Goal: Task Accomplishment & Management: Manage account settings

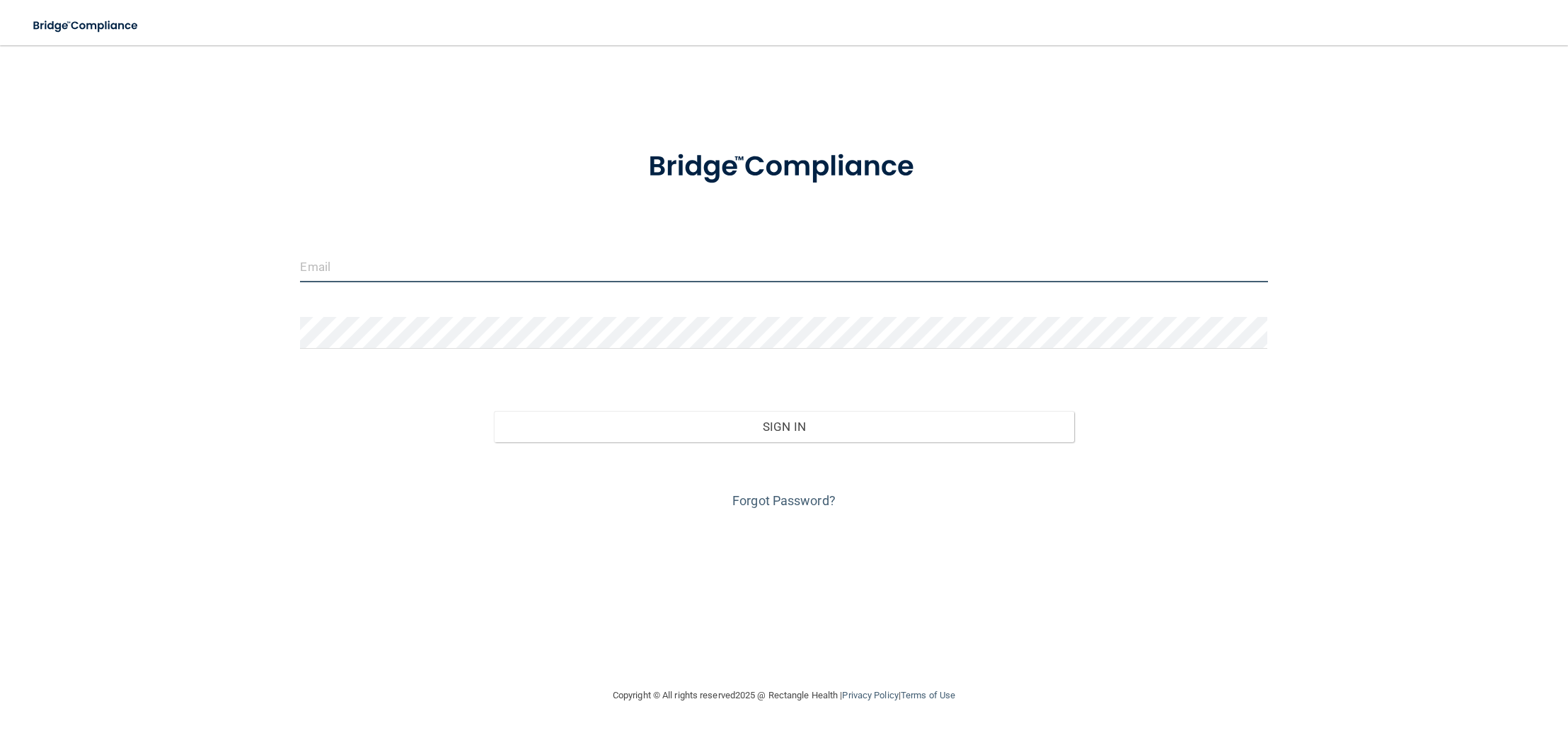
type input "[EMAIL_ADDRESS][DOMAIN_NAME]"
drag, startPoint x: 440, startPoint y: 269, endPoint x: 220, endPoint y: 268, distance: 220.0
click at [220, 268] on div "[EMAIL_ADDRESS][DOMAIN_NAME] Invalid email/password. You don't have permission …" at bounding box center [784, 366] width 1511 height 613
click at [537, 264] on input "[EMAIL_ADDRESS][DOMAIN_NAME]" at bounding box center [783, 266] width 967 height 32
drag, startPoint x: 505, startPoint y: 262, endPoint x: 239, endPoint y: 229, distance: 268.0
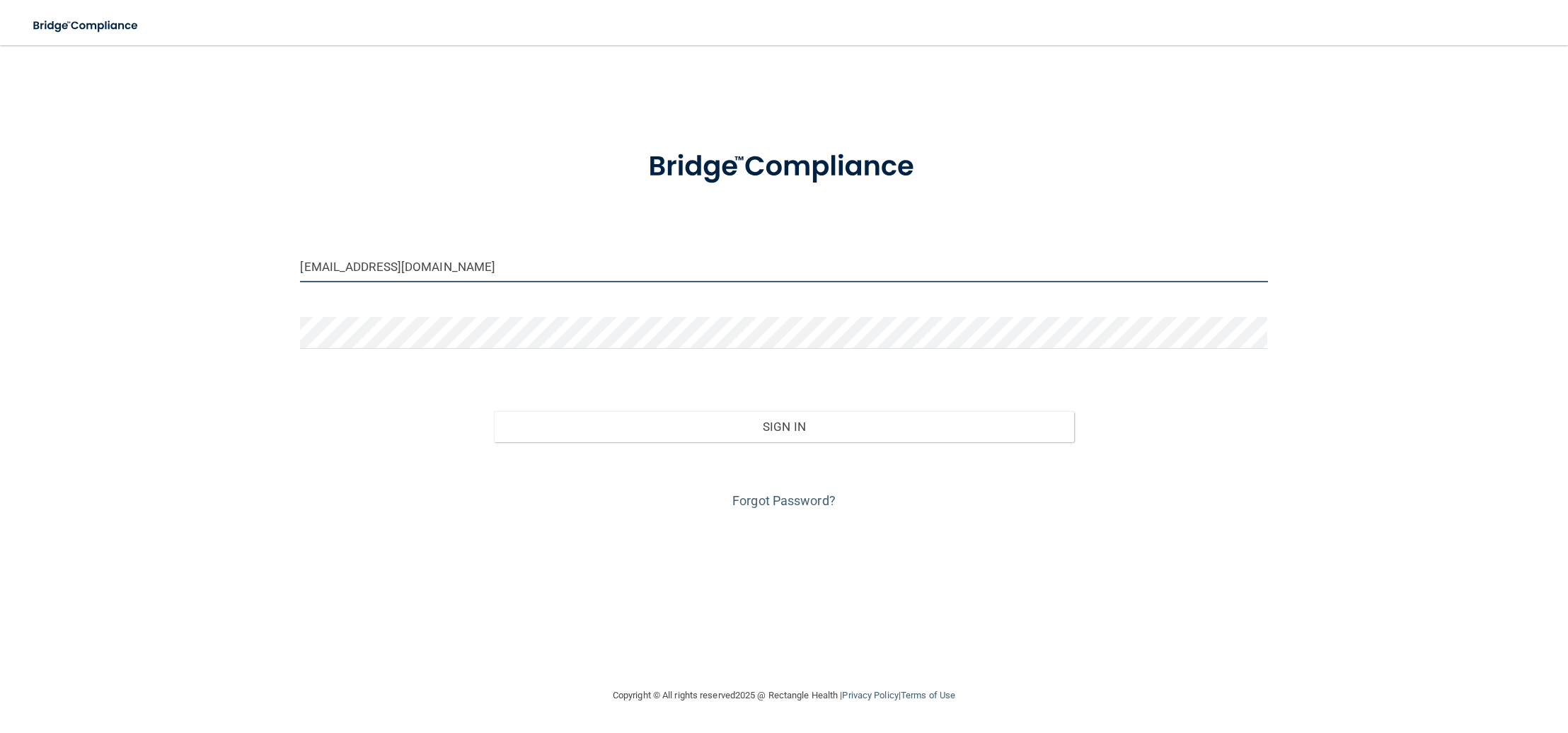
click at [239, 229] on div "[EMAIL_ADDRESS][DOMAIN_NAME] Invalid email/password. You don't have permission …" at bounding box center [784, 366] width 1511 height 613
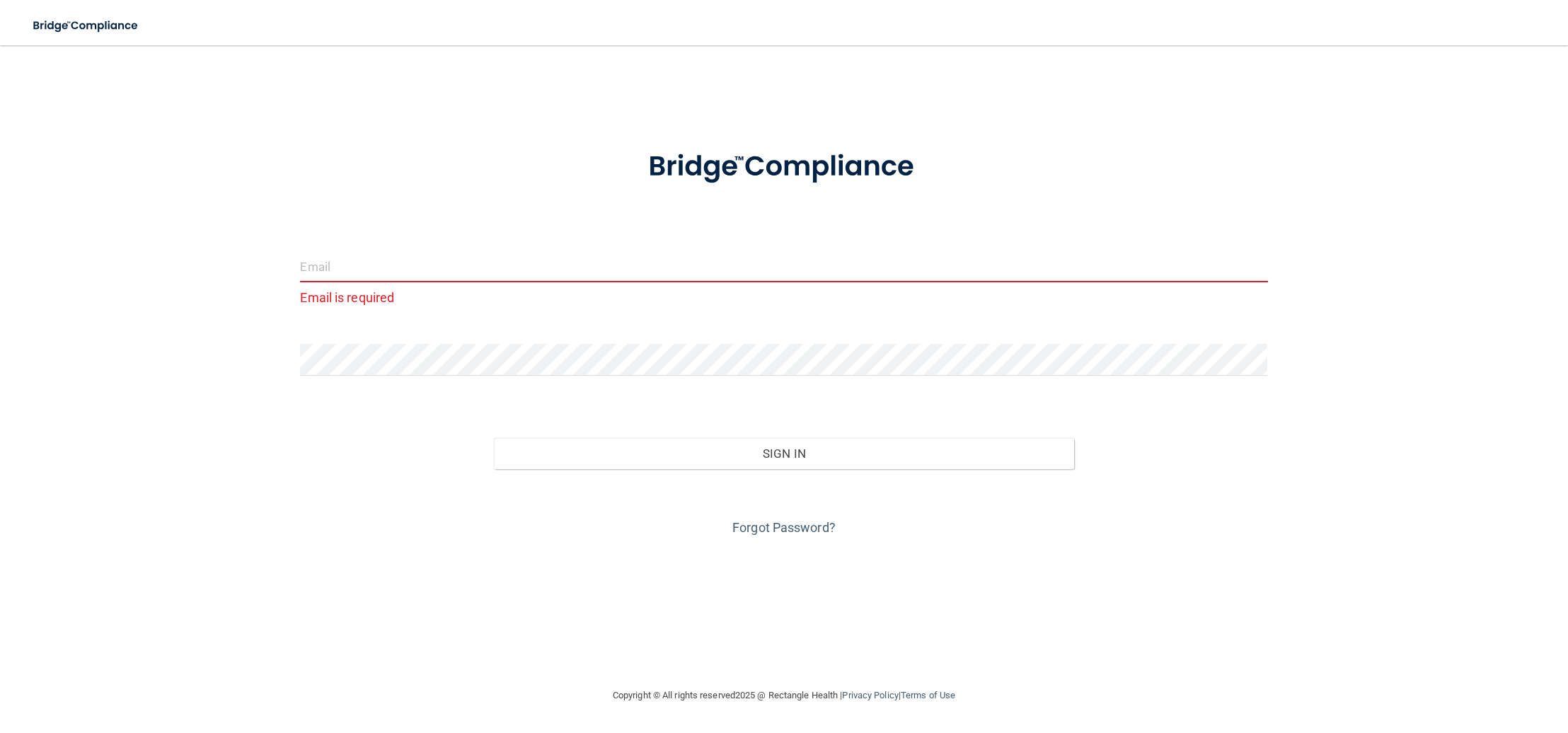
type input "s"
type input "[EMAIL_ADDRESS][DOMAIN_NAME]"
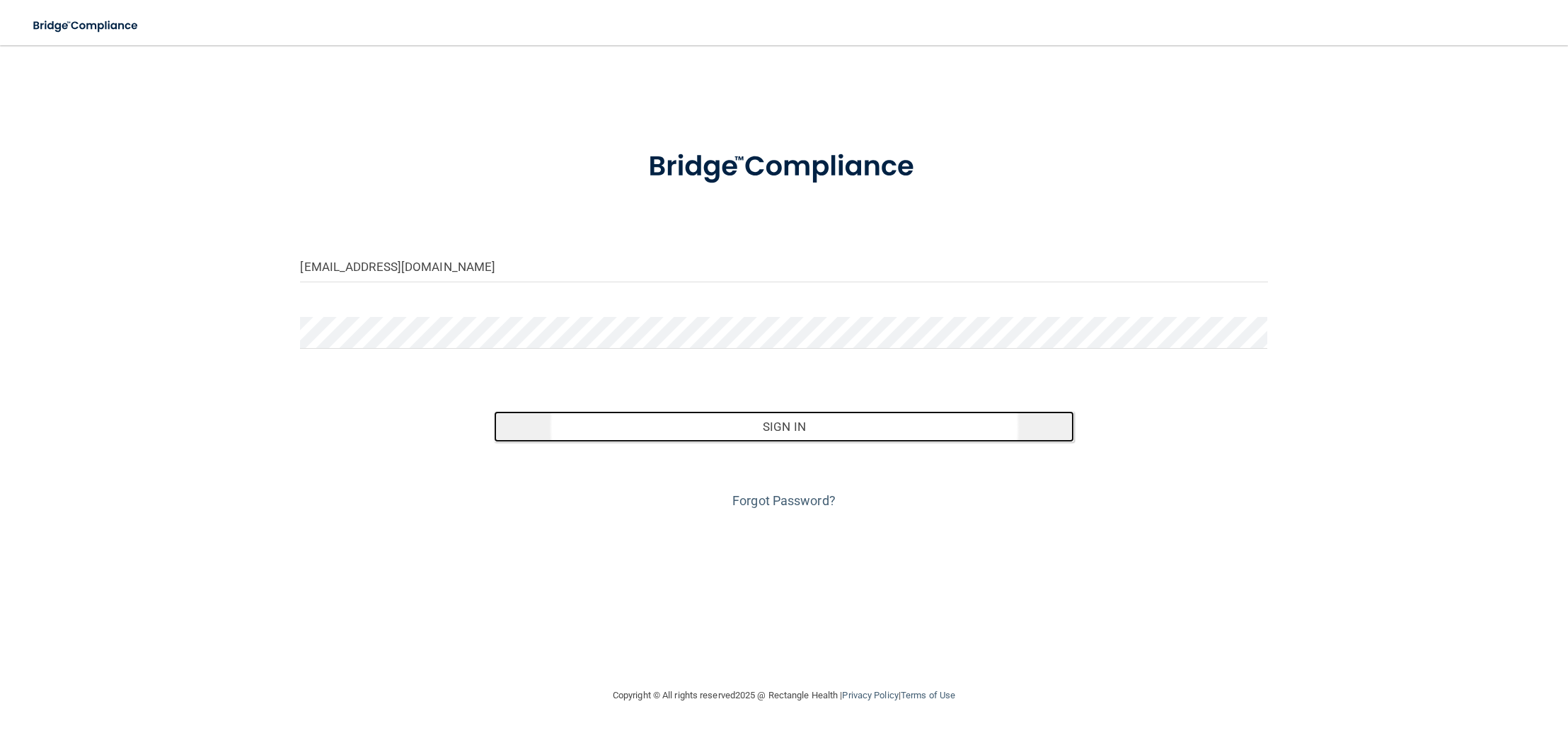
click at [647, 425] on button "Sign In" at bounding box center [784, 427] width 580 height 32
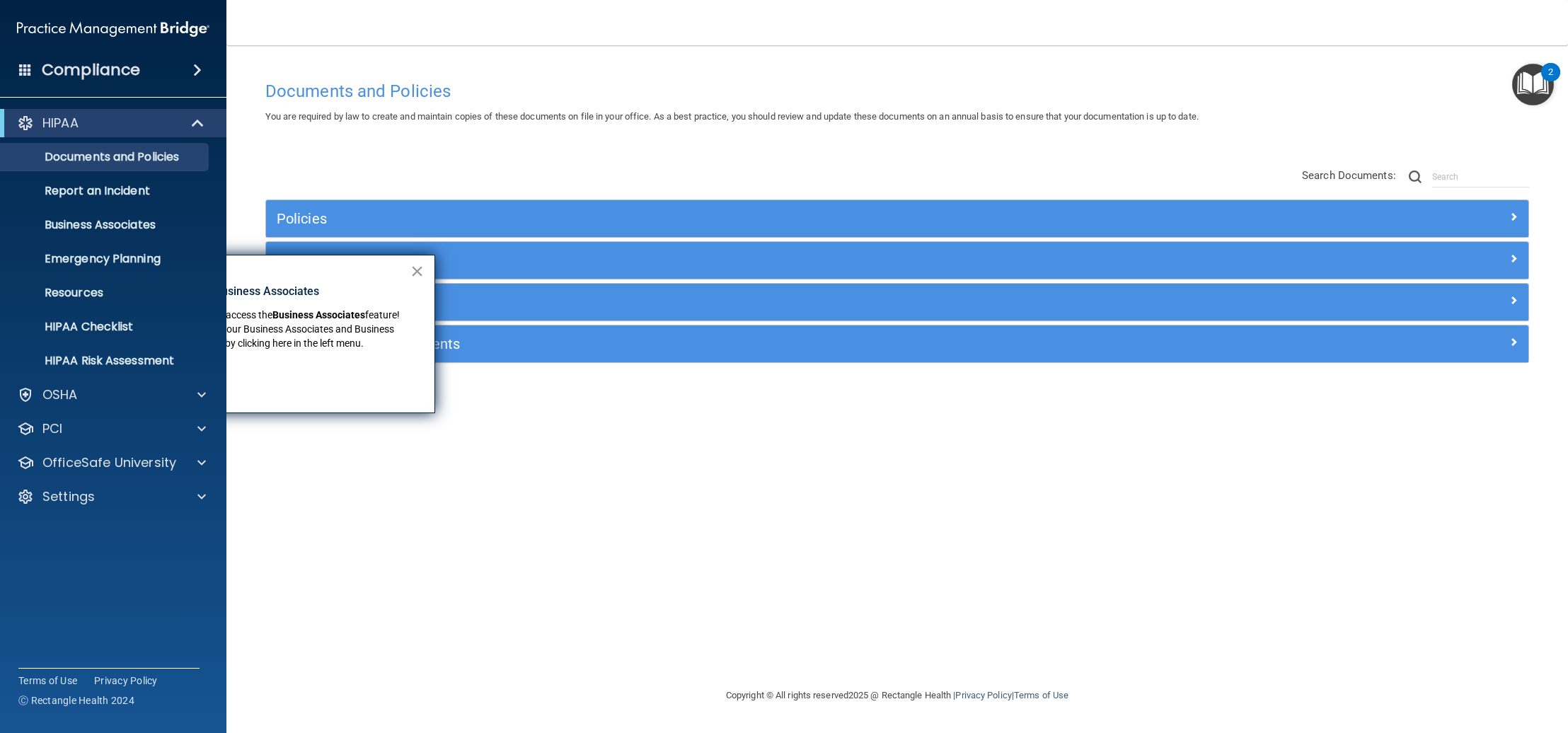
click at [415, 273] on button "×" at bounding box center [417, 270] width 14 height 23
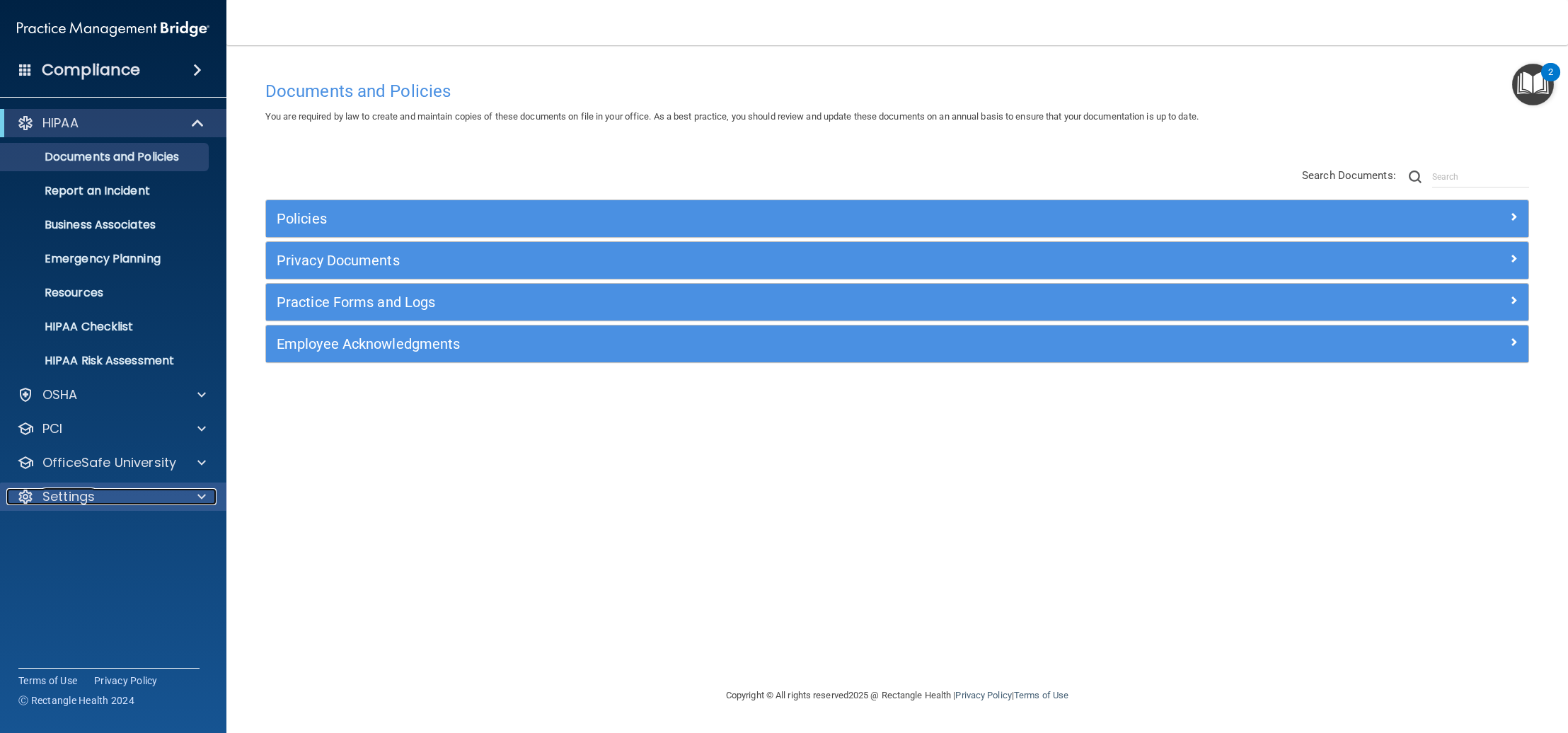
click at [141, 500] on div "Settings" at bounding box center [94, 496] width 175 height 17
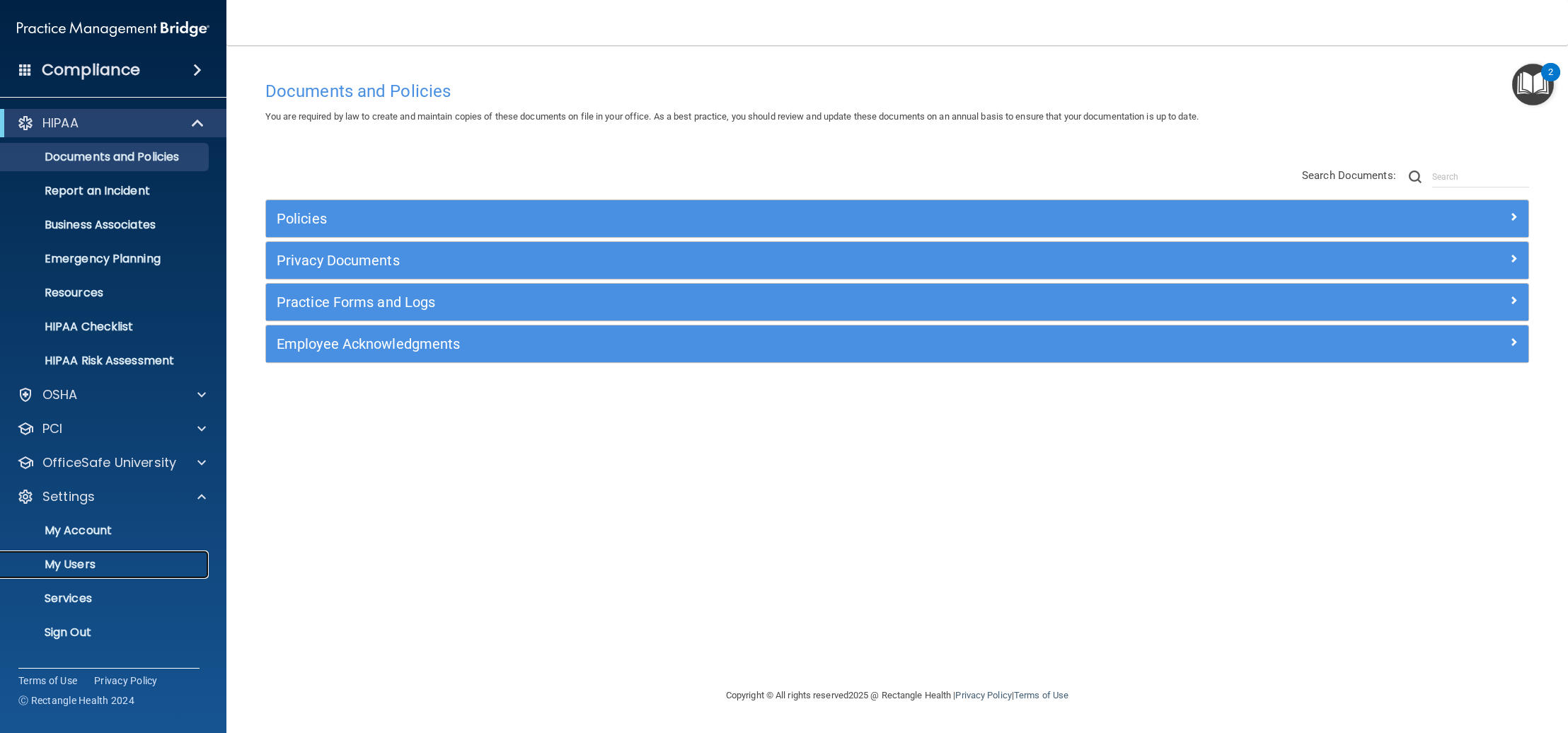
click at [86, 558] on p "My Users" at bounding box center [105, 565] width 193 height 14
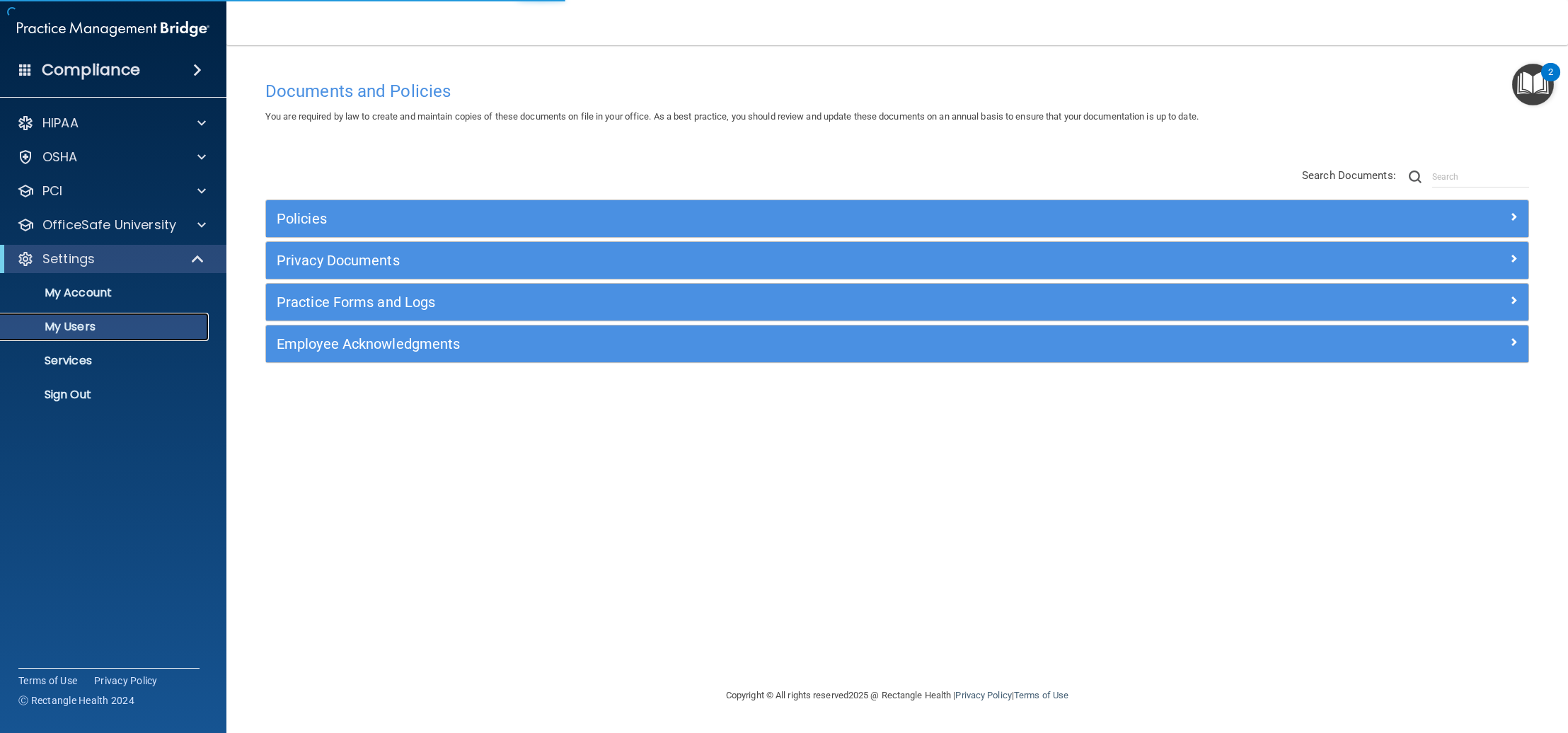
select select "20"
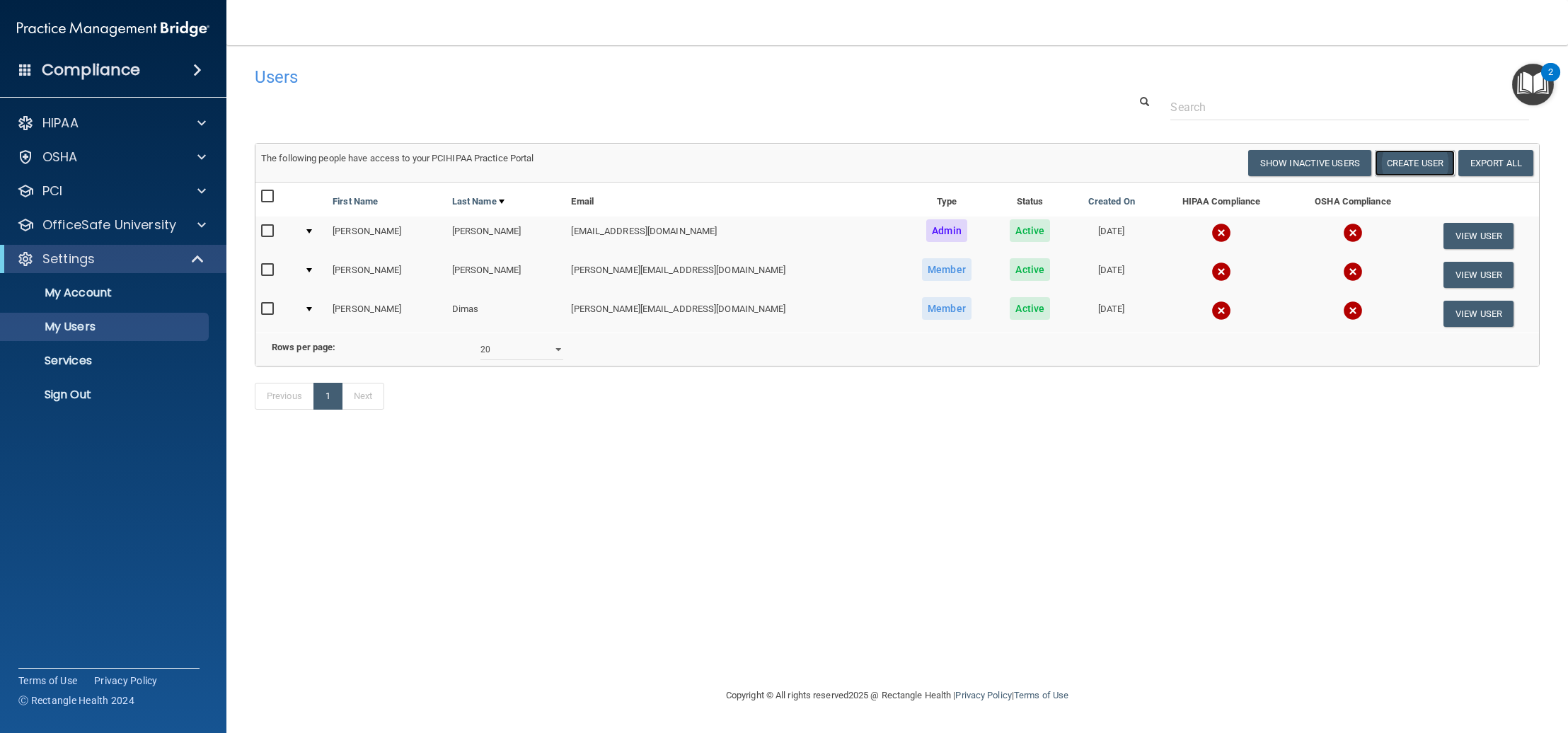
click at [1404, 159] on button "Create User" at bounding box center [1414, 163] width 80 height 27
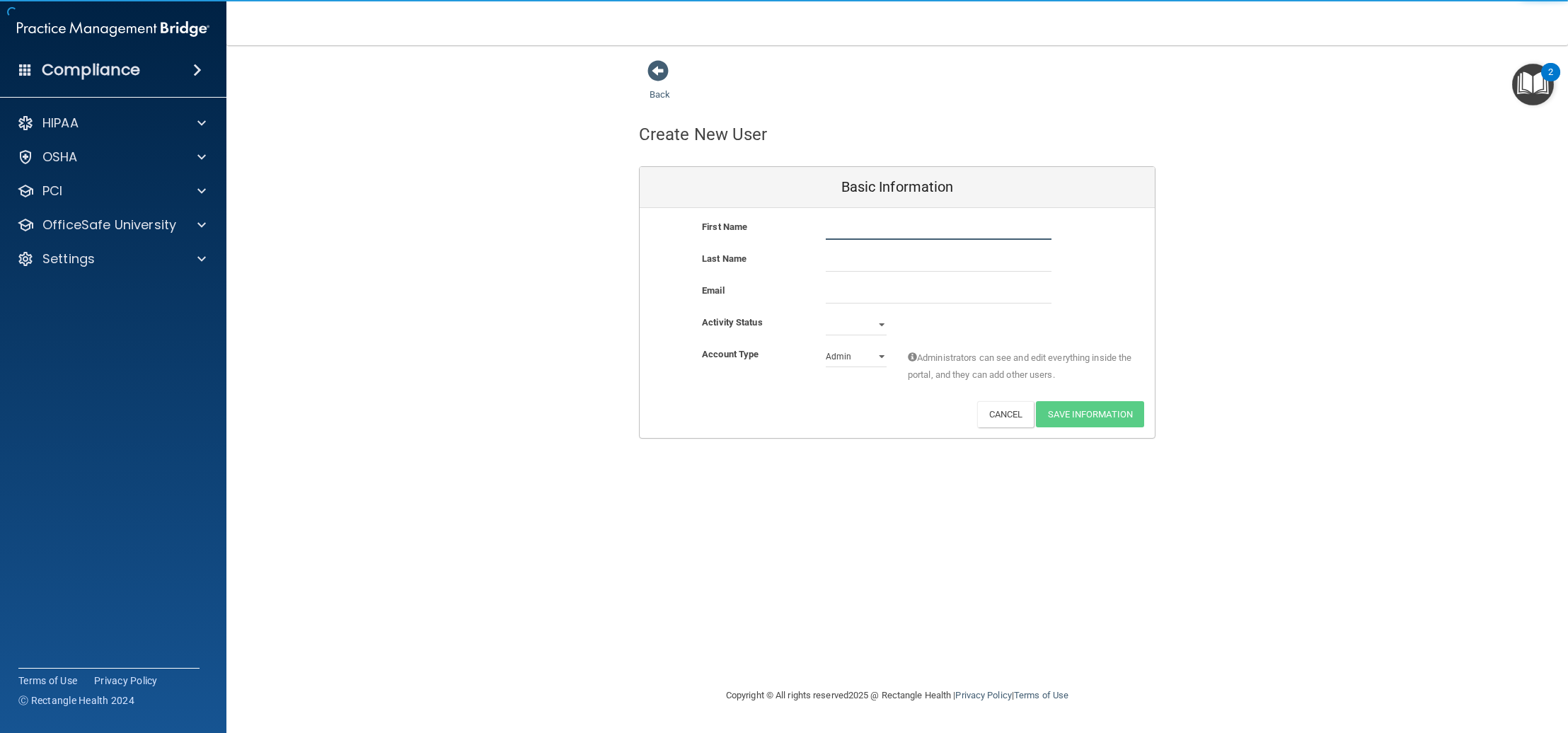
click at [888, 229] on input "text" at bounding box center [938, 230] width 226 height 22
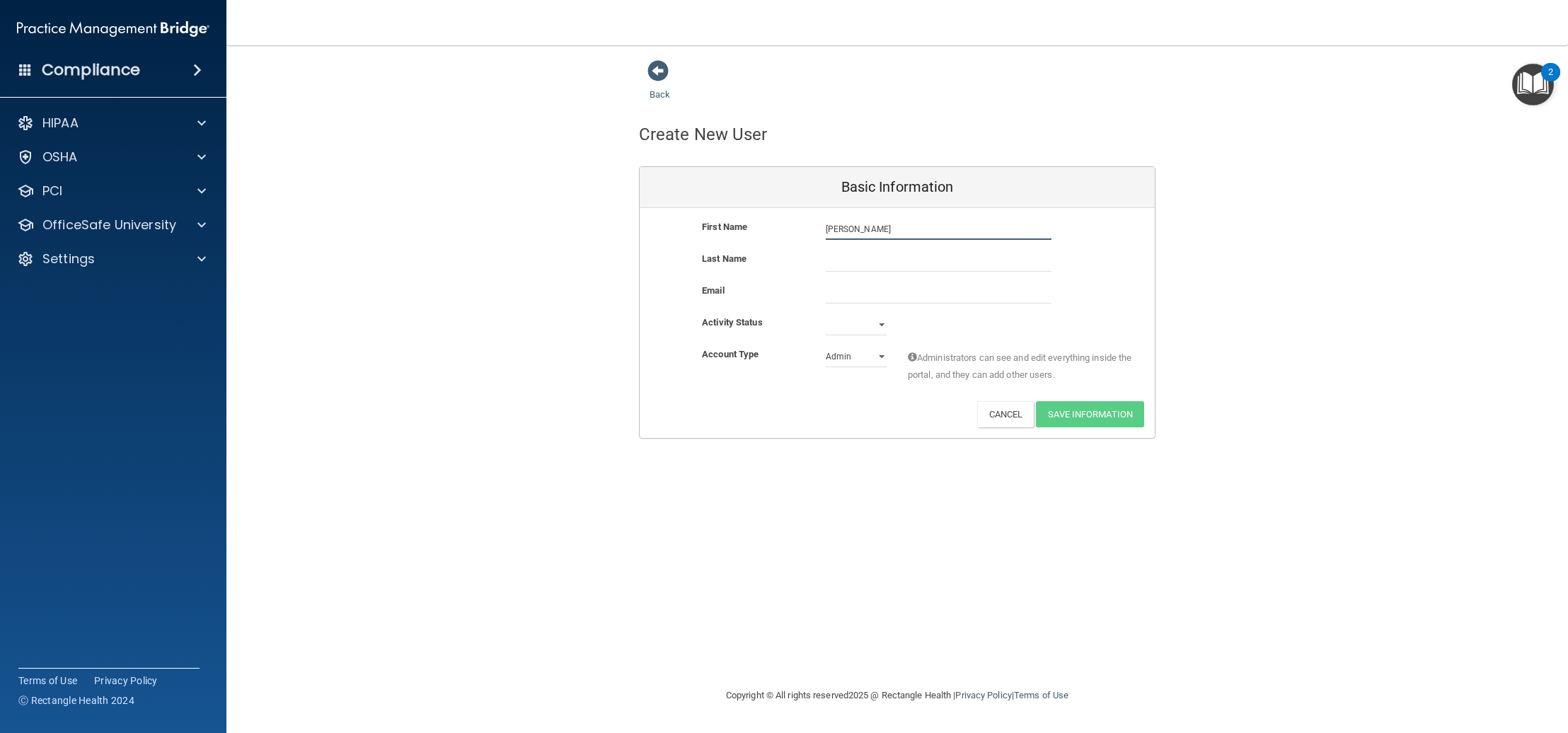
type input "[PERSON_NAME]"
click at [899, 268] on input "text" at bounding box center [938, 261] width 226 height 22
type input "[PERSON_NAME]"
click at [892, 295] on input "email" at bounding box center [938, 293] width 226 height 22
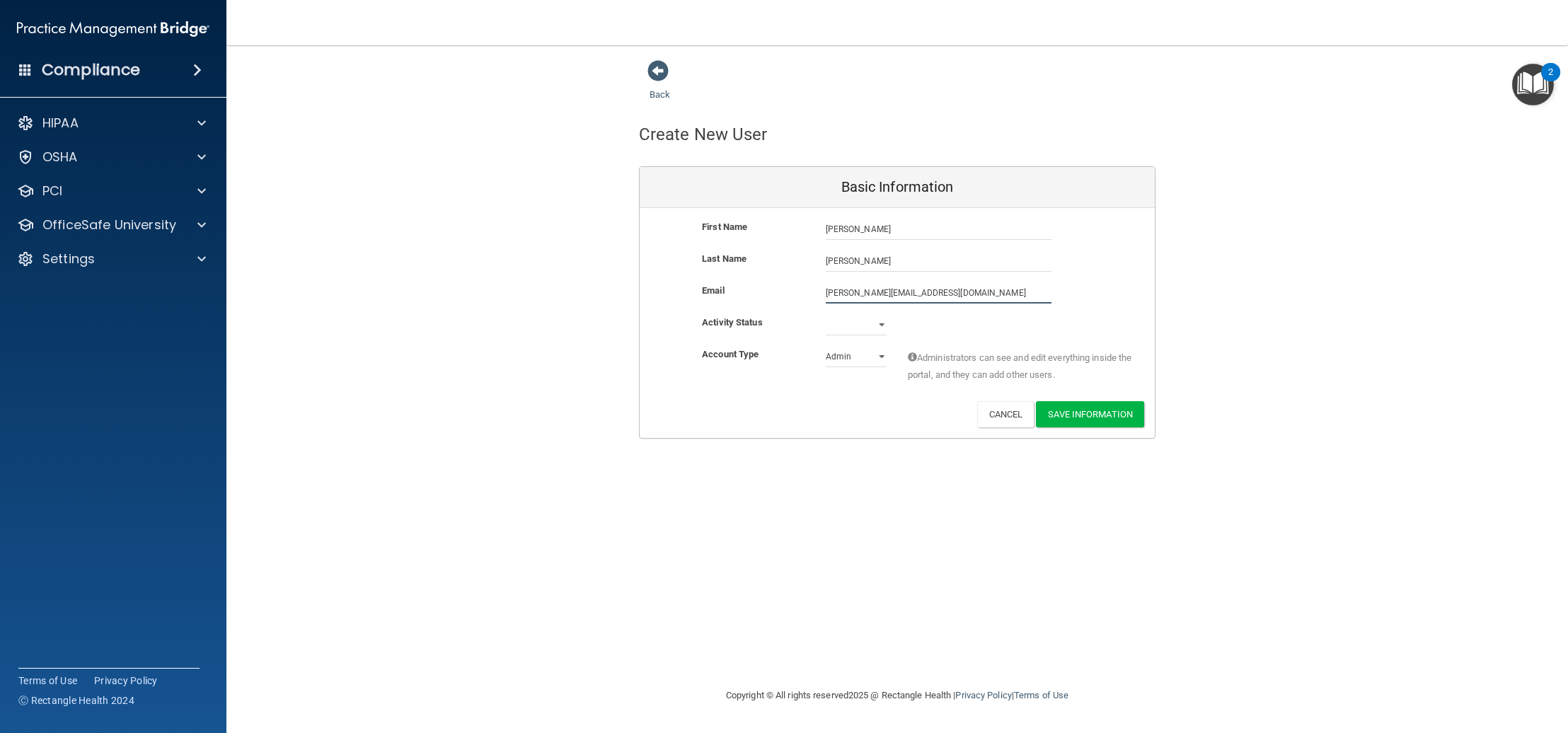
type input "[PERSON_NAME][EMAIL_ADDRESS][DOMAIN_NAME]"
click at [881, 316] on div "First Name [PERSON_NAME] [PERSON_NAME] Last Name [PERSON_NAME] Email [PERSON_NA…" at bounding box center [897, 322] width 515 height 230
select select "active"
click at [826, 314] on select "Active Inactive" at bounding box center [856, 325] width 61 height 22
click at [865, 357] on select "Admin Member" at bounding box center [856, 357] width 61 height 22
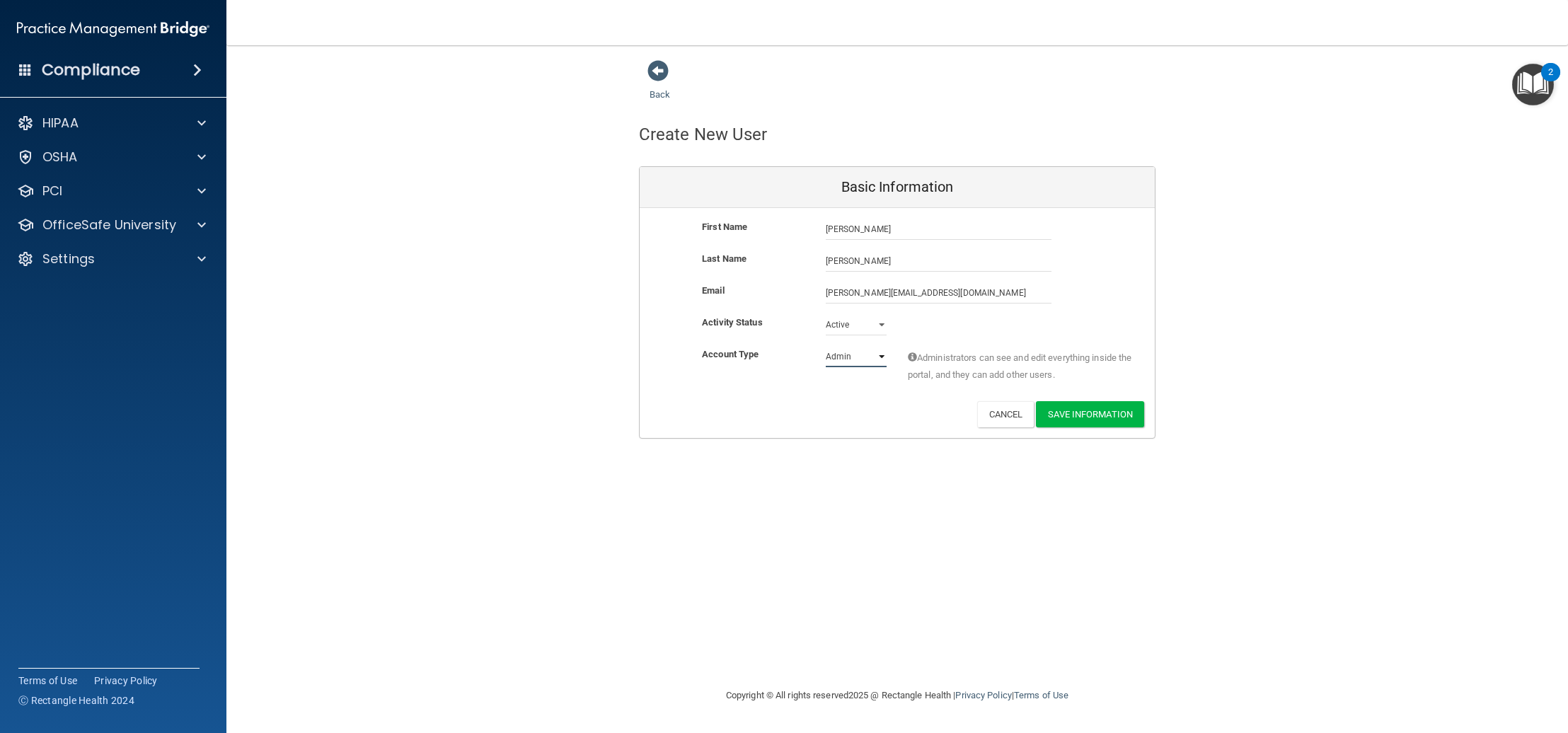
select select "practice_member"
click at [826, 346] on select "Admin Member" at bounding box center [856, 357] width 61 height 22
click at [1091, 415] on button "Save Information" at bounding box center [1090, 414] width 108 height 27
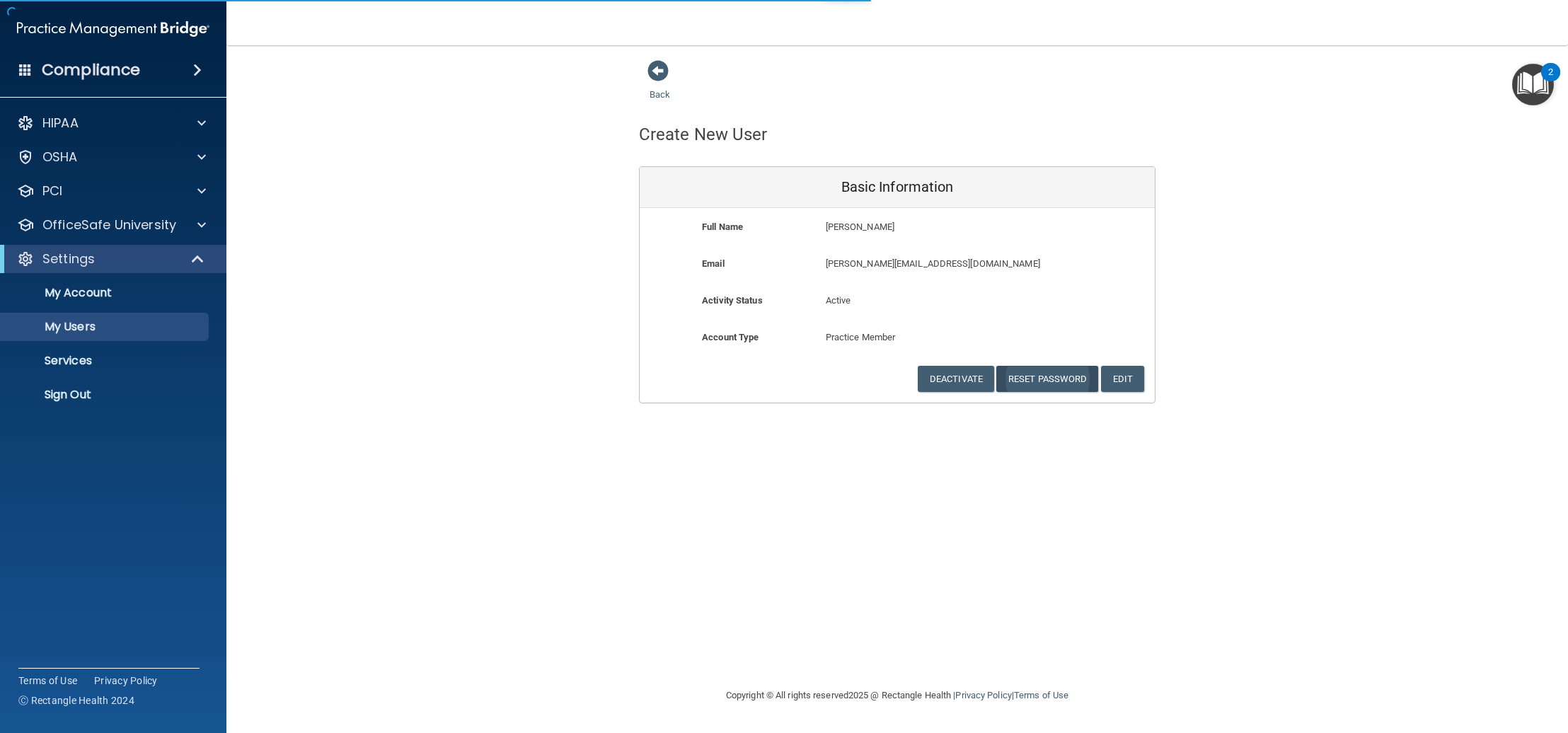
select select "20"
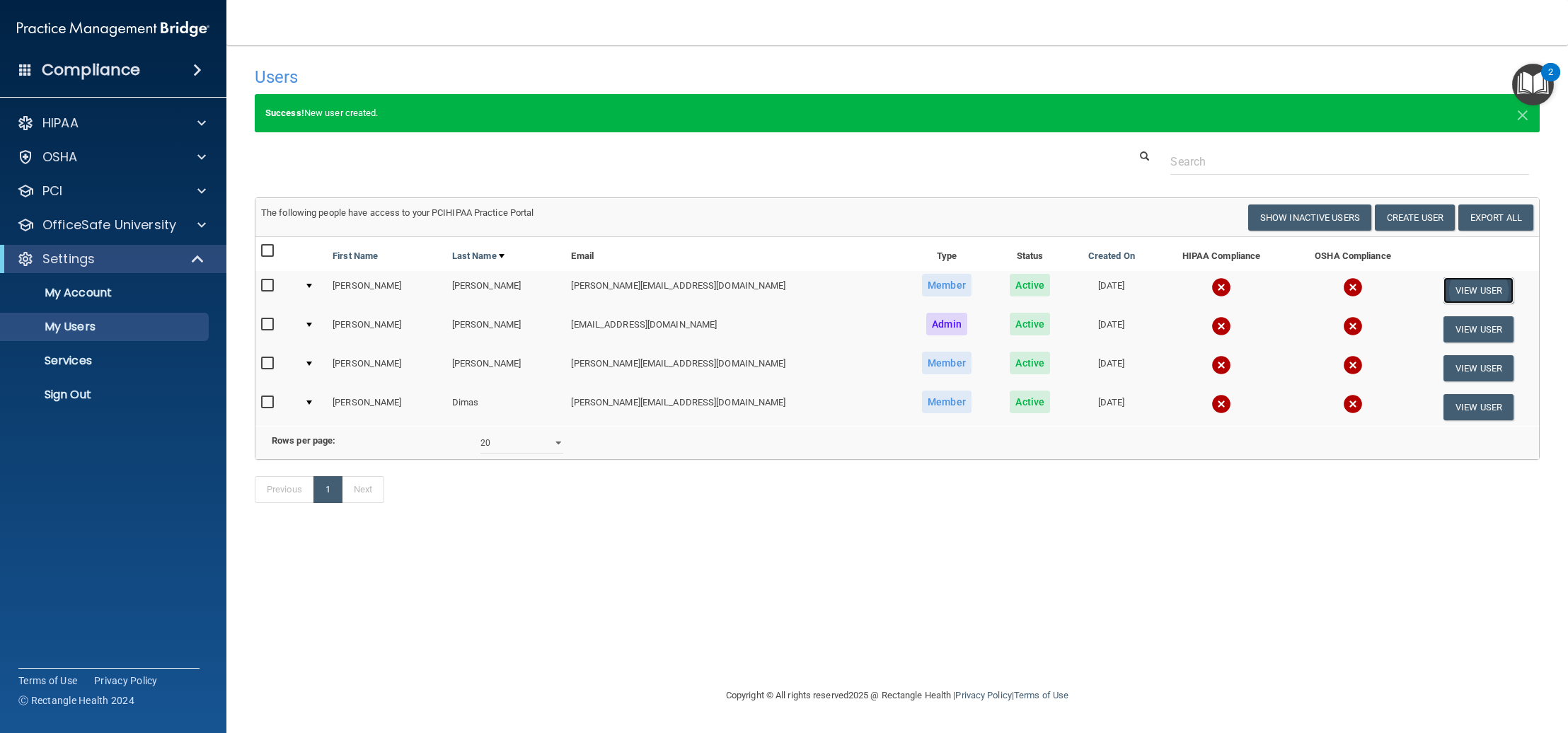
click at [1468, 292] on button "View User" at bounding box center [1477, 290] width 70 height 27
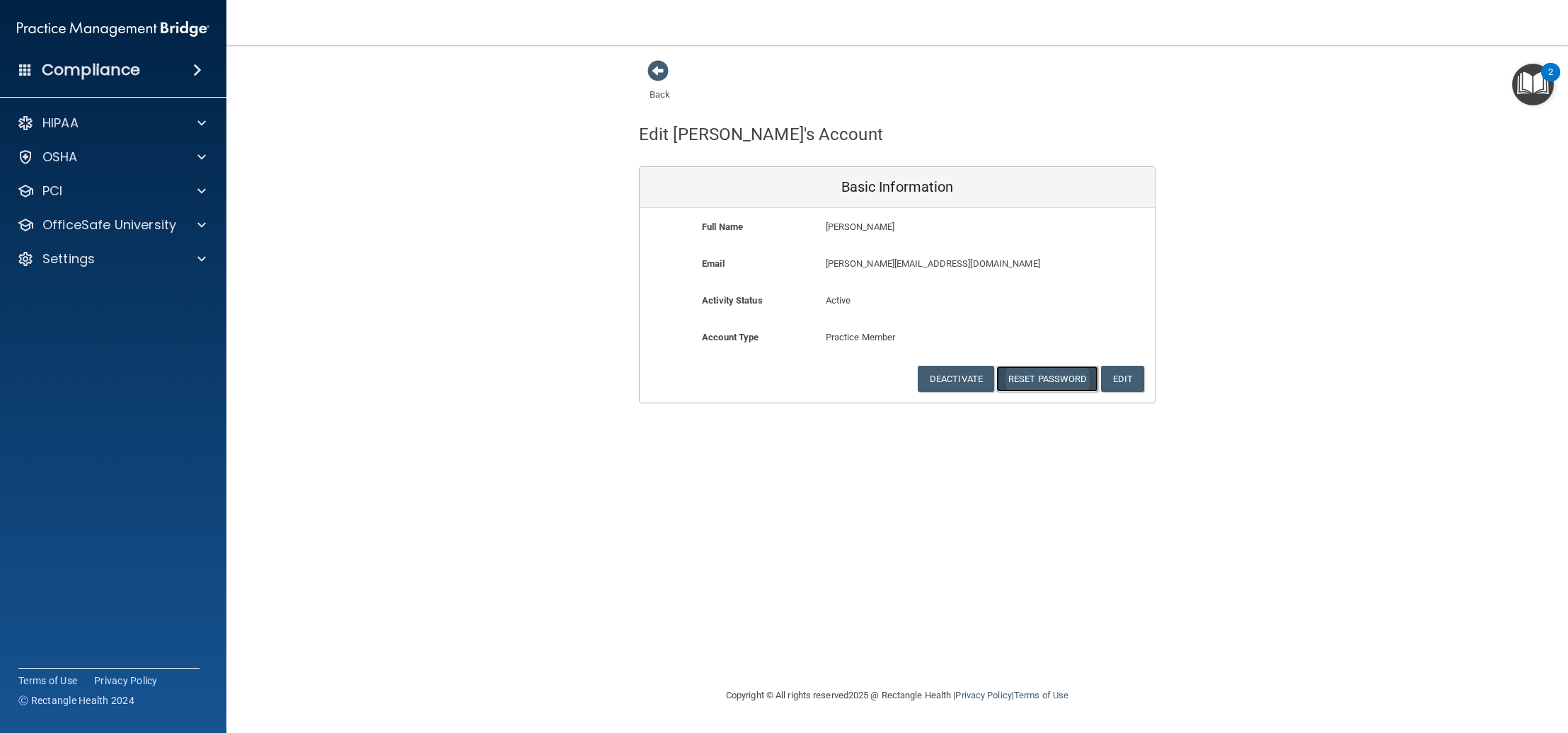
click at [1036, 384] on button "Reset Password" at bounding box center [1047, 378] width 102 height 27
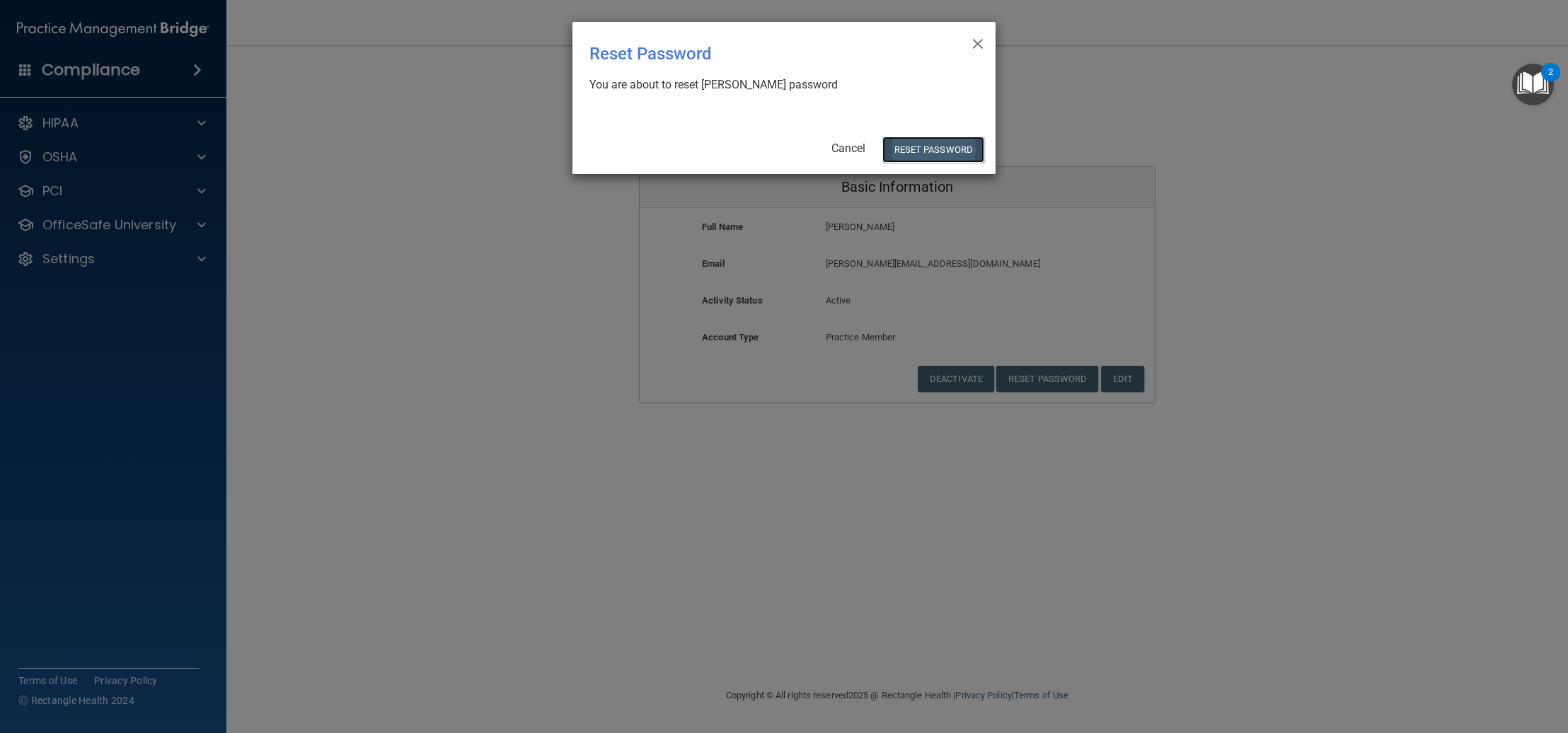
click at [941, 144] on button "Reset Password" at bounding box center [932, 150] width 102 height 27
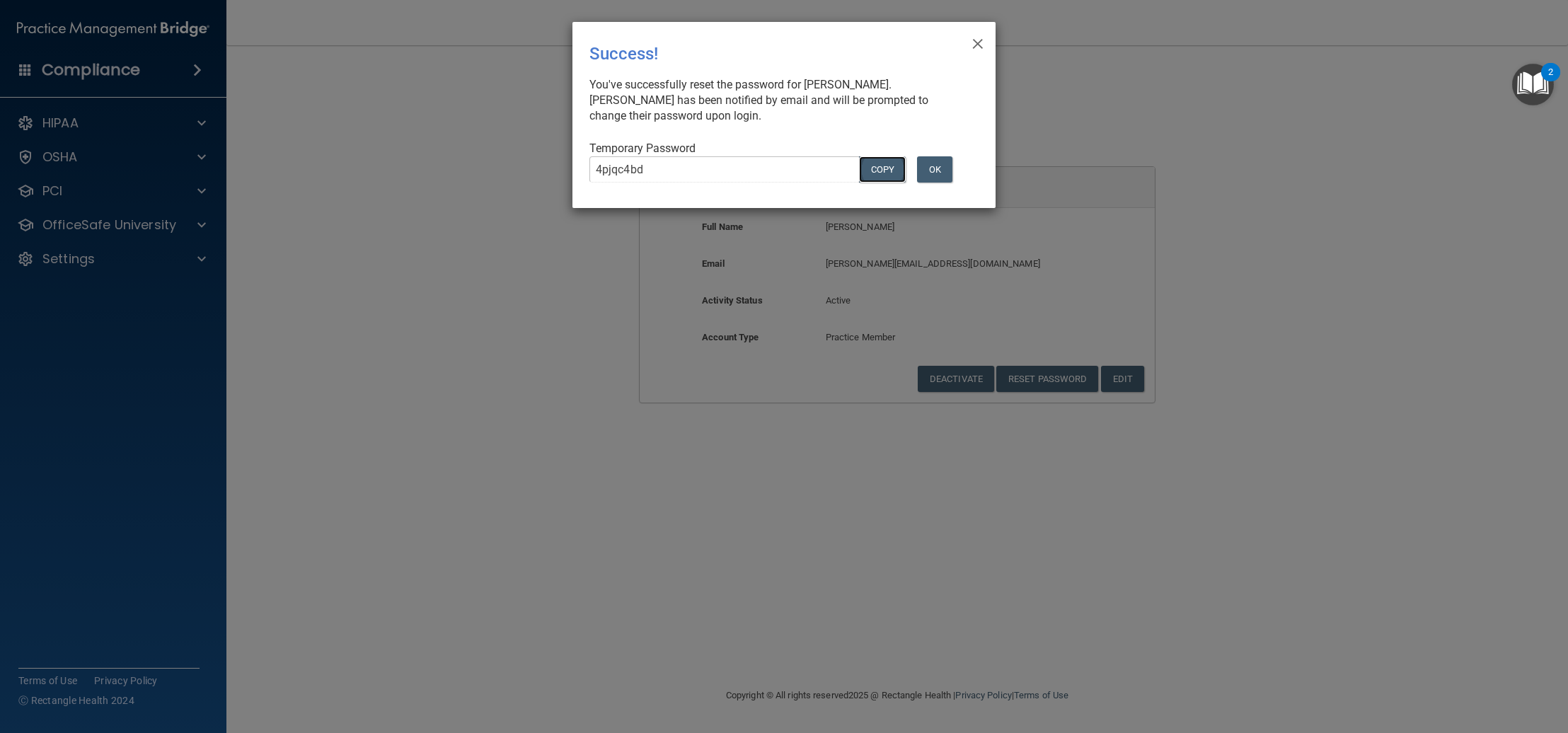
click at [884, 167] on button "COPY" at bounding box center [881, 169] width 46 height 27
click at [981, 46] on span "×" at bounding box center [977, 41] width 13 height 29
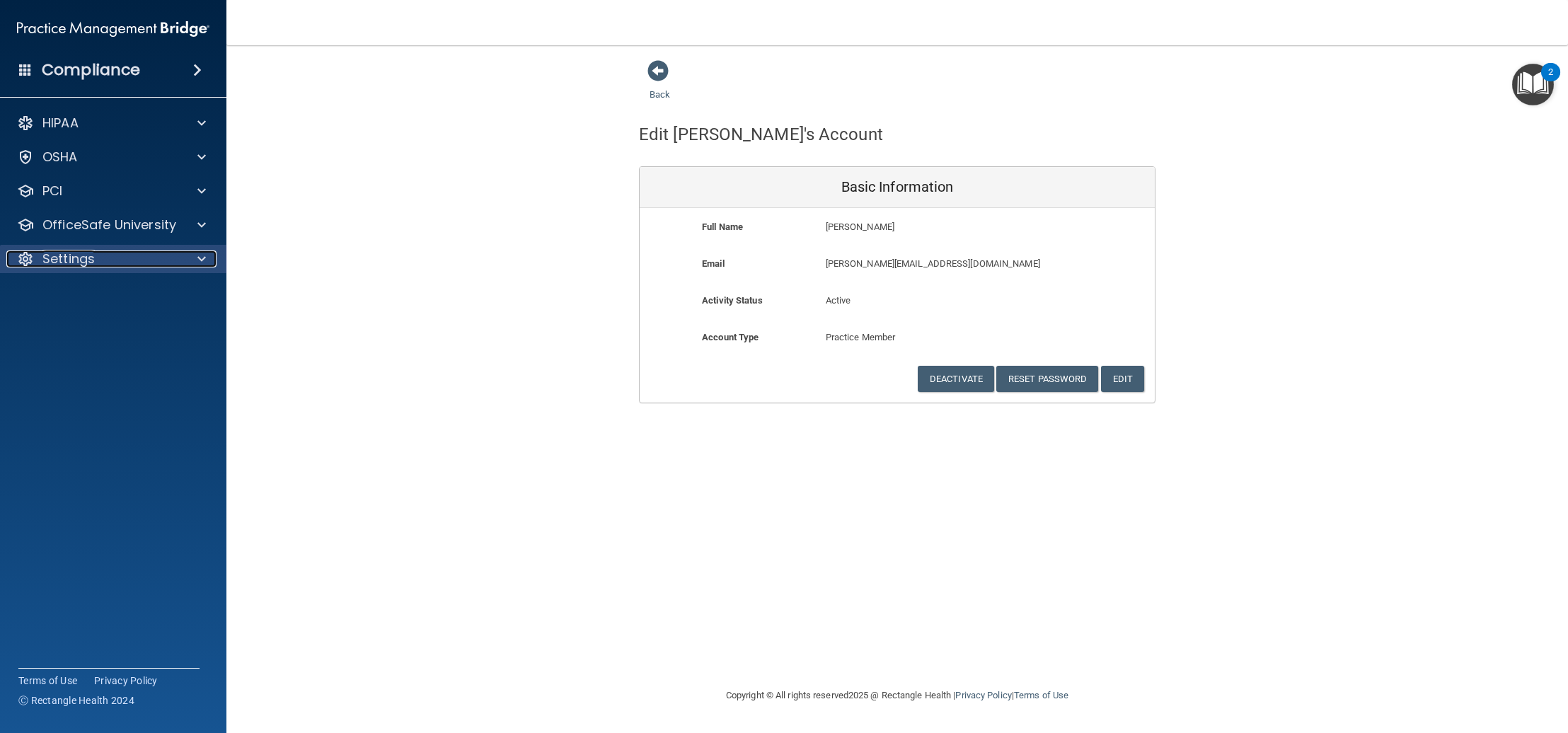
click at [83, 264] on p "Settings" at bounding box center [68, 258] width 52 height 17
click at [79, 393] on p "Sign Out" at bounding box center [105, 394] width 193 height 14
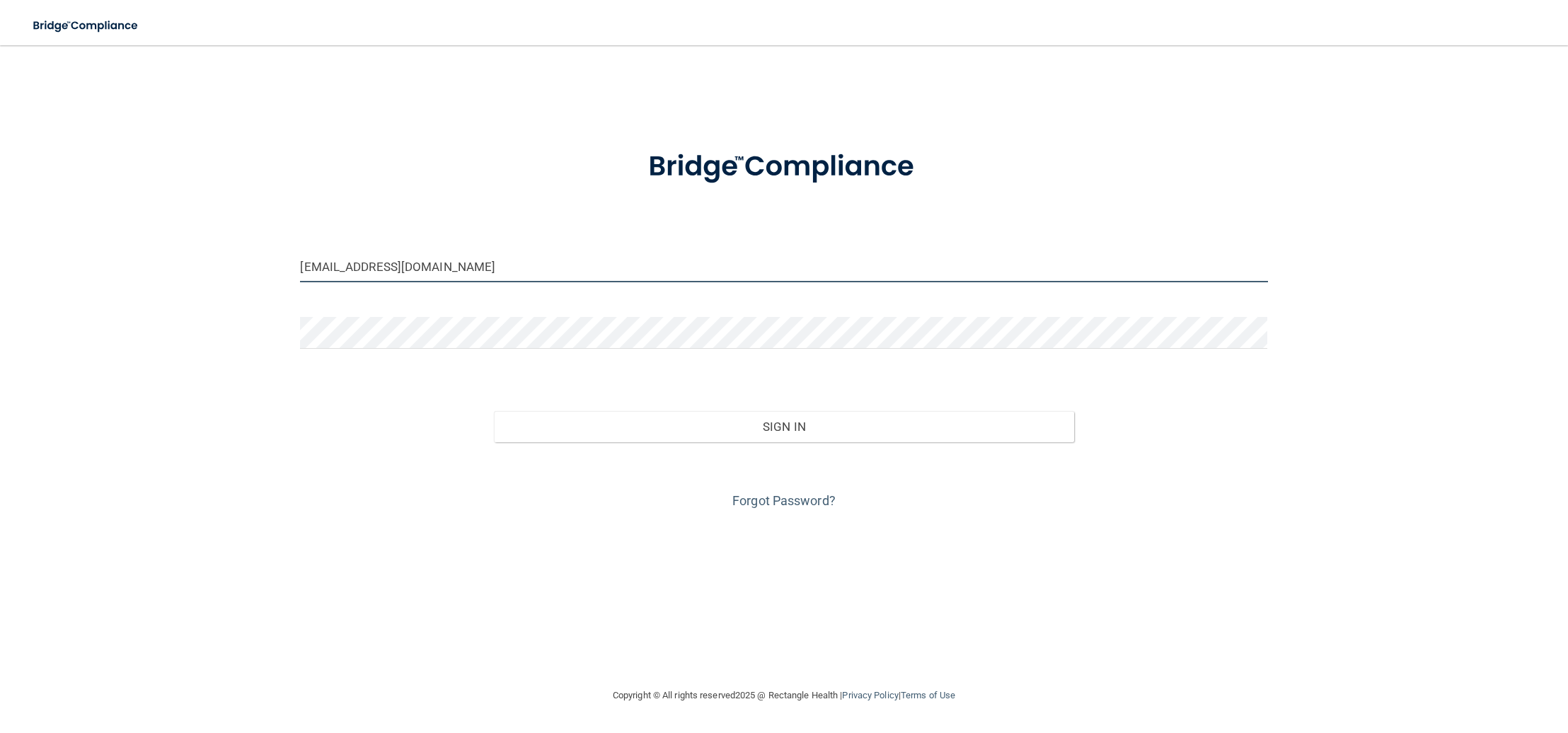
drag, startPoint x: 532, startPoint y: 264, endPoint x: 256, endPoint y: 264, distance: 276.0
click at [256, 264] on div "[EMAIL_ADDRESS][DOMAIN_NAME] Invalid email/password. You don't have permission …" at bounding box center [784, 366] width 1511 height 613
paste input "4pjqc4bd"
type input "4pjqc4bd"
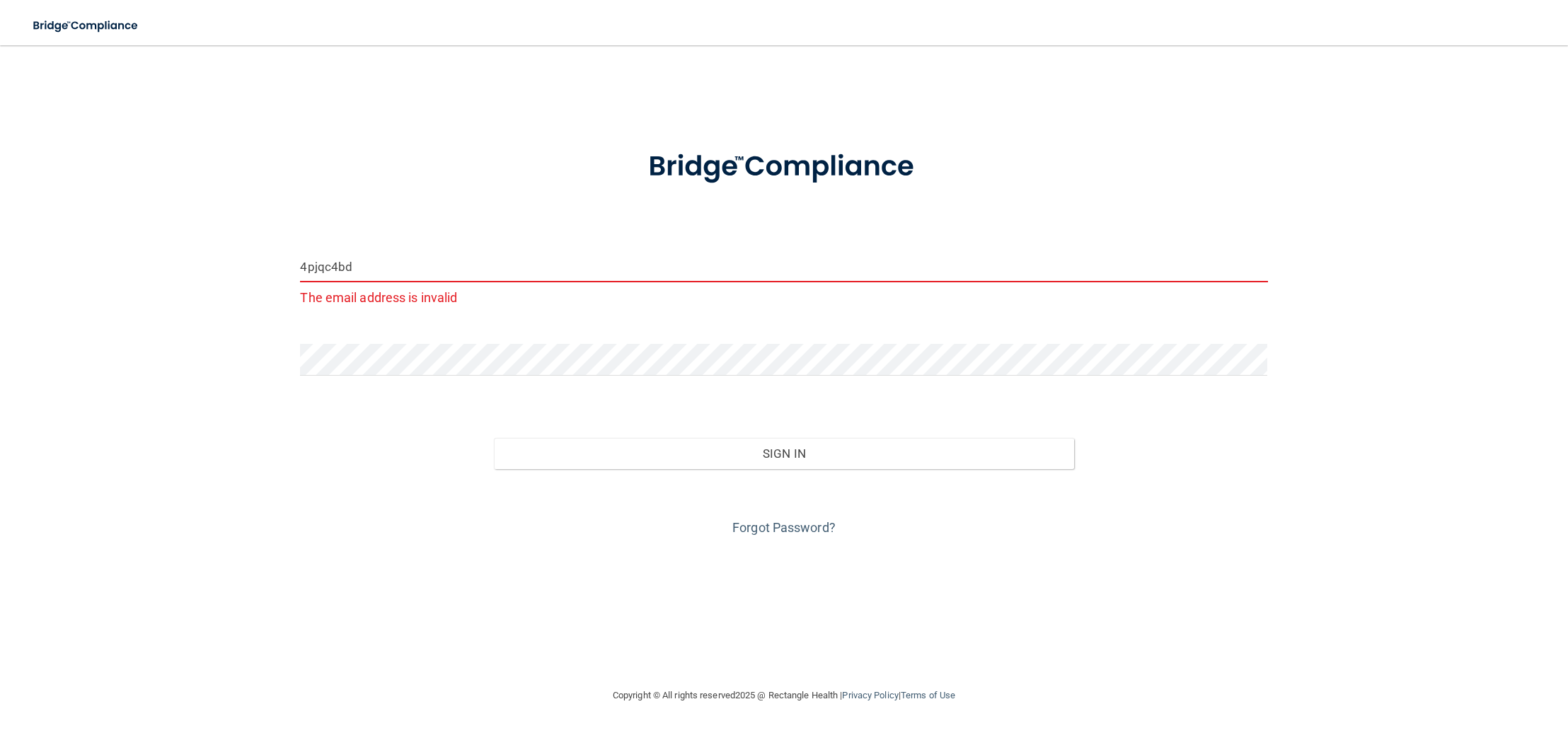
drag, startPoint x: 386, startPoint y: 273, endPoint x: 268, endPoint y: 256, distance: 119.2
click at [268, 256] on div "4pjqc4bd The email address is invalid Invalid email/password. You don't have pe…" at bounding box center [784, 366] width 1511 height 613
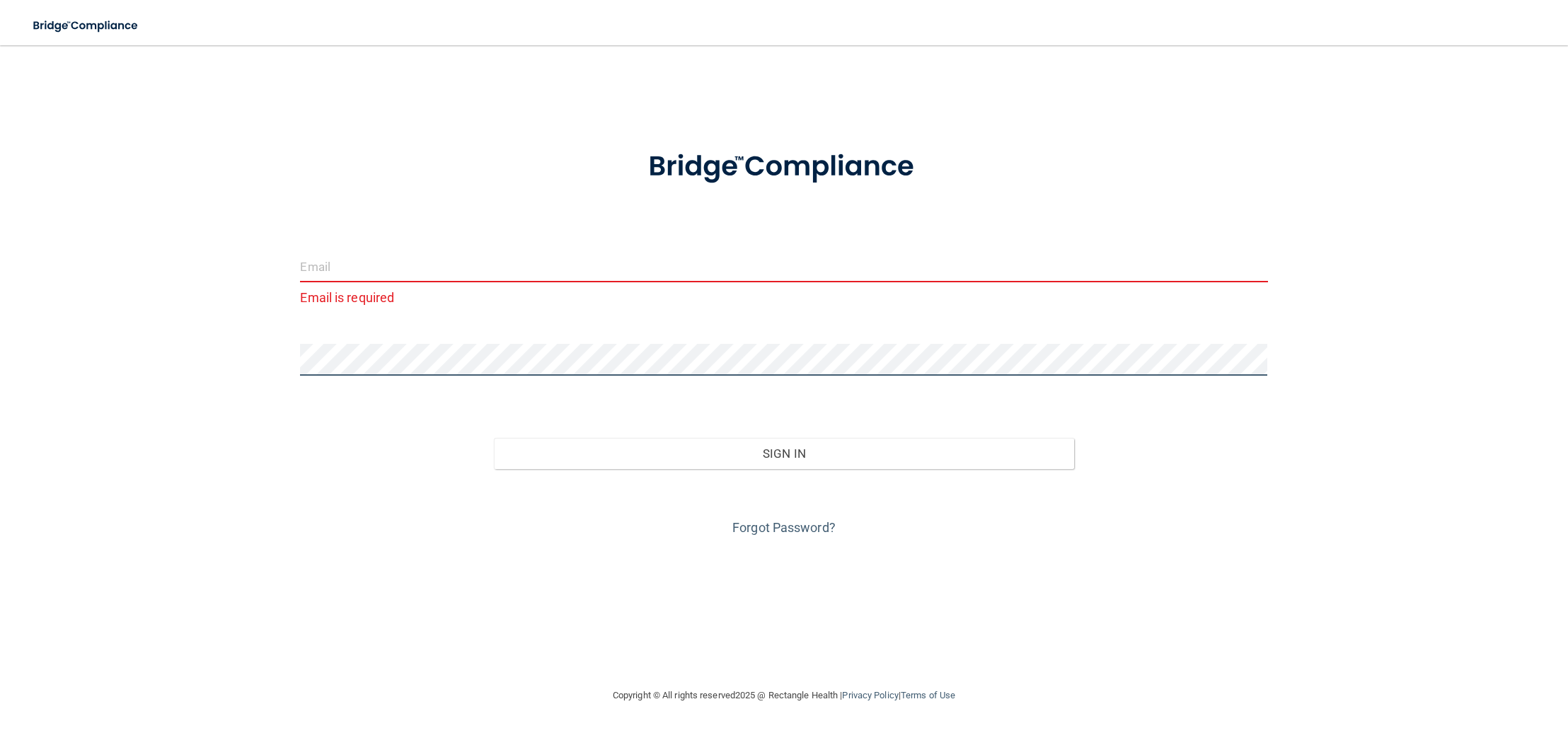
click at [206, 335] on div "Email is required Invalid email/password. You don't have permission to access t…" at bounding box center [784, 366] width 1511 height 613
click at [370, 272] on input "email" at bounding box center [783, 266] width 967 height 32
type input "[PERSON_NAME][EMAIL_ADDRESS][DOMAIN_NAME]"
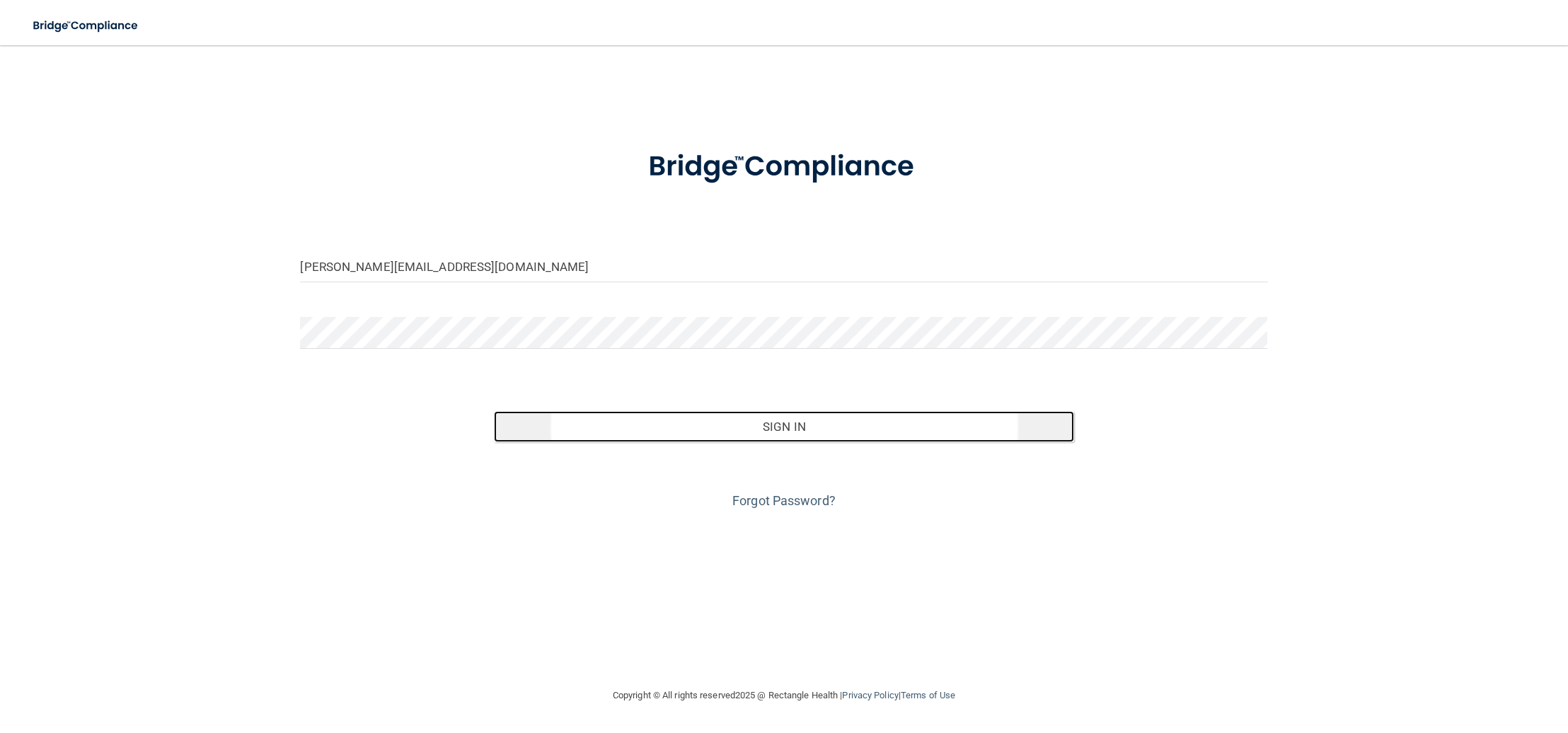
click at [638, 425] on button "Sign In" at bounding box center [784, 427] width 580 height 32
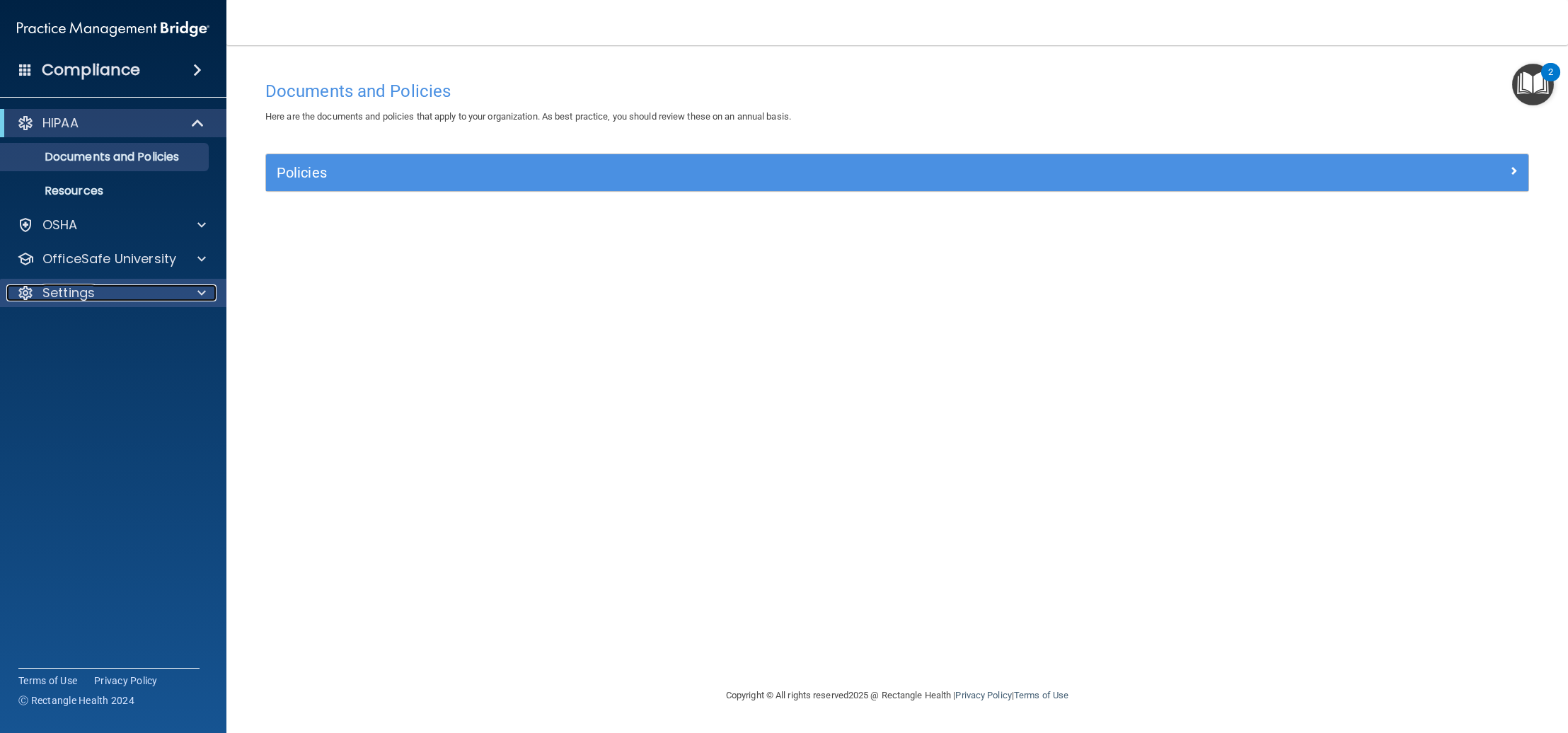
click at [79, 293] on p "Settings" at bounding box center [68, 293] width 52 height 17
click at [102, 331] on p "My Account" at bounding box center [105, 326] width 193 height 14
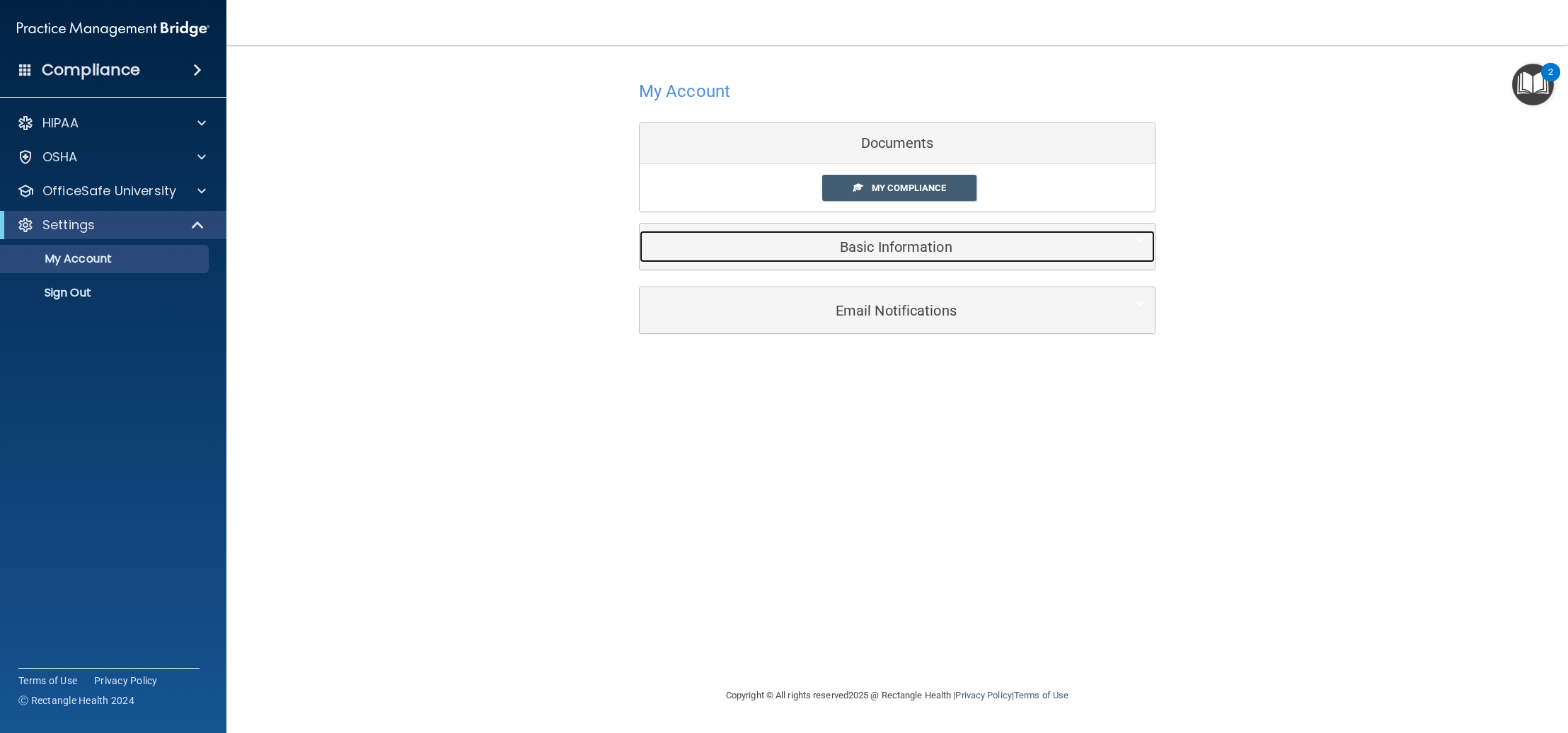
click at [879, 254] on h5 "Basic Information" at bounding box center [875, 247] width 450 height 16
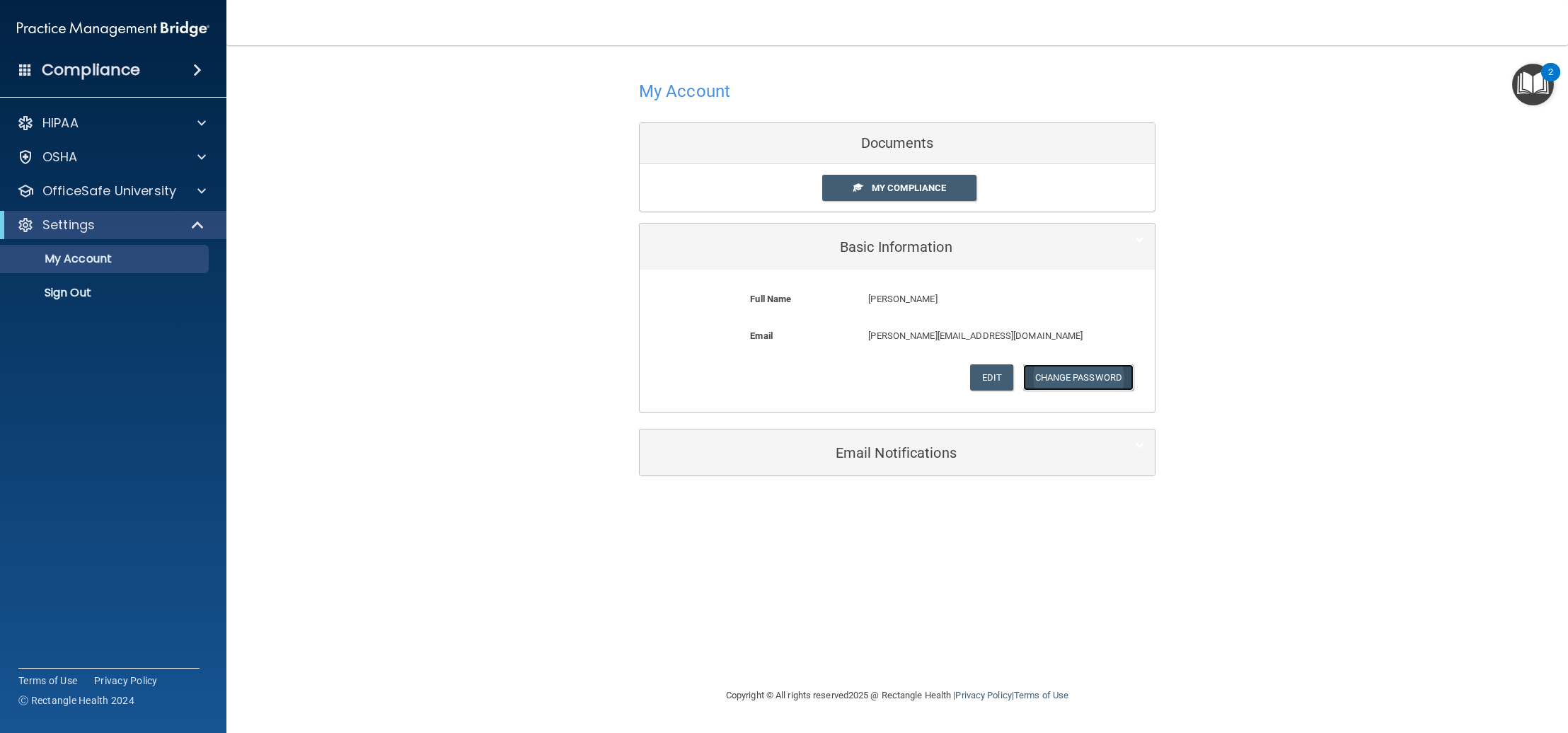
click at [1066, 379] on button "Change Password" at bounding box center [1078, 377] width 111 height 27
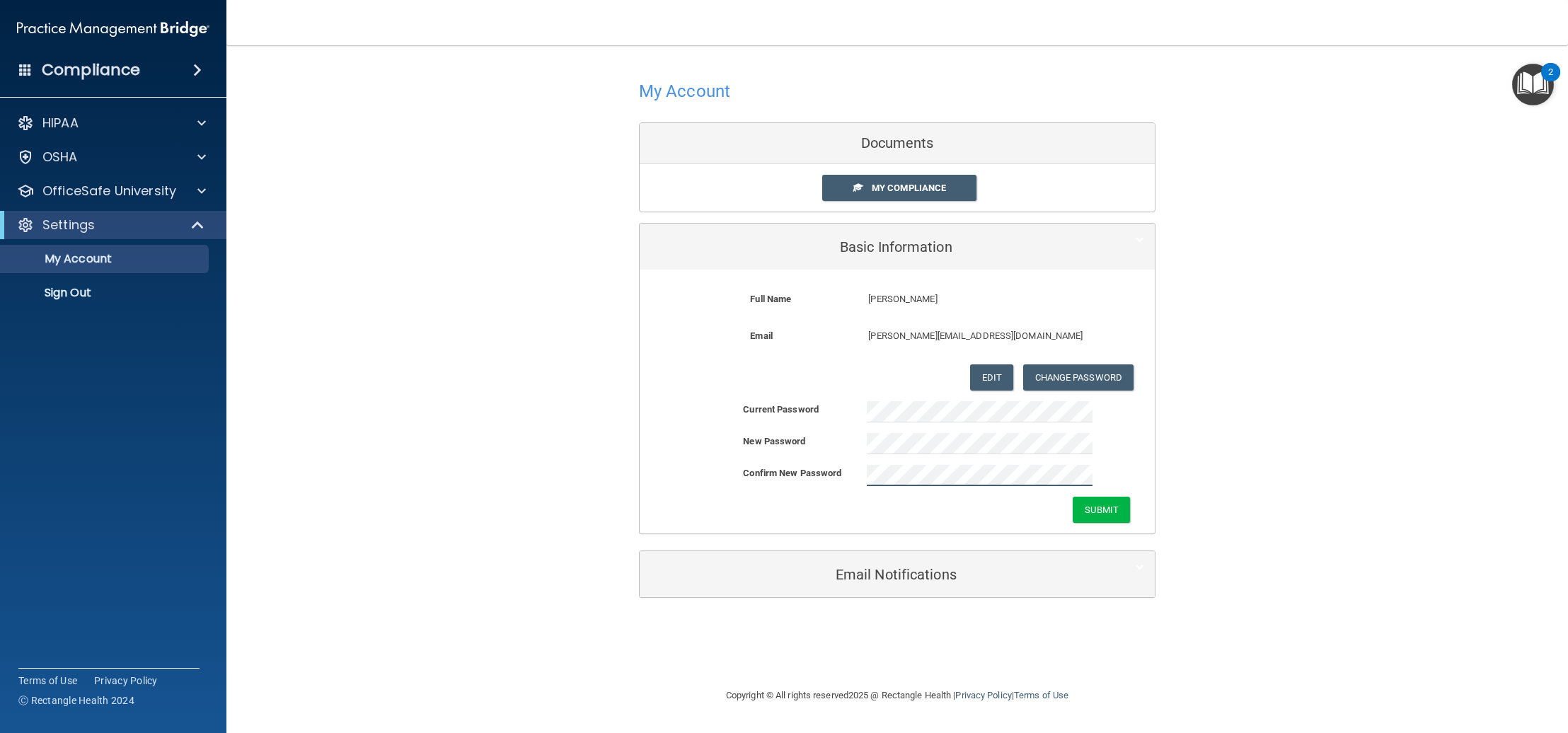
click at [1072, 497] on button "Submit" at bounding box center [1101, 509] width 57 height 27
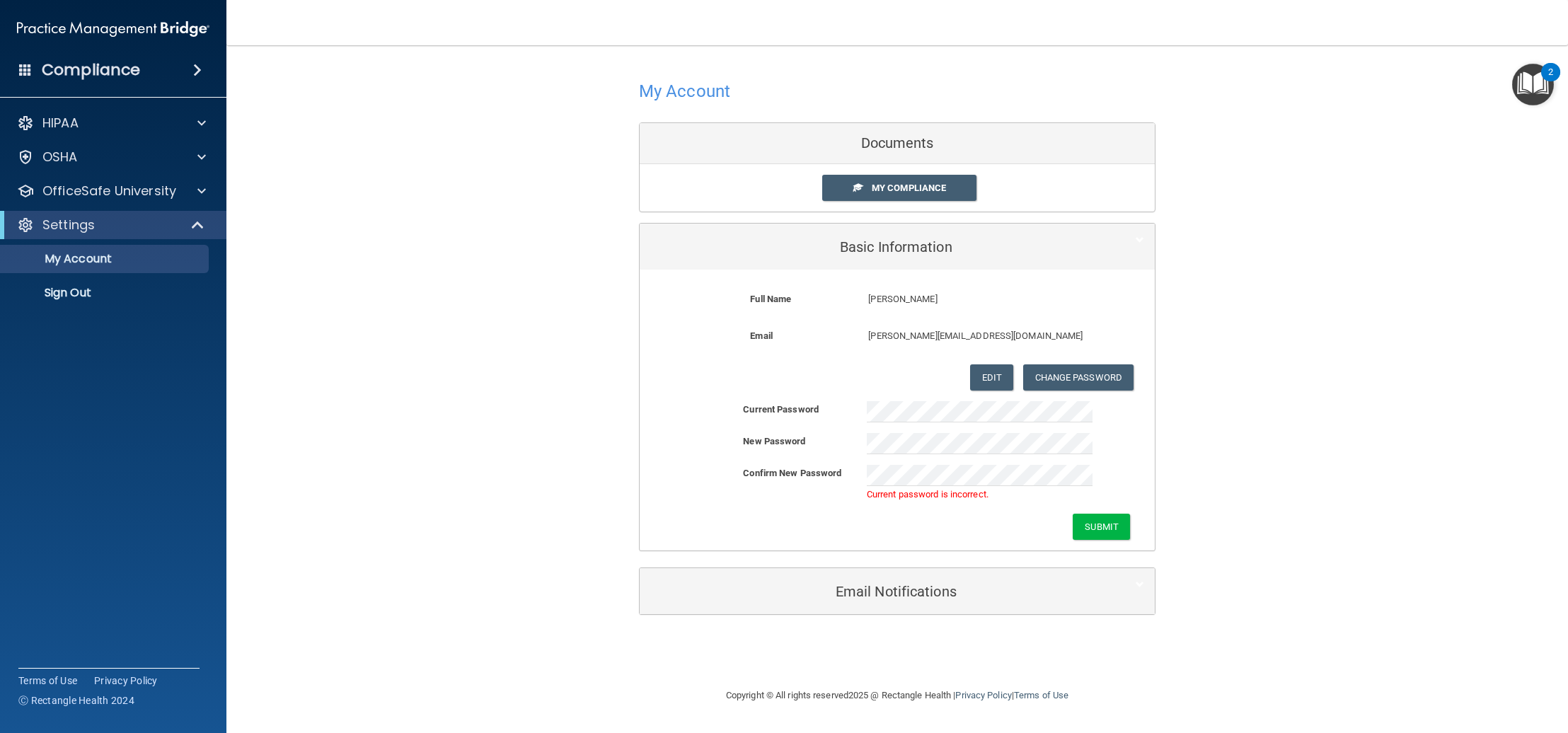
drag, startPoint x: 868, startPoint y: 522, endPoint x: 954, endPoint y: 509, distance: 87.0
click at [871, 522] on div "Submit" at bounding box center [897, 526] width 515 height 27
click at [855, 451] on div at bounding box center [979, 443] width 246 height 22
click at [811, 441] on div "New Password" at bounding box center [897, 443] width 515 height 22
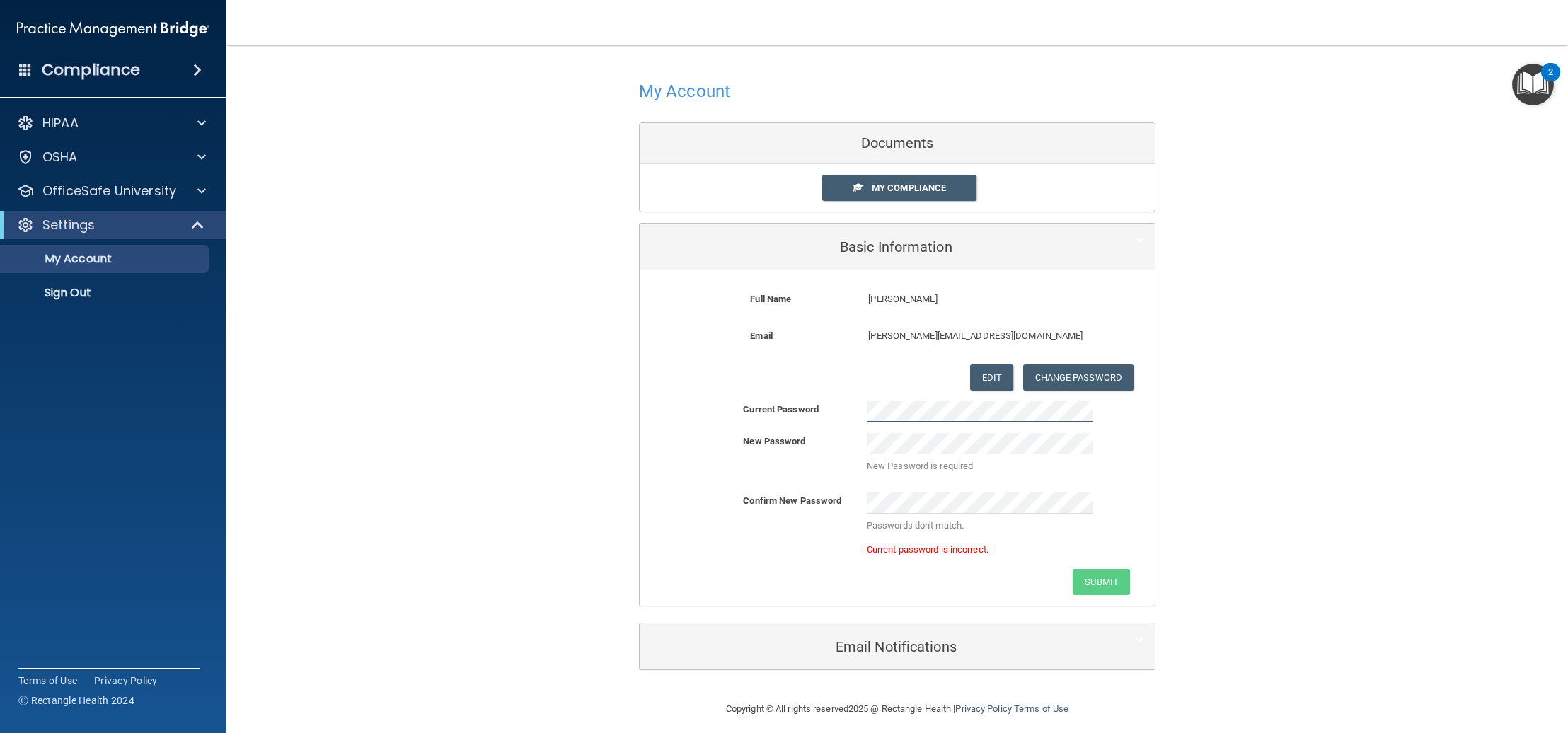
click at [844, 409] on div "Current Password" at bounding box center [897, 412] width 515 height 22
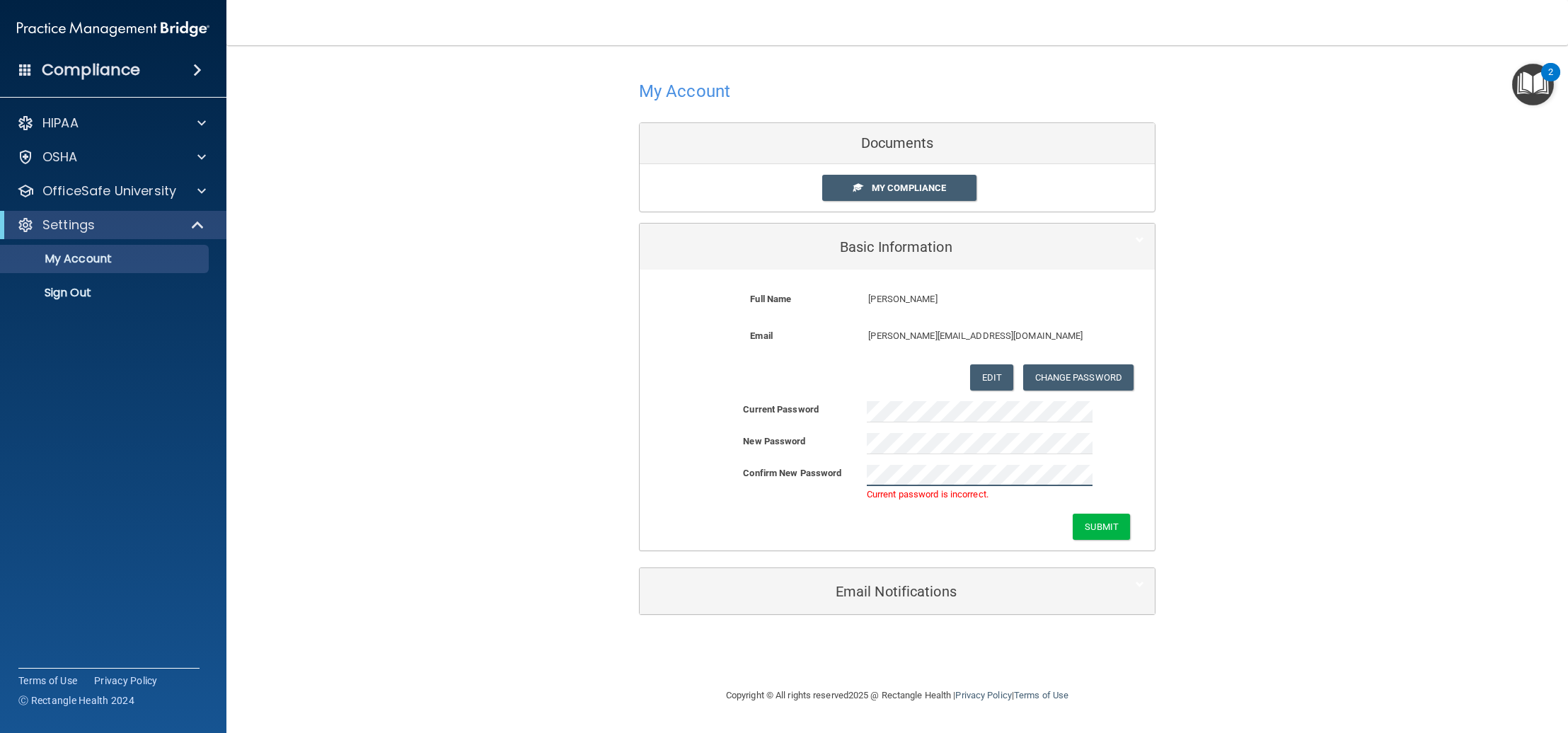
click at [820, 477] on div "Confirm New Password Current password is incorrect." at bounding box center [897, 484] width 515 height 38
click at [1072, 513] on button "Submit" at bounding box center [1101, 526] width 57 height 27
click at [1105, 528] on button "Submit" at bounding box center [1101, 526] width 57 height 27
click at [827, 410] on div "Current Password" at bounding box center [897, 412] width 515 height 22
click at [830, 505] on div "Current Password New Password Confirm New Password Current password is incorrec…" at bounding box center [897, 470] width 515 height 139
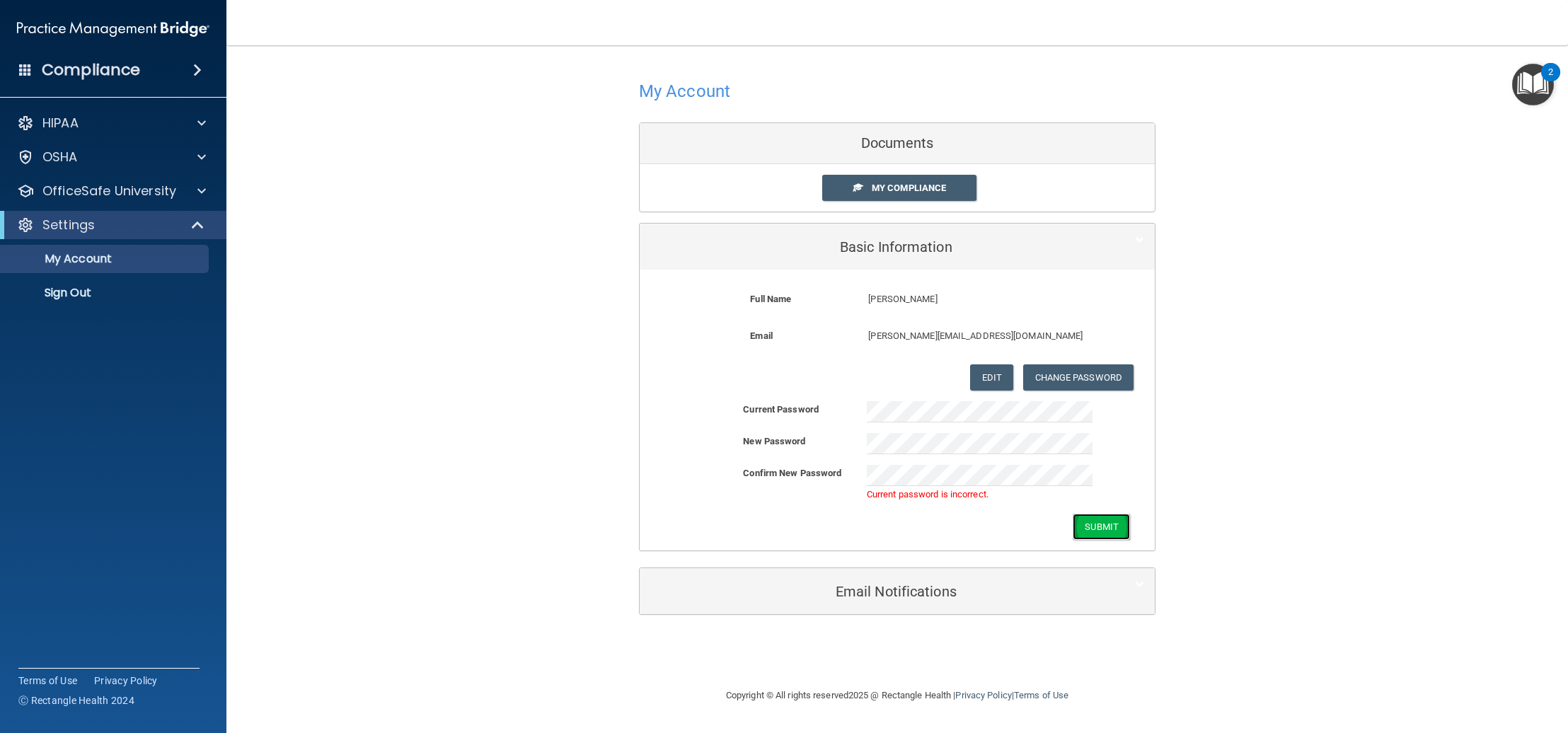
click at [1097, 526] on button "Submit" at bounding box center [1101, 526] width 57 height 27
click at [1104, 382] on button "Change Password" at bounding box center [1078, 377] width 111 height 27
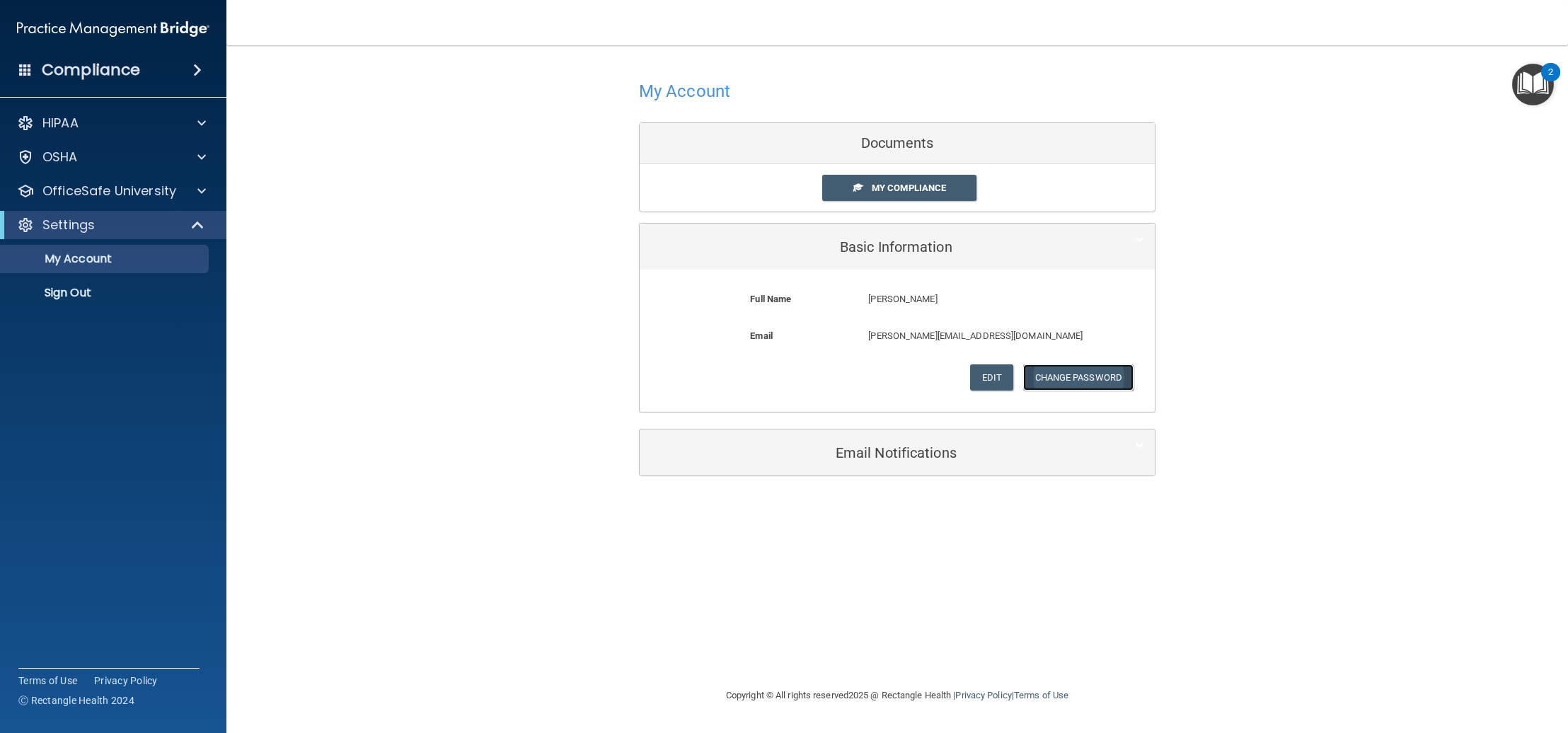
click at [1104, 382] on button "Change Password" at bounding box center [1078, 377] width 111 height 27
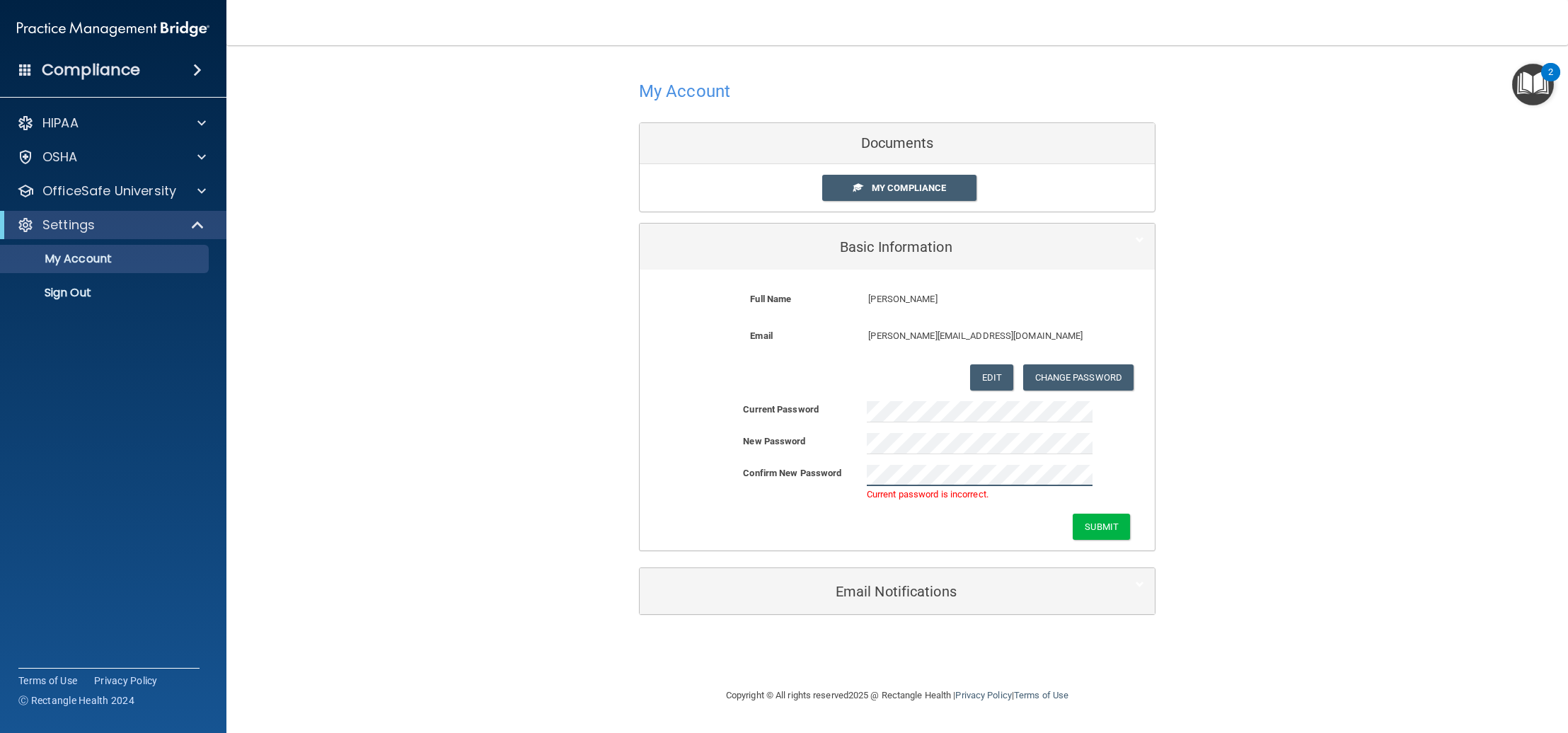
click at [813, 474] on div "Confirm New Password Current password is incorrect." at bounding box center [897, 484] width 515 height 38
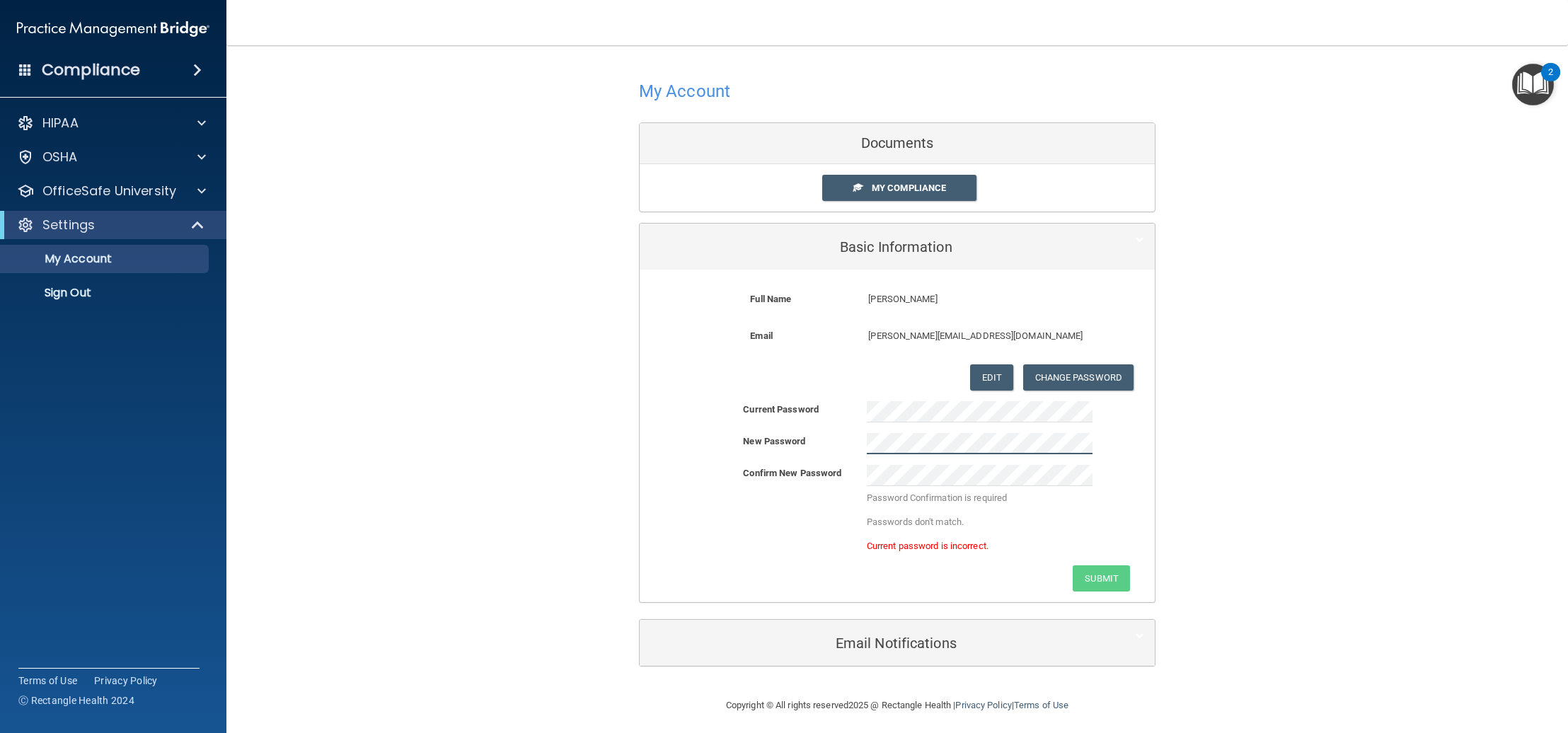
click at [839, 434] on div "New Password" at bounding box center [897, 443] width 515 height 22
click at [832, 444] on div "New Password" at bounding box center [897, 443] width 515 height 22
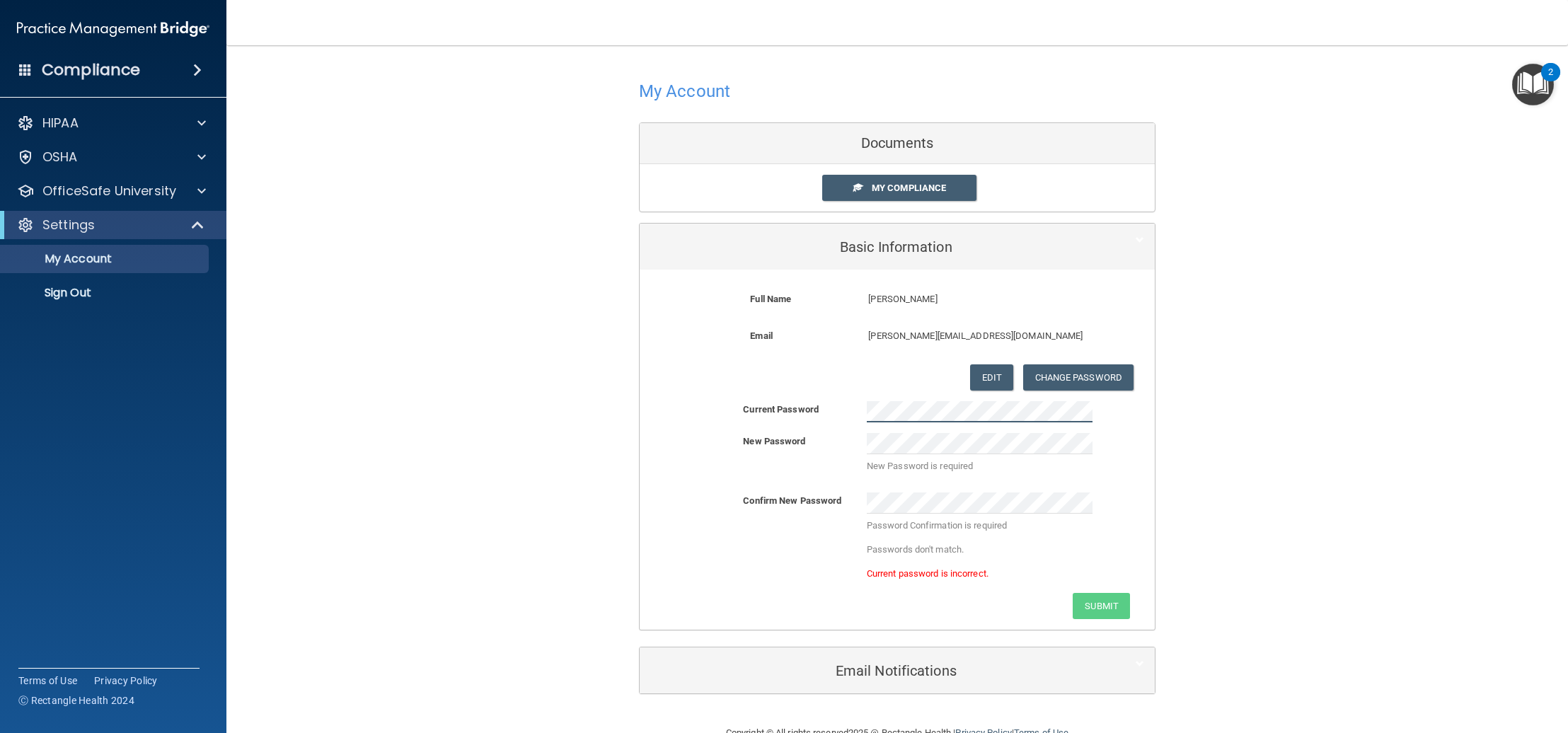
click at [841, 405] on div "Current Password" at bounding box center [897, 412] width 515 height 22
click at [848, 408] on div "Current Password" at bounding box center [897, 412] width 515 height 22
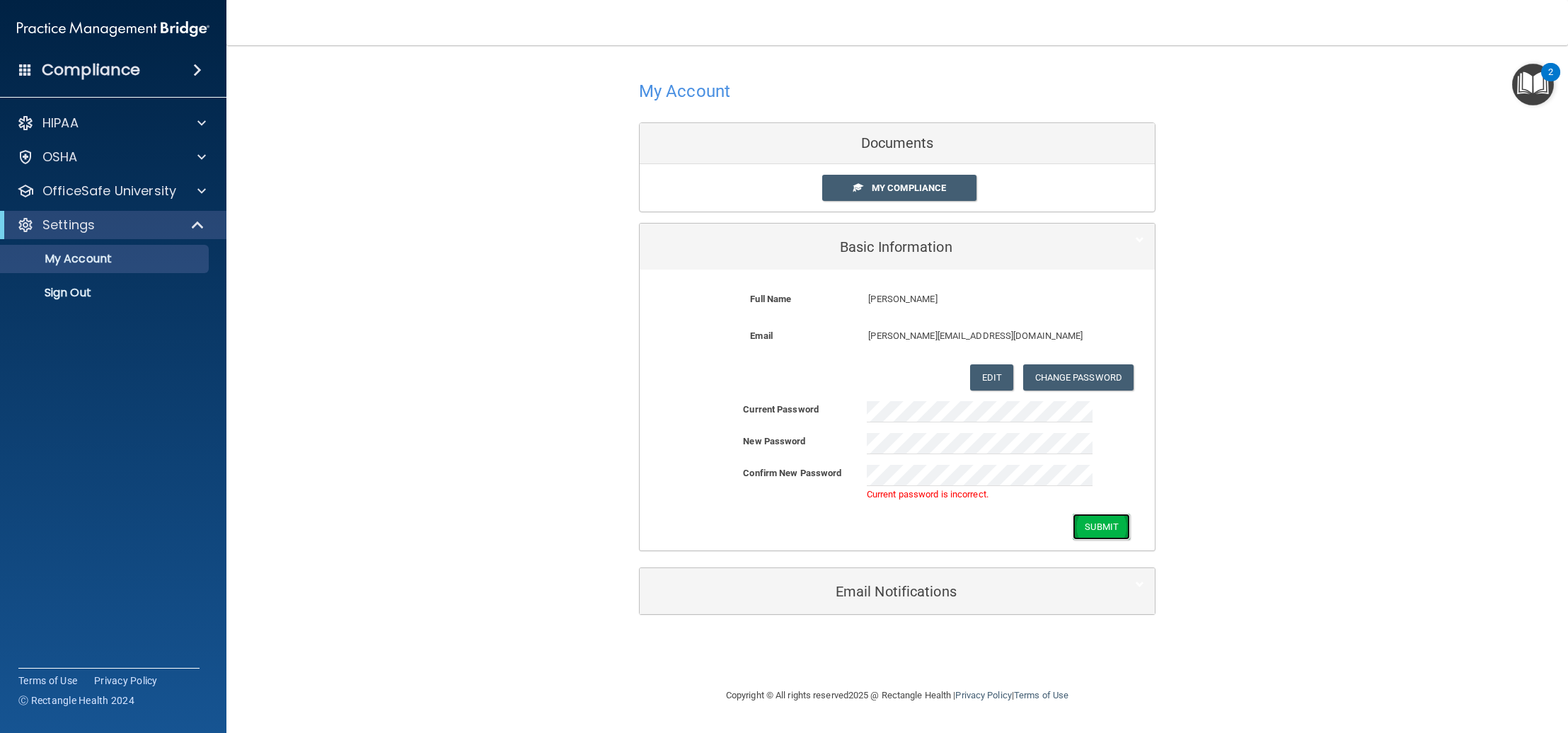
click at [1105, 527] on button "Submit" at bounding box center [1101, 526] width 57 height 27
click at [98, 292] on p "Sign Out" at bounding box center [105, 293] width 193 height 14
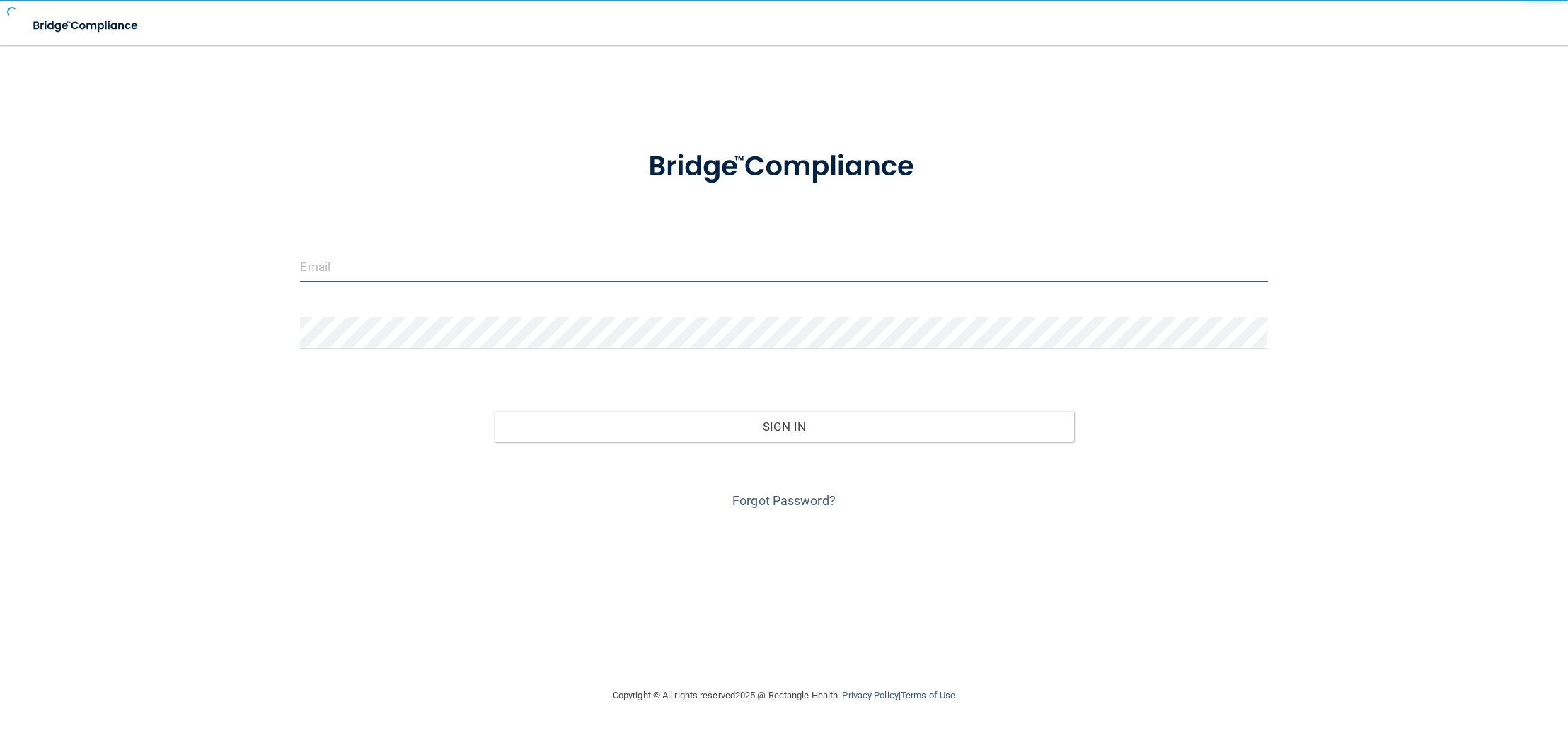
type input "[EMAIL_ADDRESS][DOMAIN_NAME]"
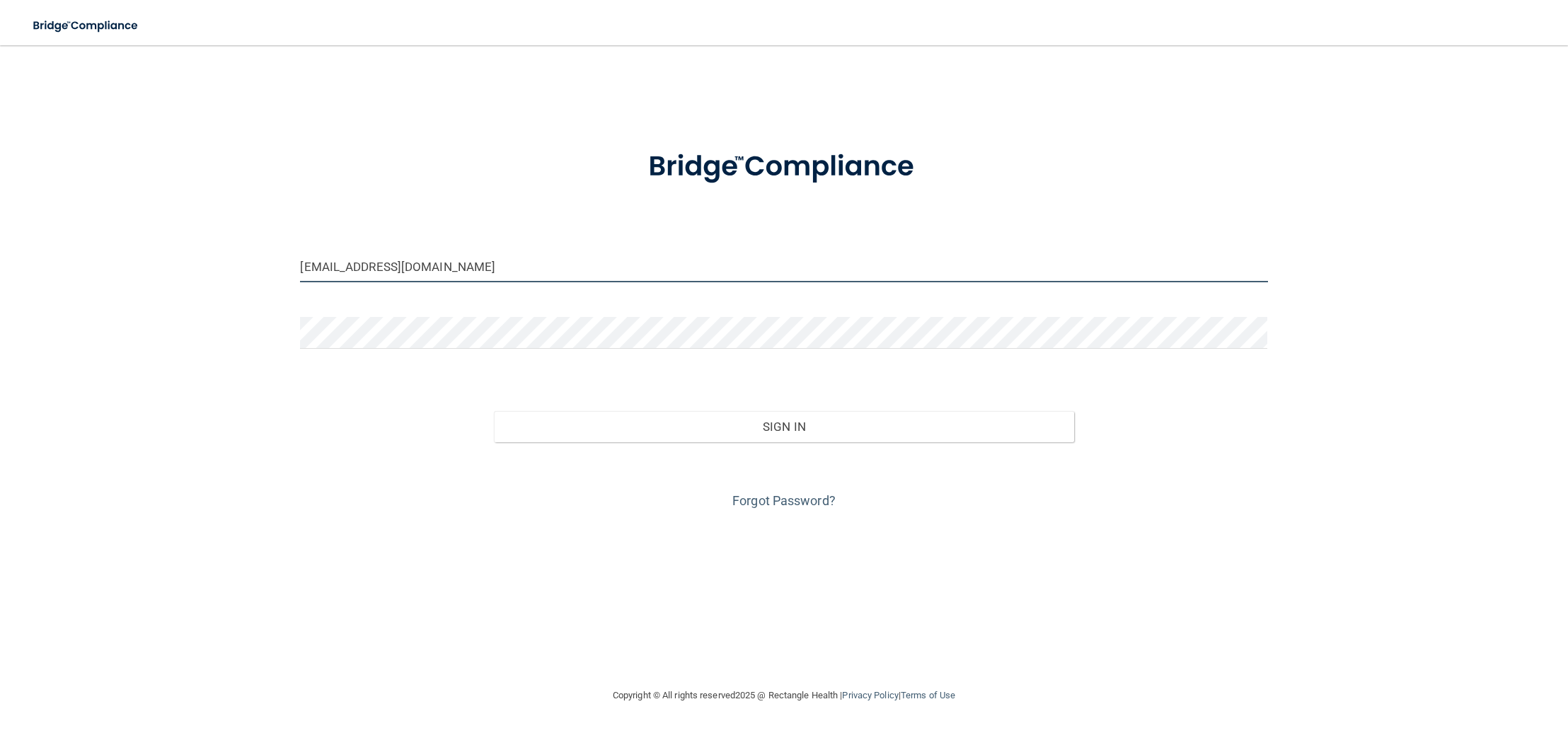
click at [438, 264] on input "[EMAIL_ADDRESS][DOMAIN_NAME]" at bounding box center [783, 266] width 967 height 32
drag, startPoint x: 530, startPoint y: 266, endPoint x: 262, endPoint y: 246, distance: 268.7
click at [262, 246] on div "[EMAIL_ADDRESS][DOMAIN_NAME] Invalid email/password. You don't have permission …" at bounding box center [784, 366] width 1511 height 613
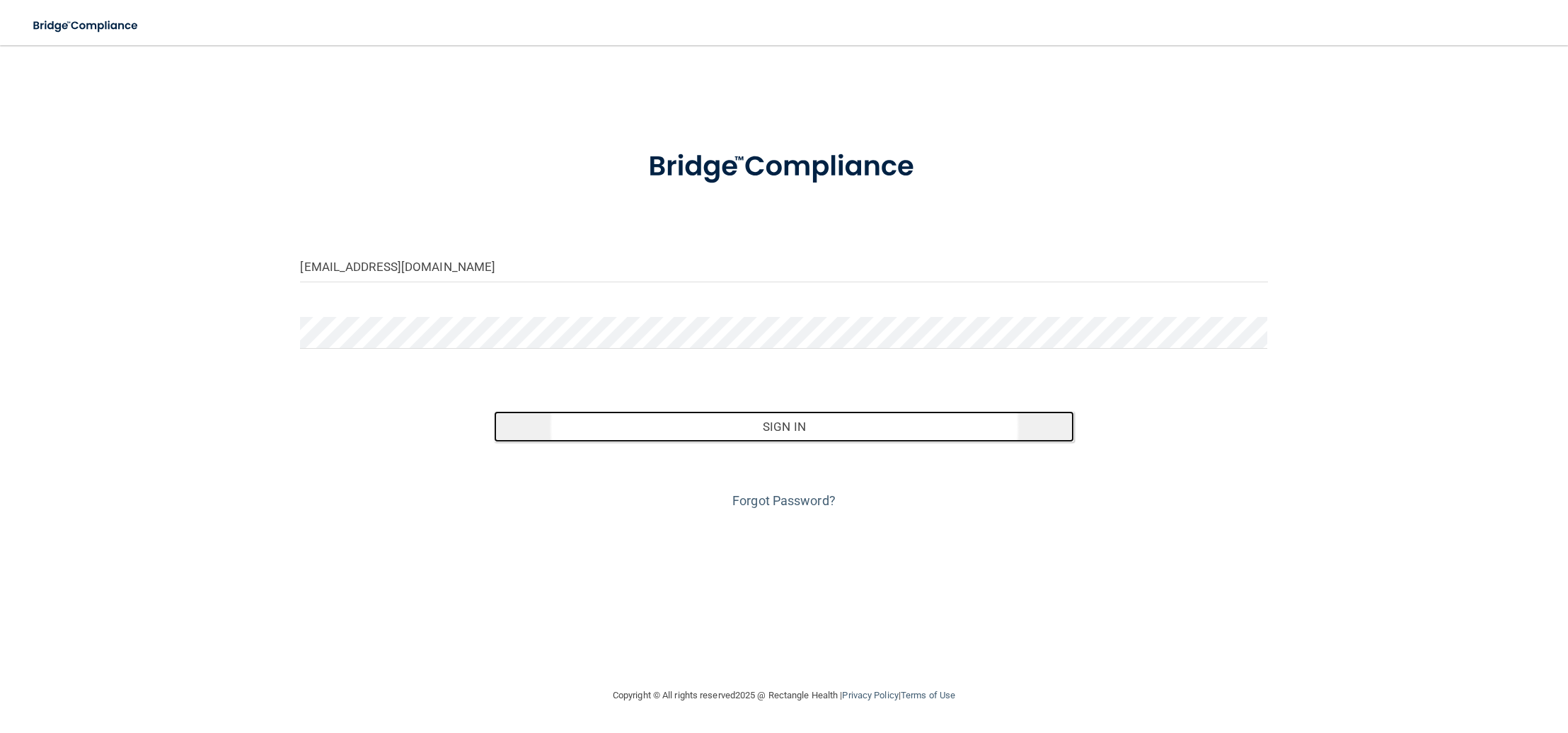
click at [625, 415] on button "Sign In" at bounding box center [784, 427] width 580 height 32
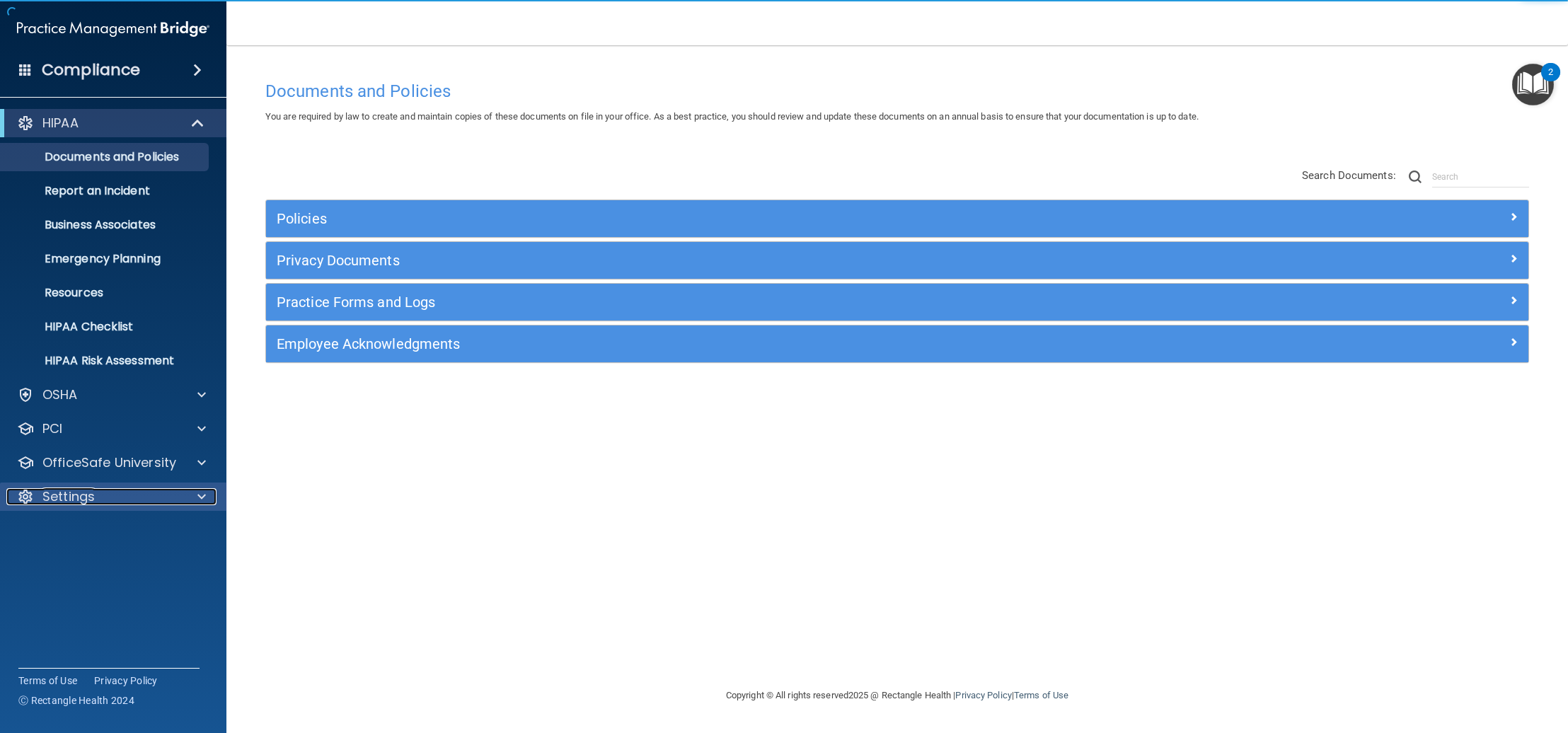
click at [102, 503] on div "Settings" at bounding box center [94, 496] width 175 height 17
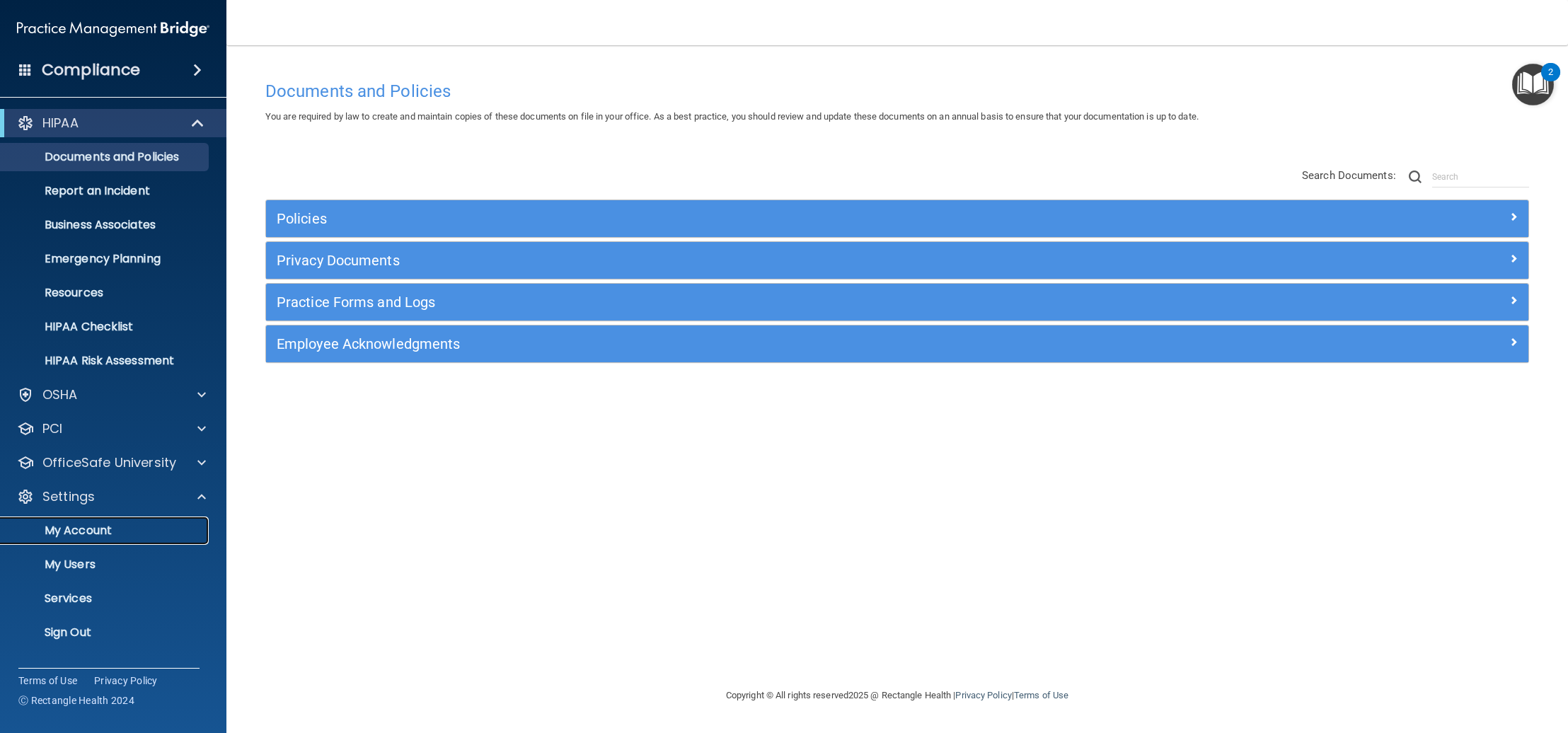
click at [102, 534] on p "My Account" at bounding box center [105, 530] width 193 height 14
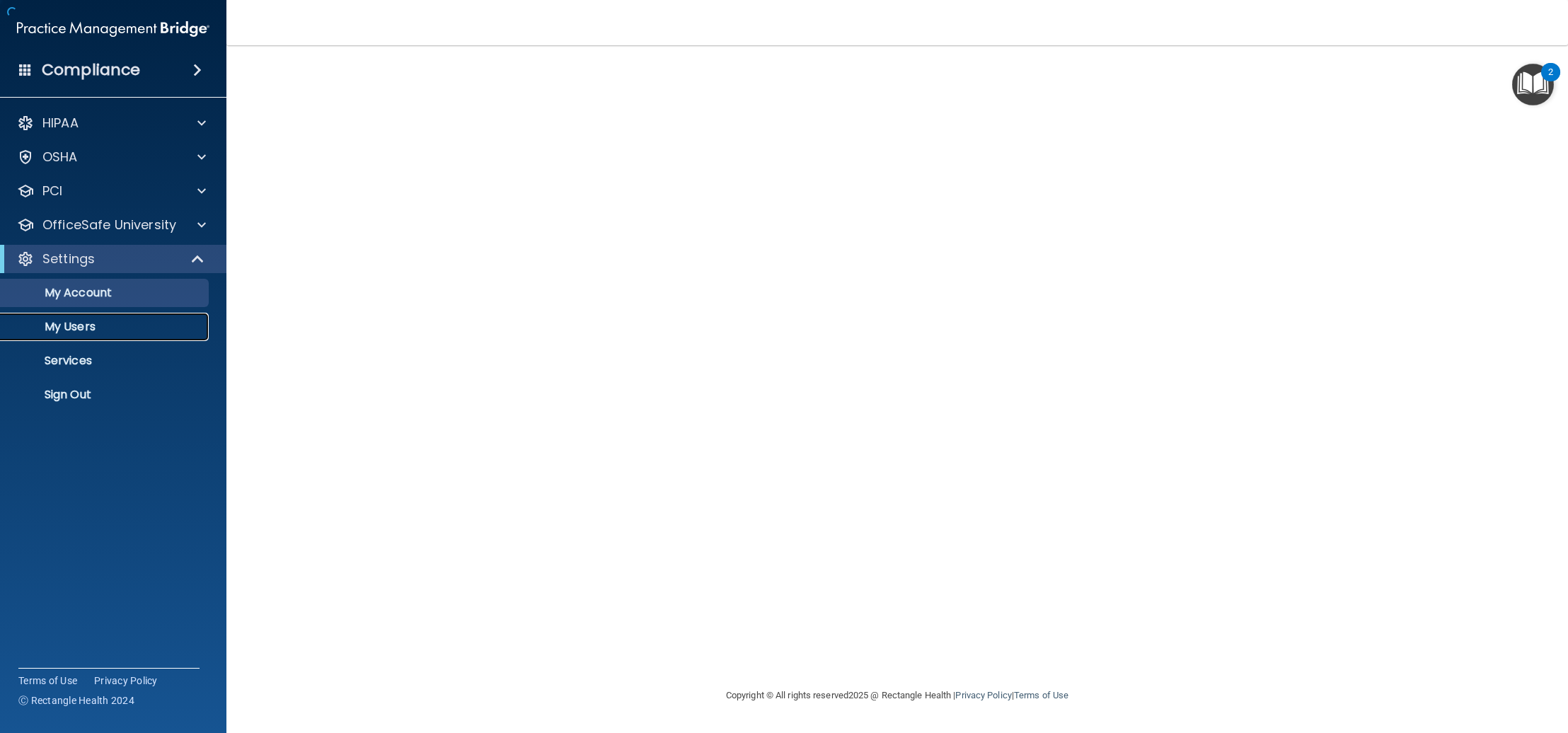
click at [100, 331] on p "My Users" at bounding box center [105, 326] width 193 height 14
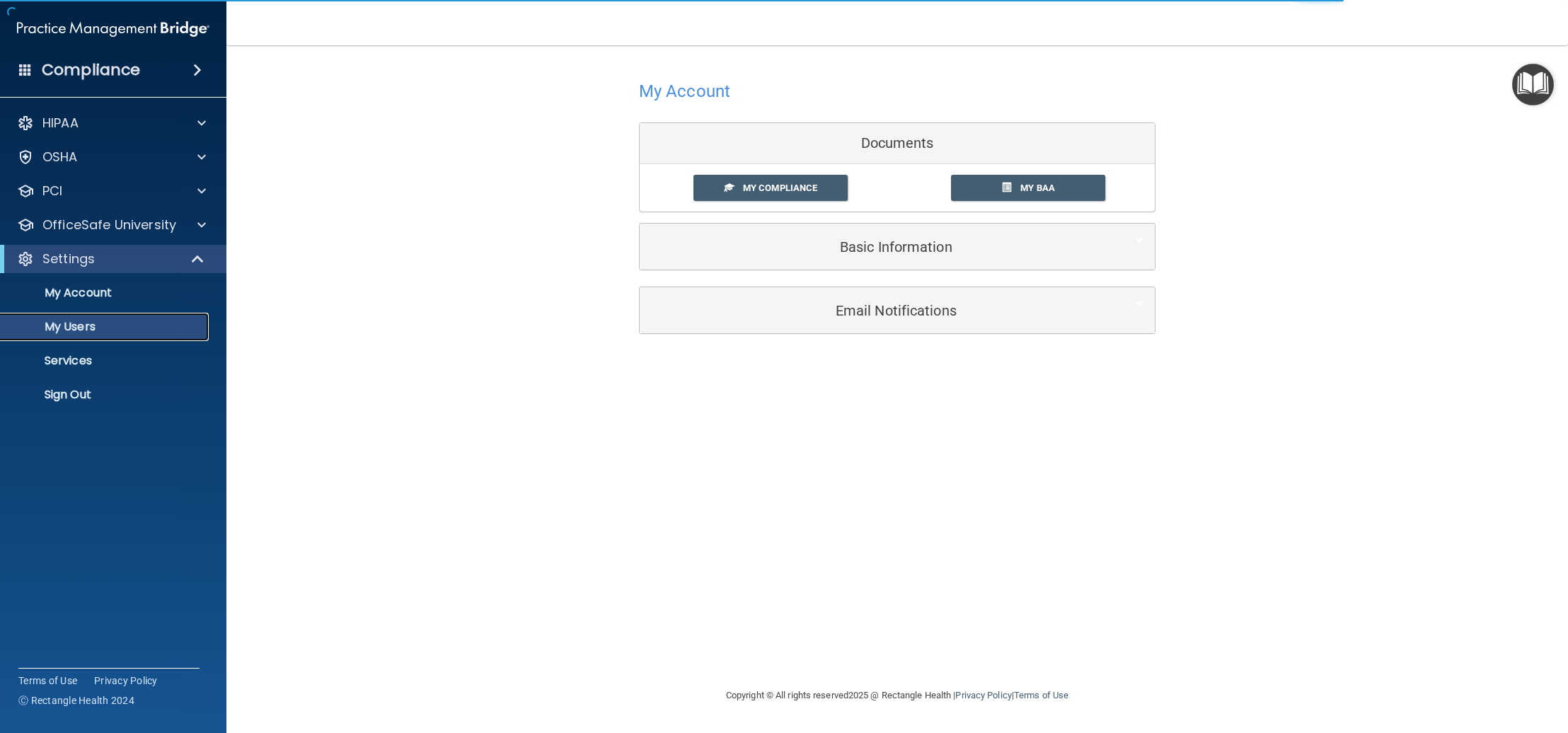
select select "20"
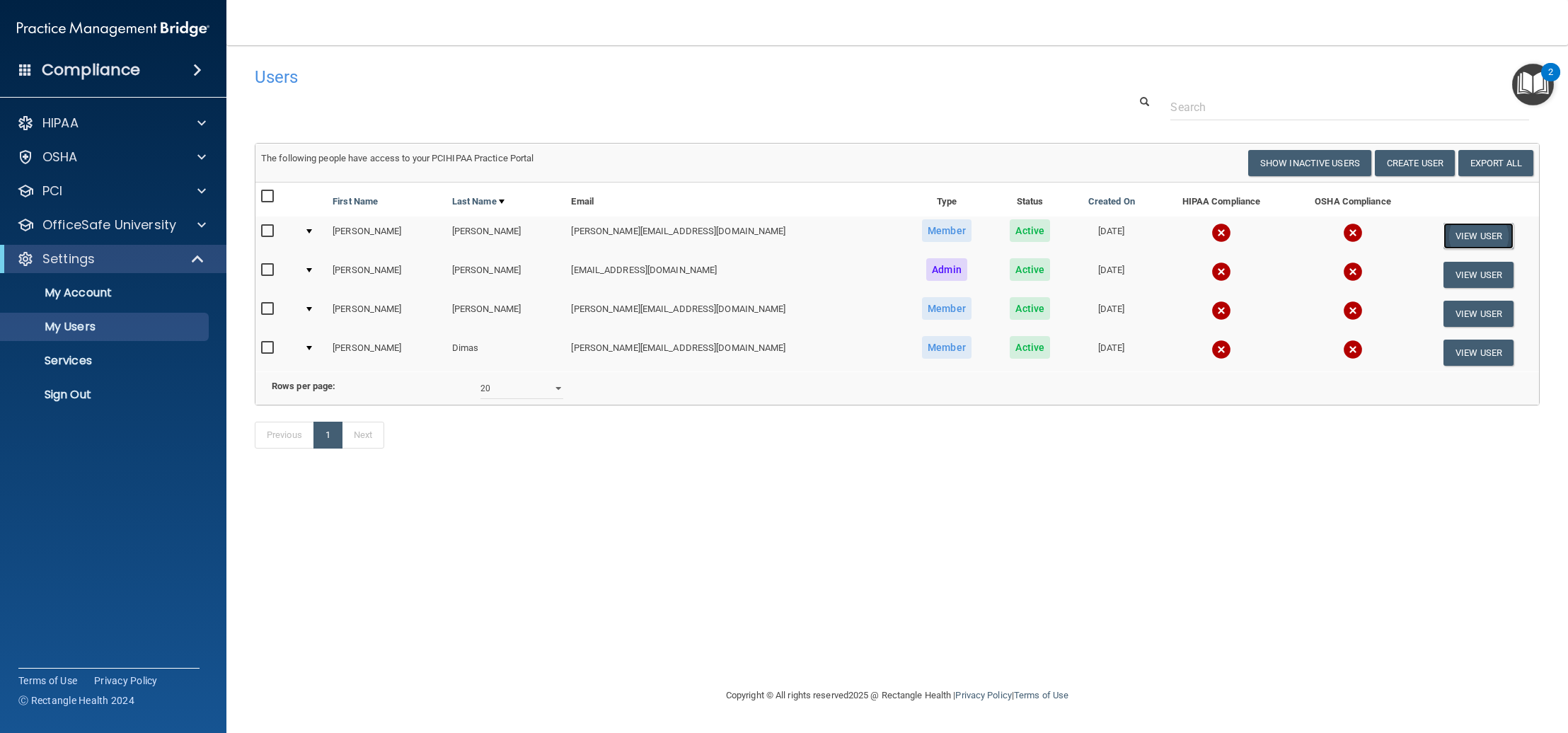
click at [1462, 237] on button "View User" at bounding box center [1477, 235] width 70 height 27
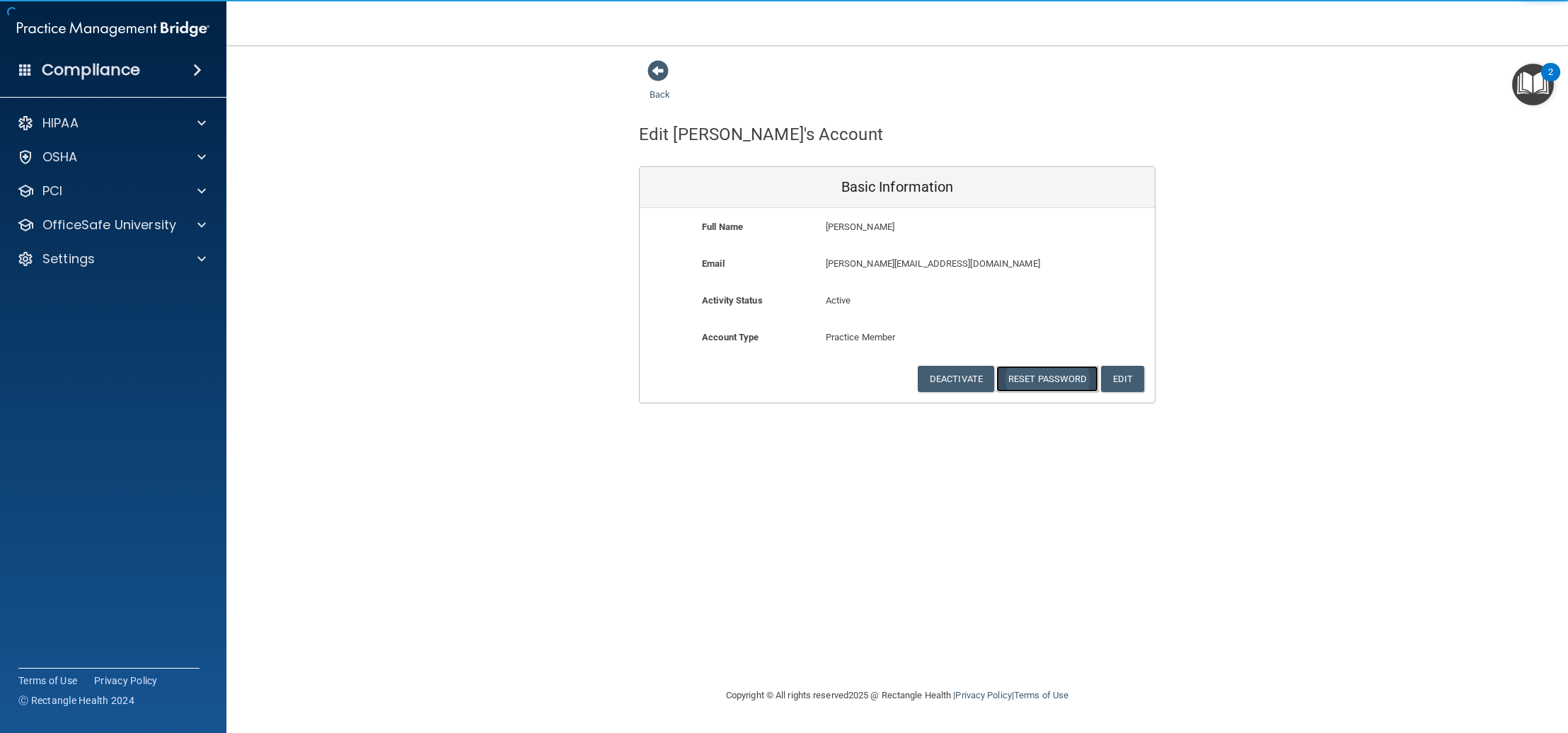
click at [1036, 379] on button "Reset Password" at bounding box center [1047, 378] width 102 height 27
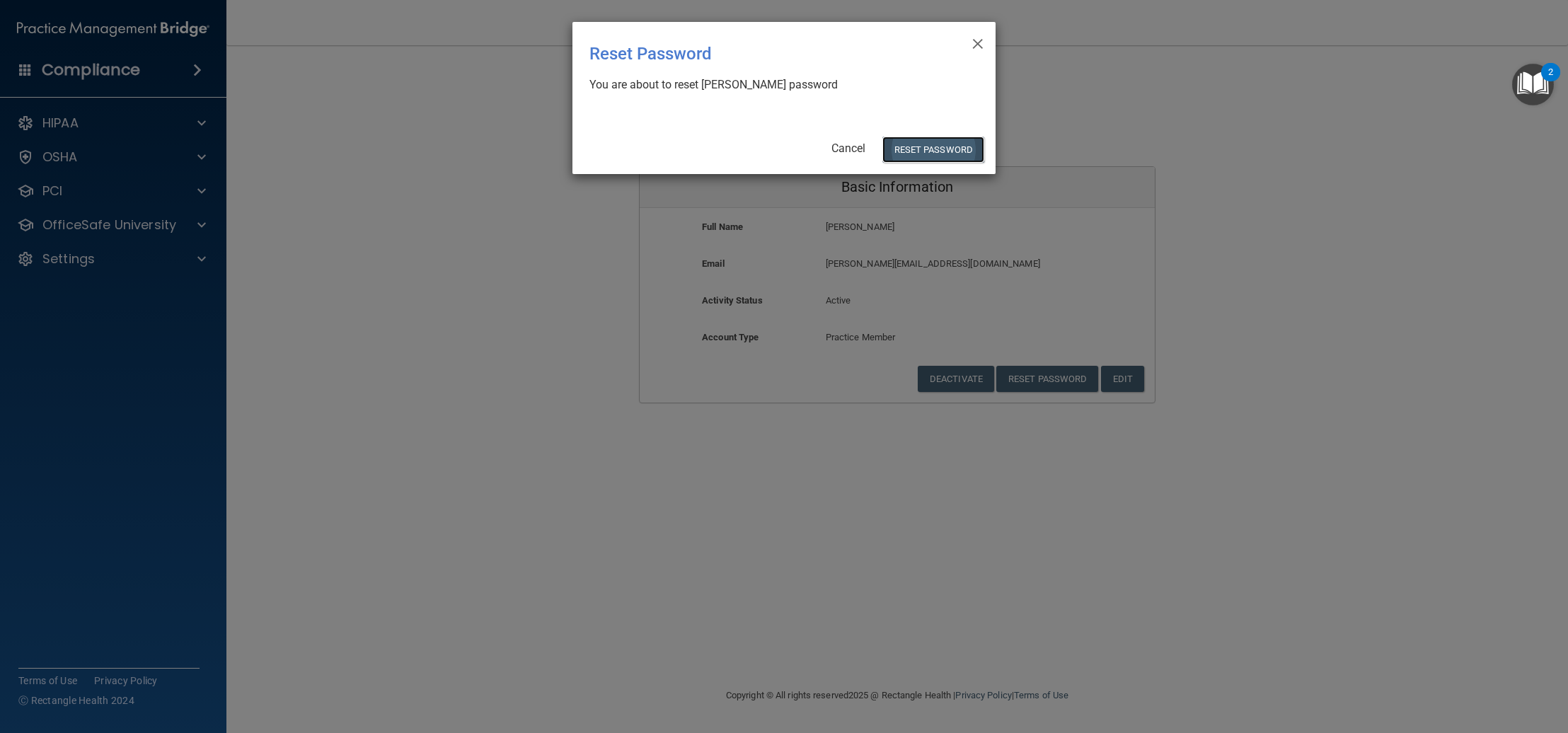
click at [928, 150] on button "Reset Password" at bounding box center [932, 150] width 102 height 27
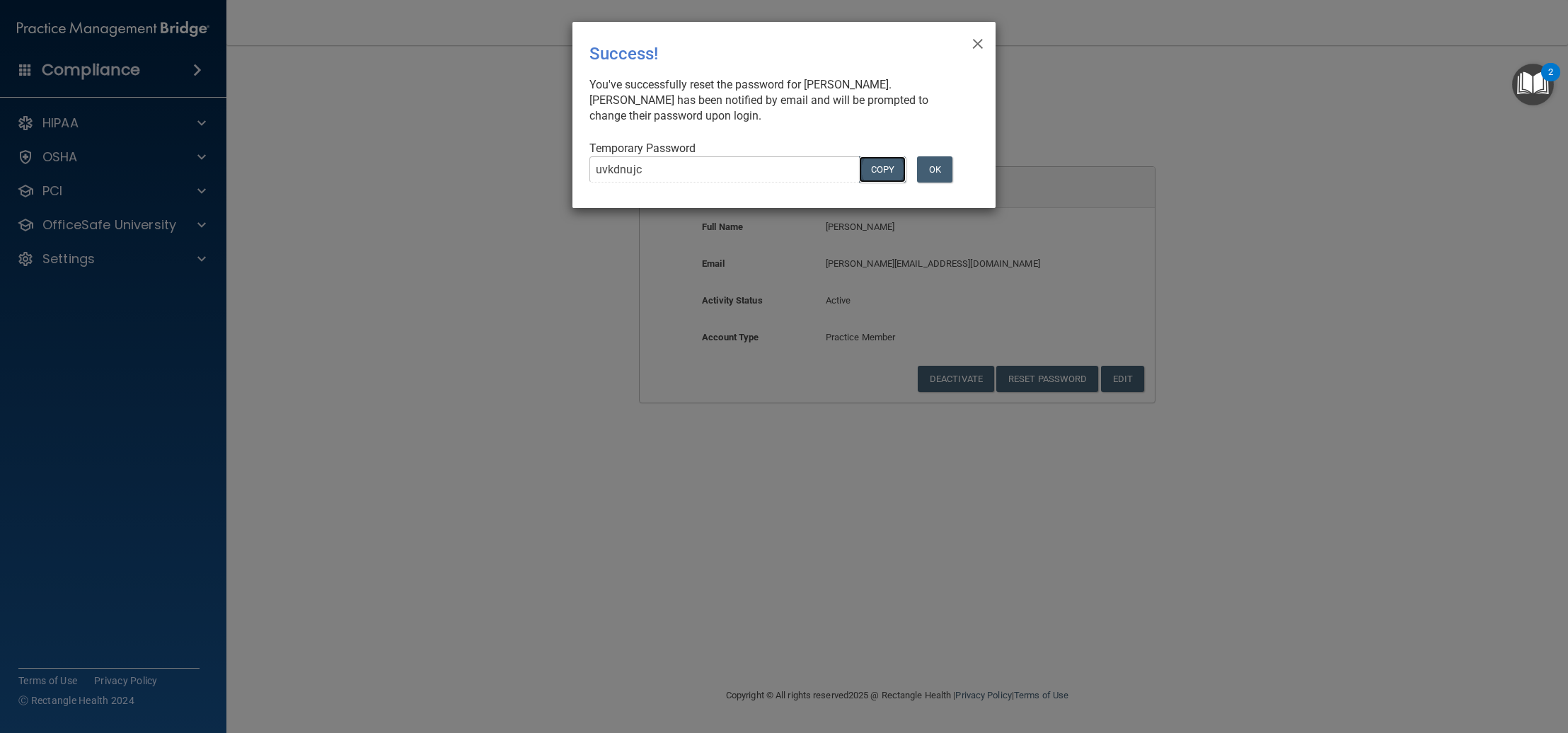
click at [877, 173] on button "COPY" at bounding box center [881, 169] width 46 height 27
click at [977, 39] on span "×" at bounding box center [977, 41] width 13 height 29
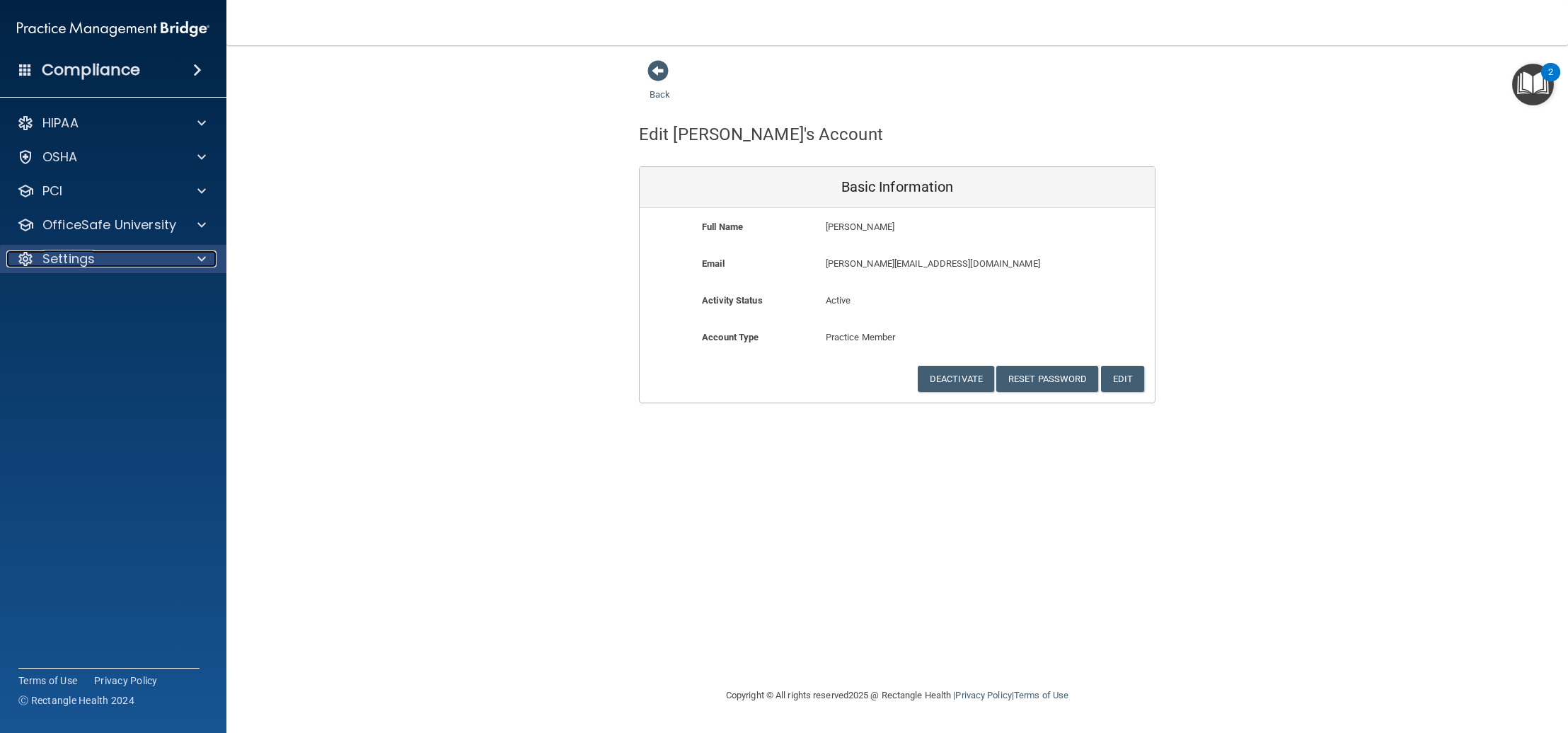
click at [174, 265] on div "Settings" at bounding box center [94, 258] width 175 height 17
click at [81, 392] on p "Sign Out" at bounding box center [105, 394] width 193 height 14
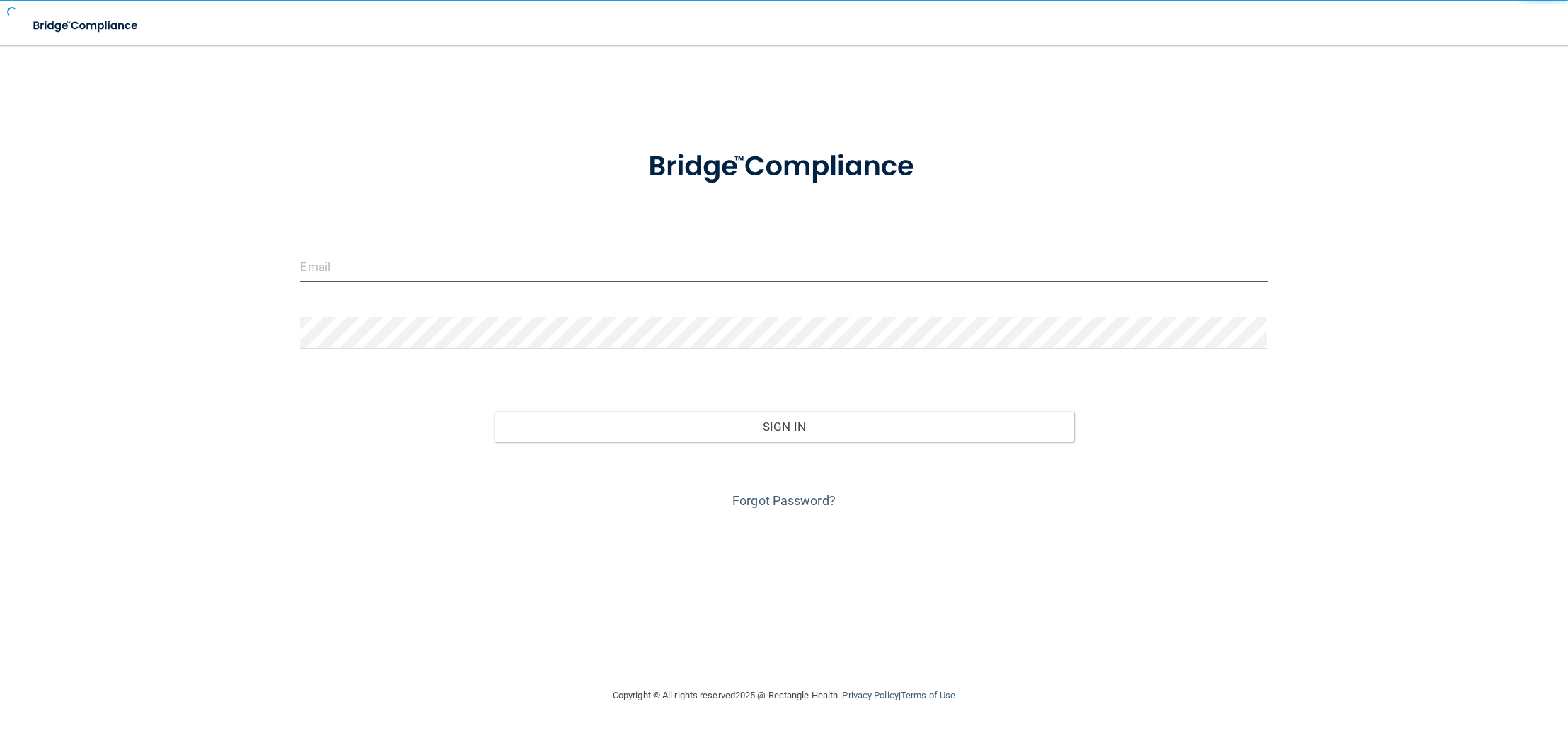
type input "[EMAIL_ADDRESS][DOMAIN_NAME]"
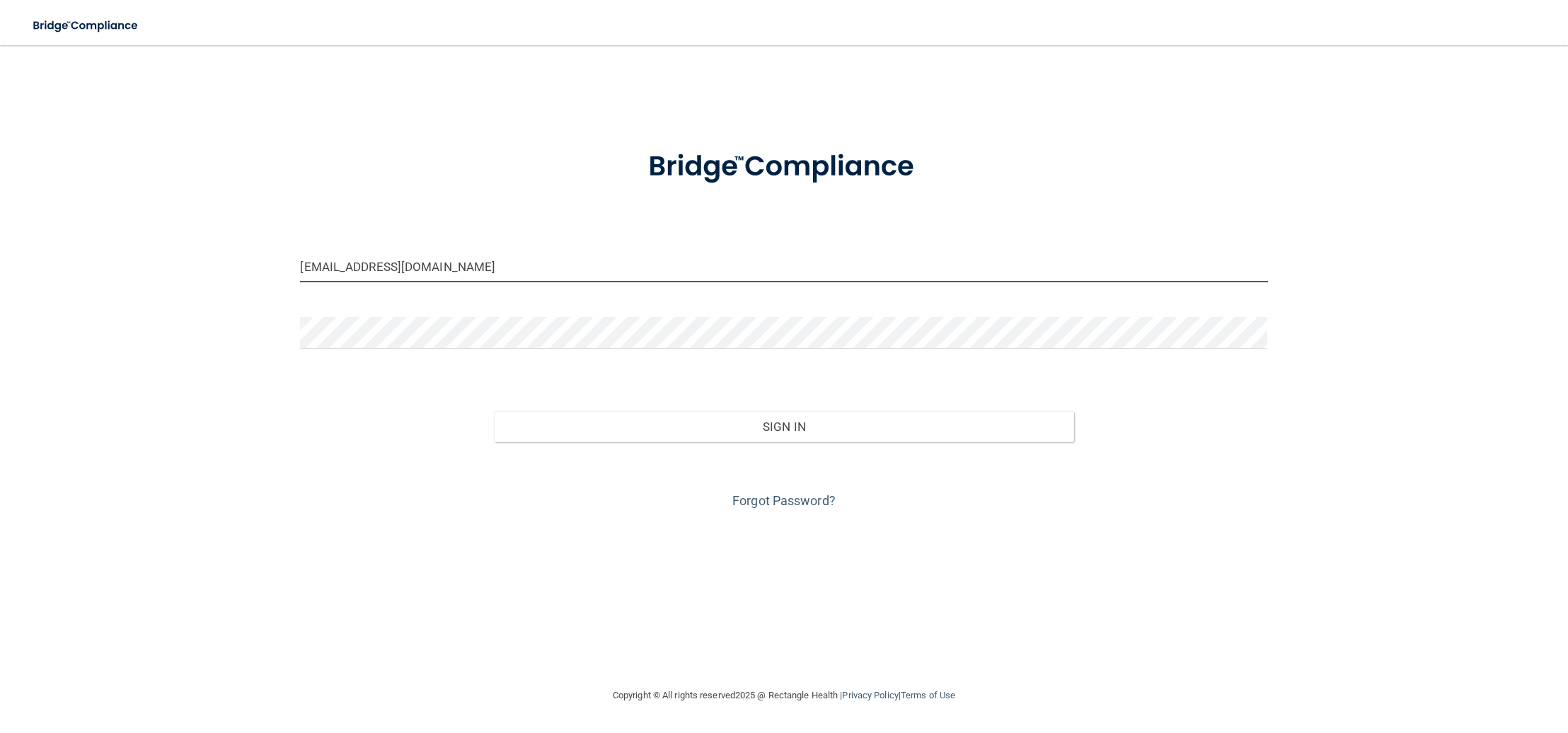
drag, startPoint x: 537, startPoint y: 267, endPoint x: 214, endPoint y: 261, distance: 323.1
click at [214, 261] on div "[EMAIL_ADDRESS][DOMAIN_NAME] Invalid email/password. You don't have permission …" at bounding box center [784, 366] width 1511 height 613
type input "[PERSON_NAME][EMAIL_ADDRESS][DOMAIN_NAME]"
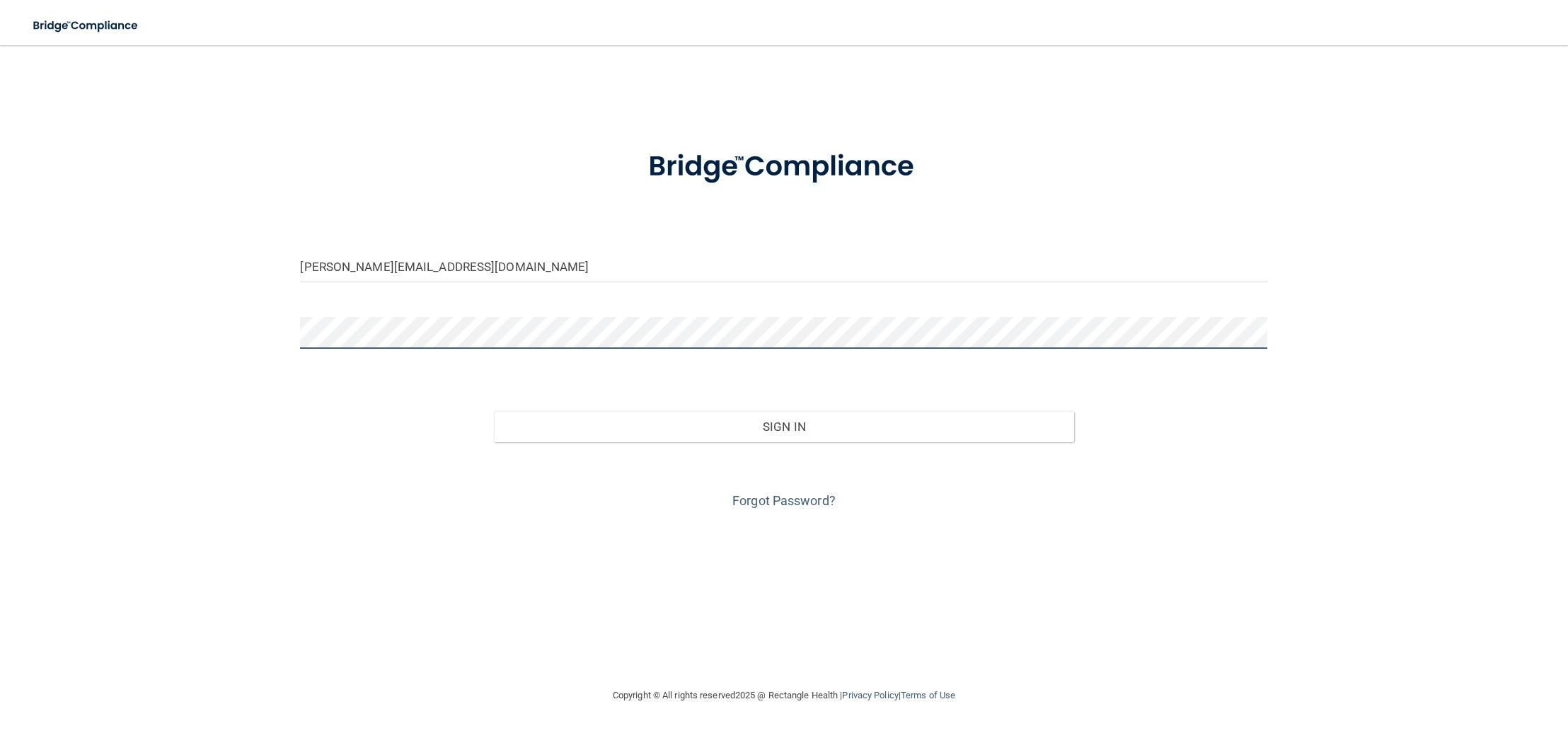
click at [238, 327] on div "[PERSON_NAME][EMAIL_ADDRESS][DOMAIN_NAME] Invalid email/password. You don't hav…" at bounding box center [784, 366] width 1511 height 613
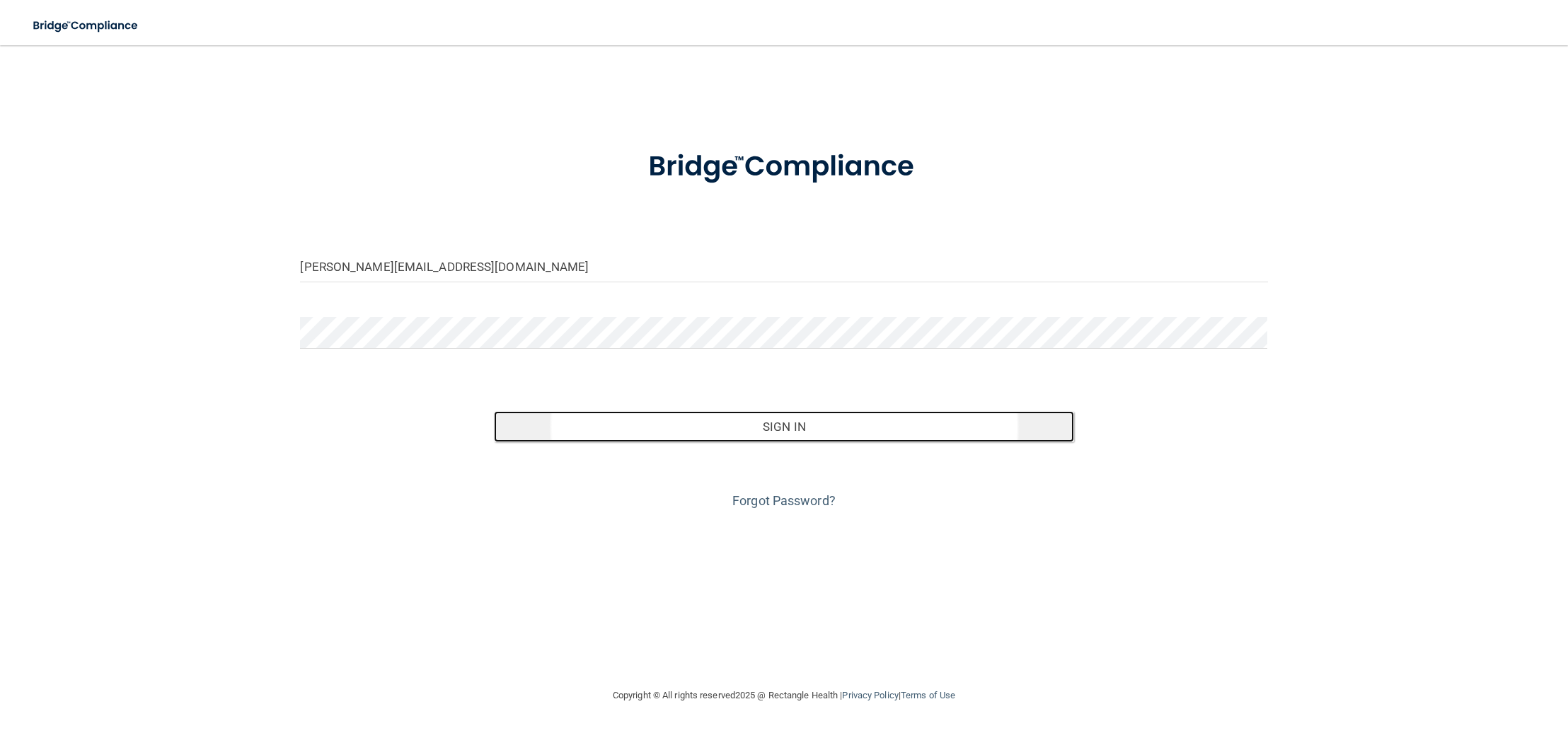
click at [783, 434] on button "Sign In" at bounding box center [784, 427] width 580 height 32
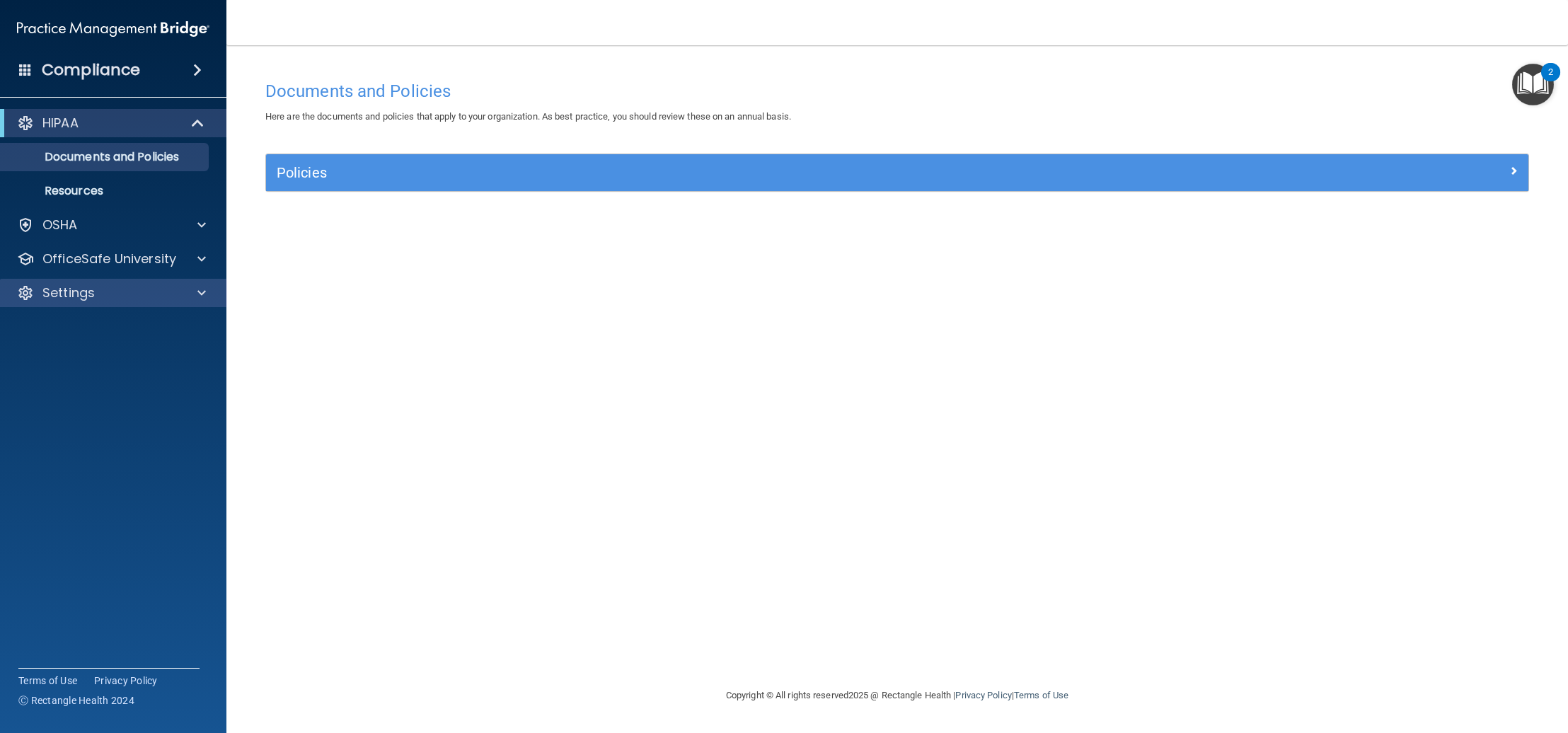
click at [139, 303] on div "Settings" at bounding box center [113, 293] width 227 height 29
click at [89, 307] on div "HIPAA Documents and Policies Report an Incident Business Associates Emergency P…" at bounding box center [113, 211] width 227 height 215
click at [93, 296] on p "Settings" at bounding box center [68, 293] width 52 height 17
click at [86, 323] on p "My Account" at bounding box center [105, 326] width 193 height 14
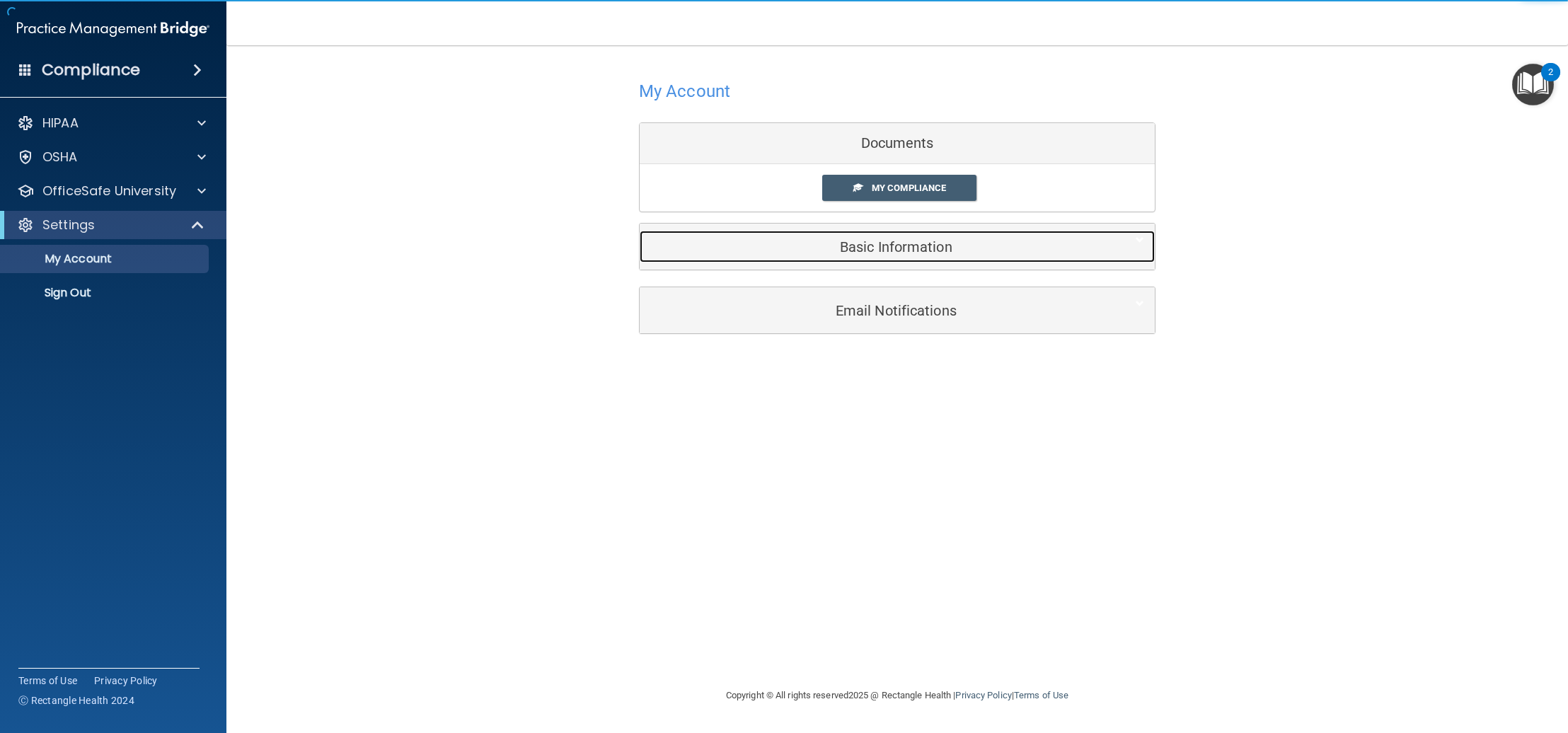
click at [939, 241] on h5 "Basic Information" at bounding box center [875, 247] width 450 height 16
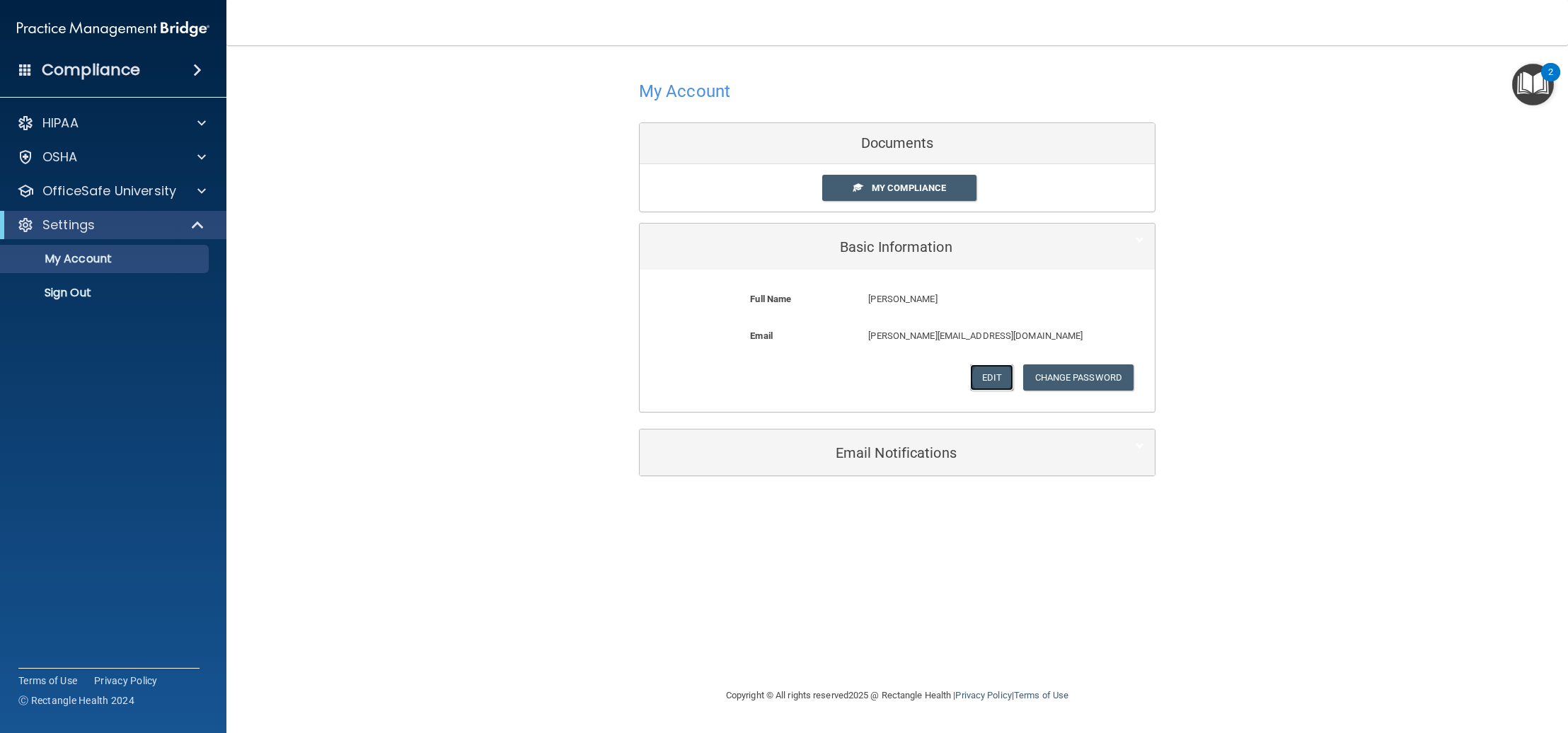
click at [994, 384] on button "Edit" at bounding box center [991, 377] width 43 height 27
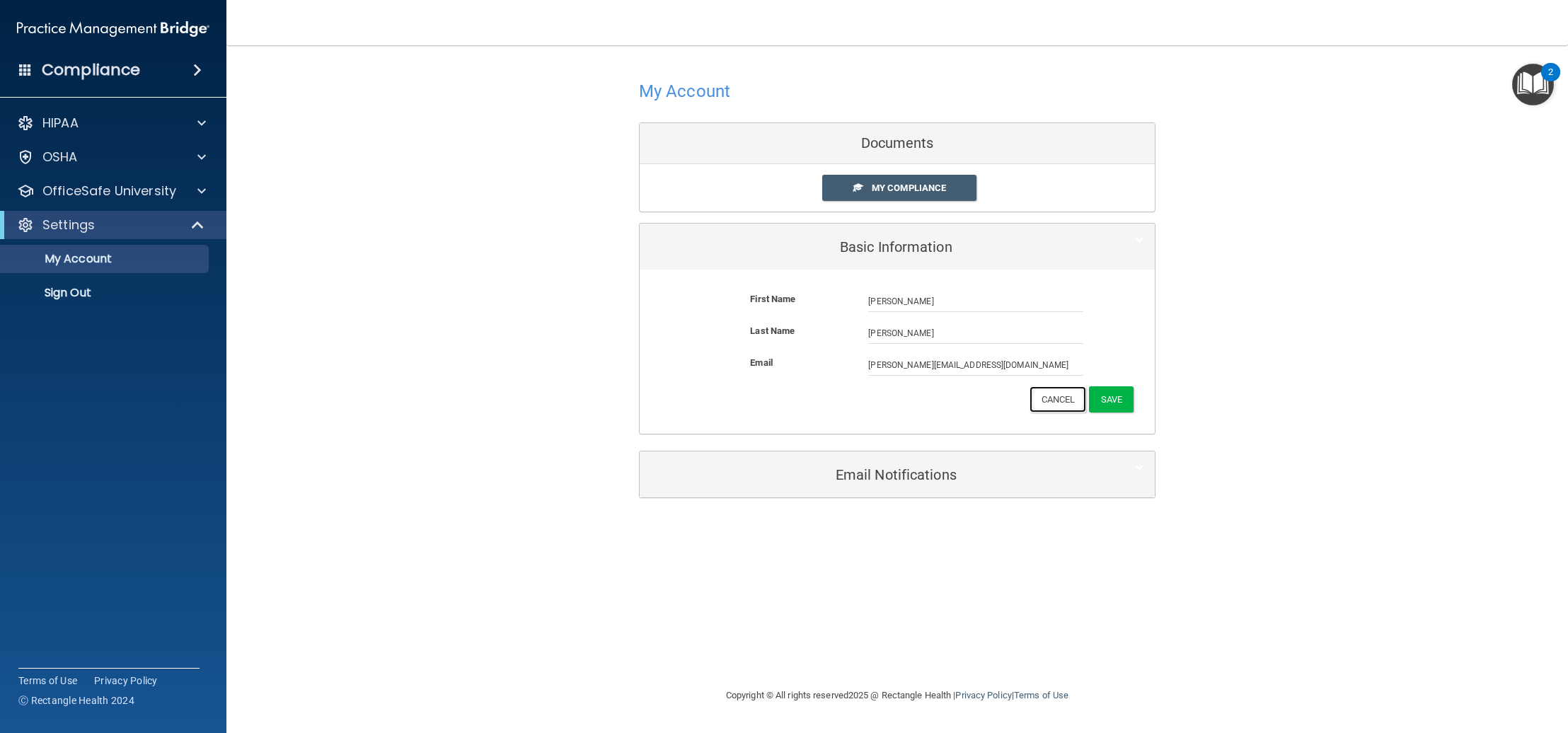
click at [1058, 399] on button "Cancel" at bounding box center [1057, 399] width 57 height 27
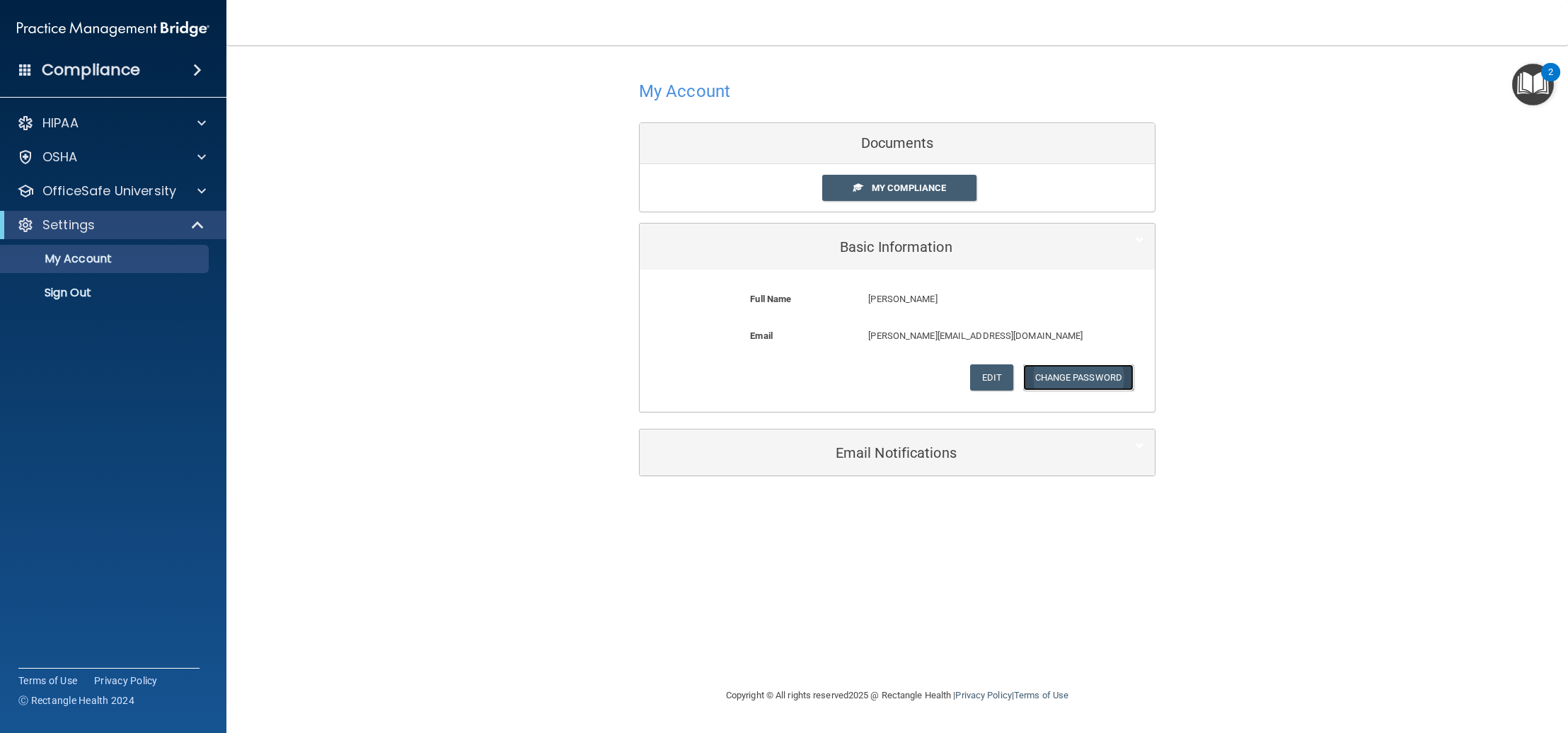
click at [1065, 383] on button "Change Password" at bounding box center [1078, 377] width 111 height 27
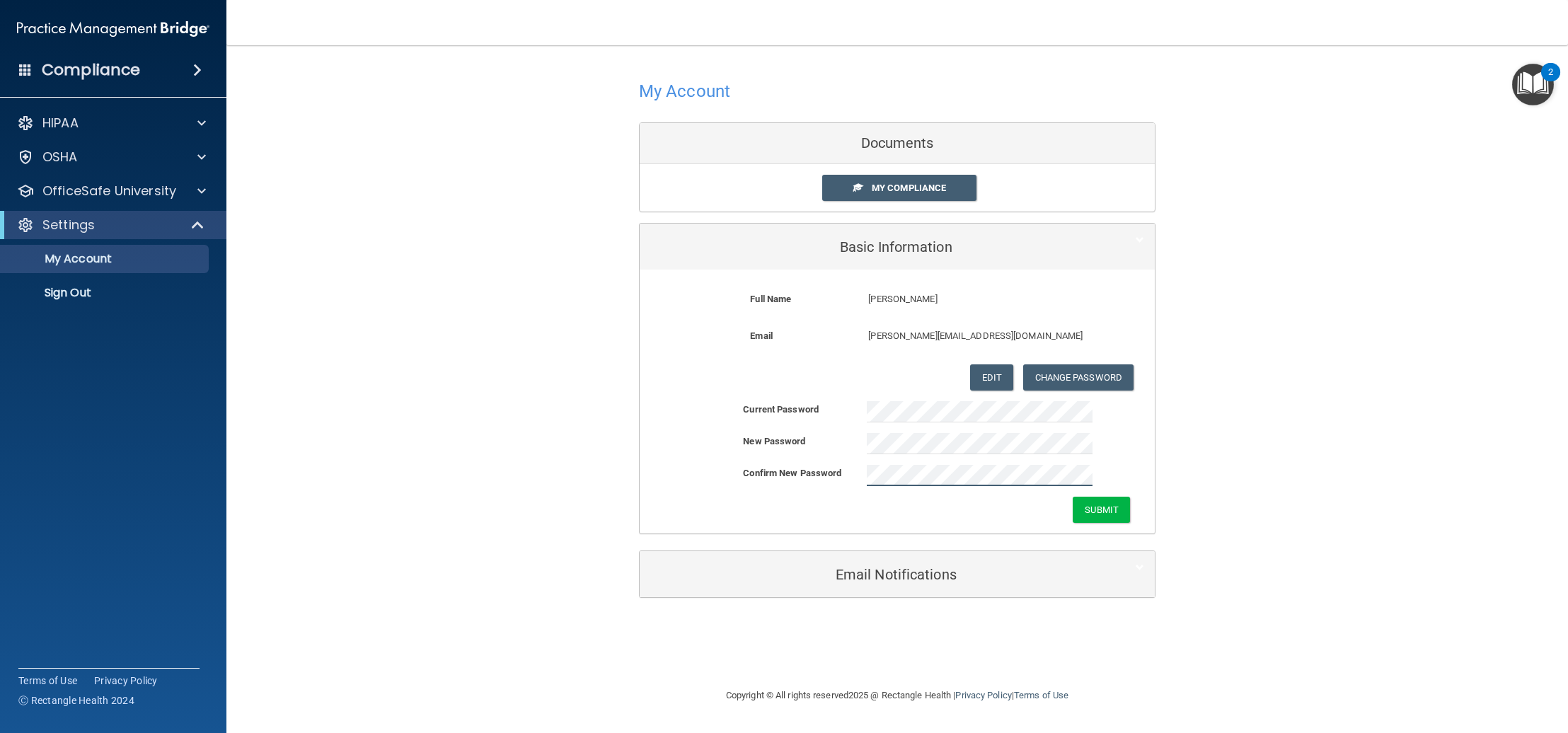
click at [1072, 497] on button "Submit" at bounding box center [1101, 509] width 57 height 27
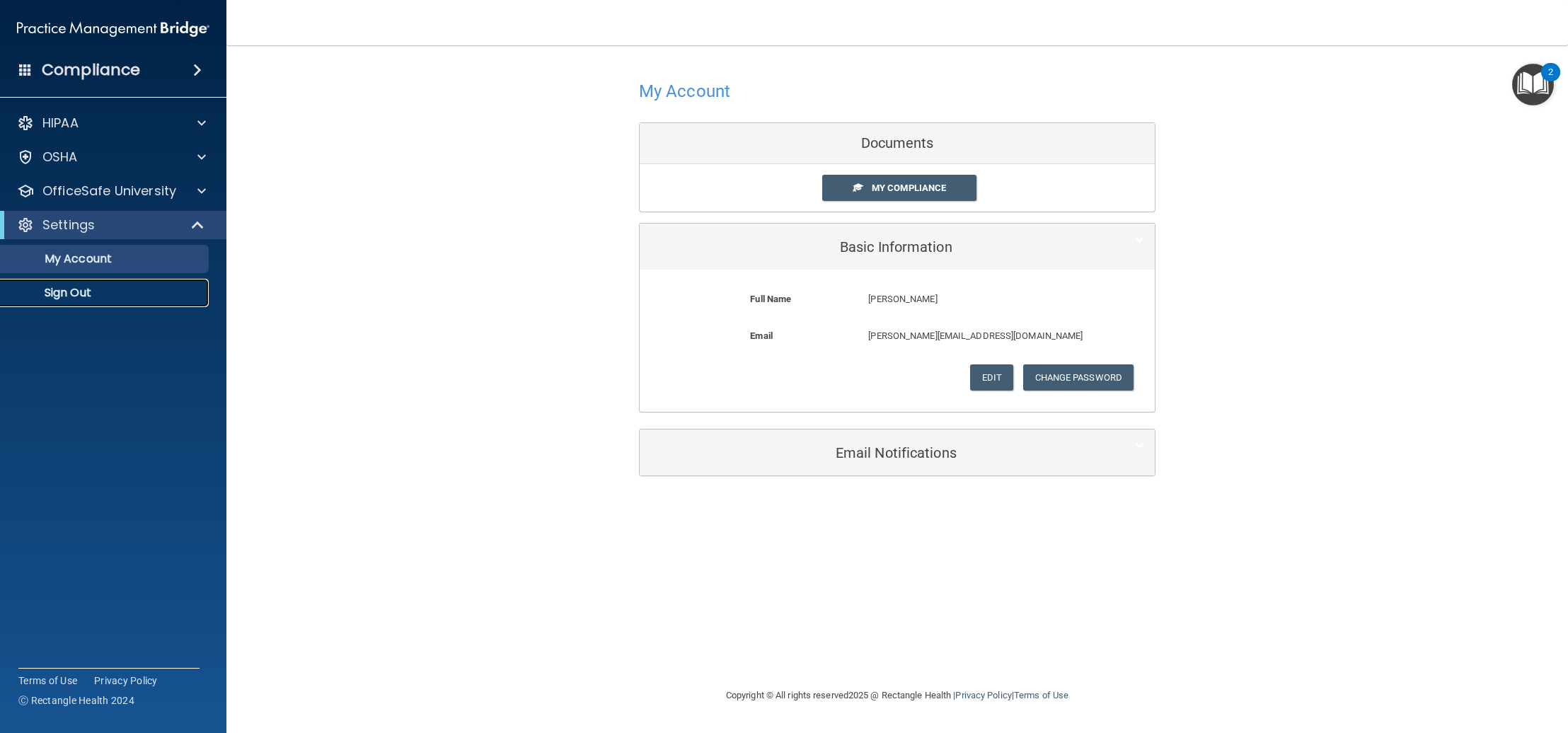
click at [86, 290] on p "Sign Out" at bounding box center [105, 293] width 193 height 14
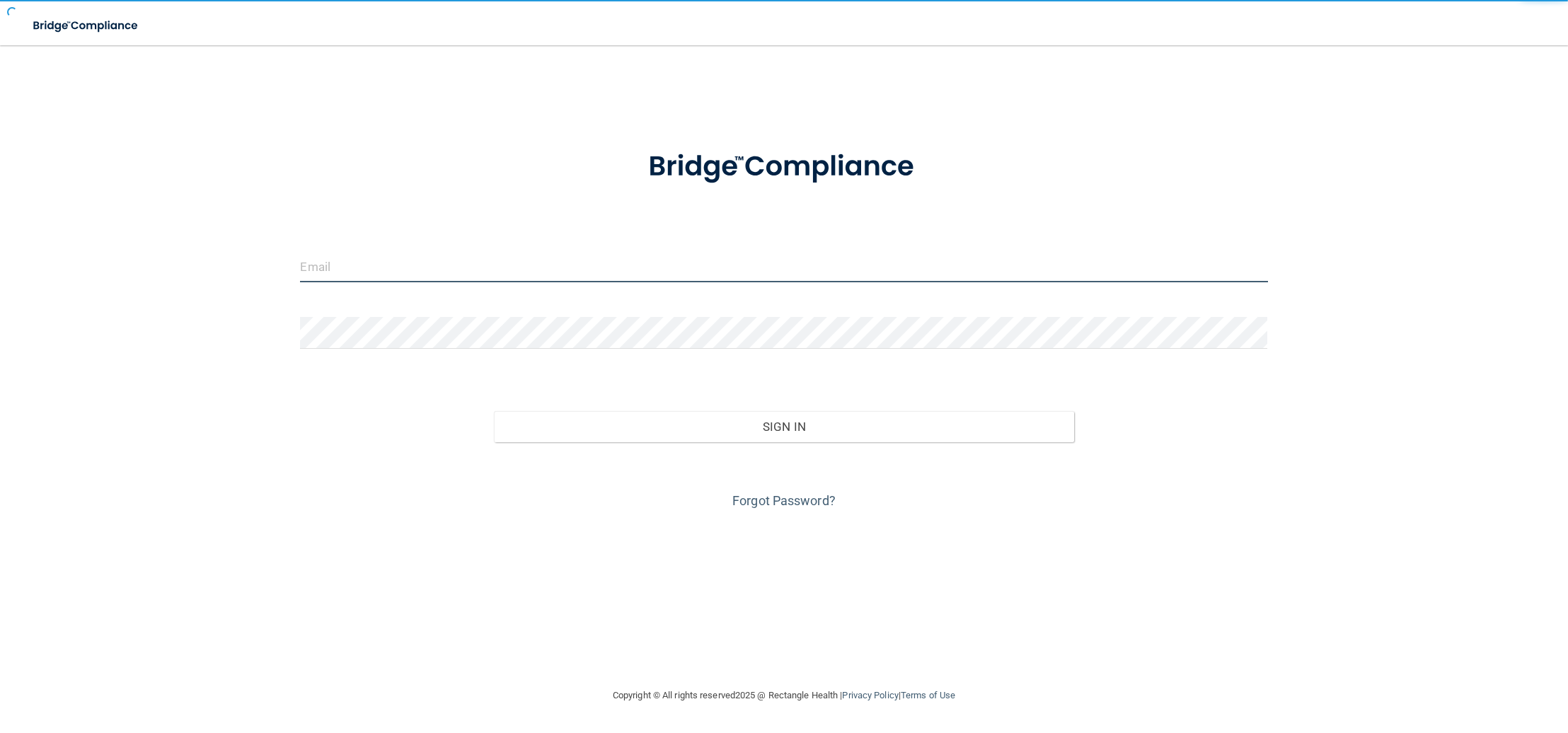
type input "[EMAIL_ADDRESS][DOMAIN_NAME]"
